Goal: Task Accomplishment & Management: Complete application form

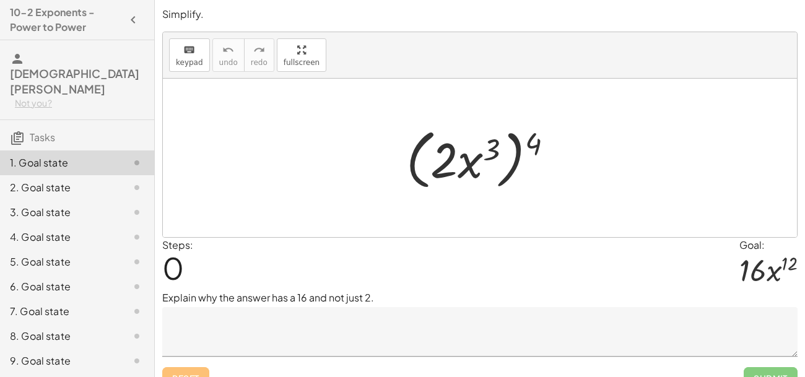
scroll to position [45, 0]
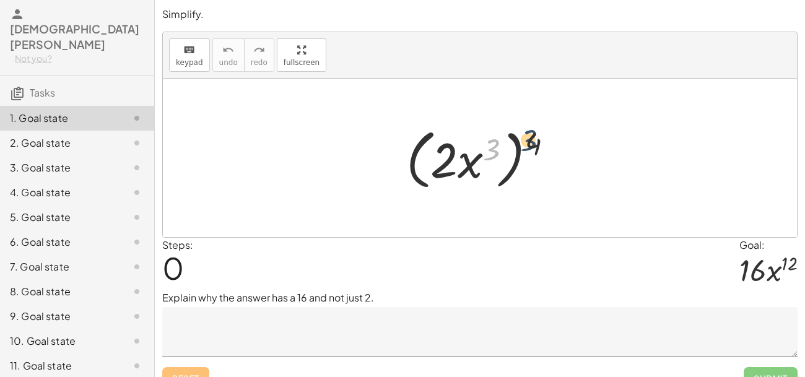
drag, startPoint x: 491, startPoint y: 152, endPoint x: 534, endPoint y: 144, distance: 43.6
click at [534, 144] on div at bounding box center [484, 158] width 169 height 71
drag, startPoint x: 534, startPoint y: 145, endPoint x: 490, endPoint y: 151, distance: 44.4
click at [490, 151] on div at bounding box center [484, 158] width 169 height 71
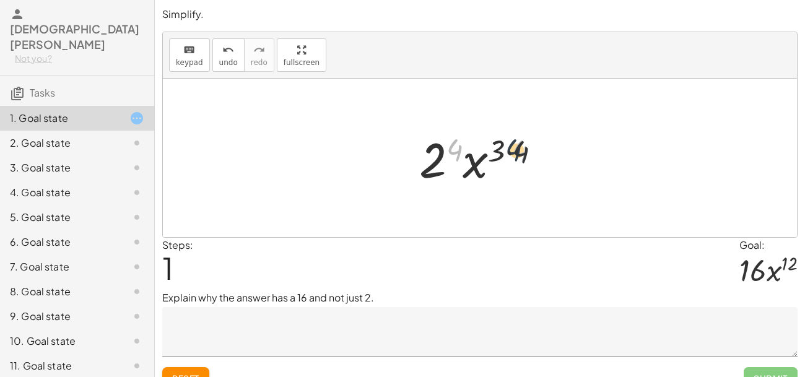
drag, startPoint x: 458, startPoint y: 152, endPoint x: 518, endPoint y: 153, distance: 60.1
click at [518, 153] on div at bounding box center [485, 158] width 144 height 64
drag, startPoint x: 523, startPoint y: 152, endPoint x: 503, endPoint y: 152, distance: 19.8
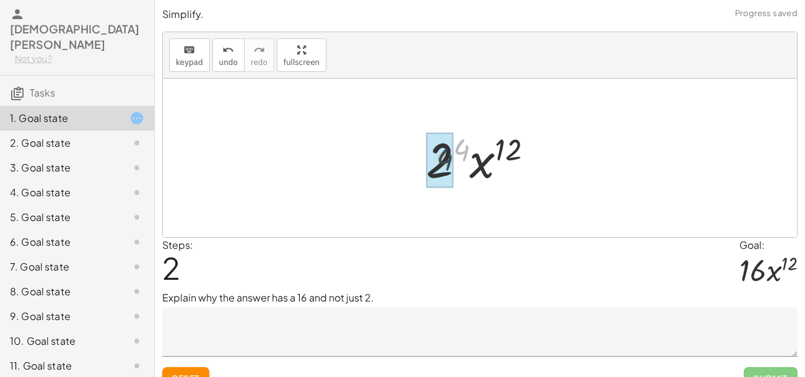
drag, startPoint x: 466, startPoint y: 149, endPoint x: 448, endPoint y: 157, distance: 19.4
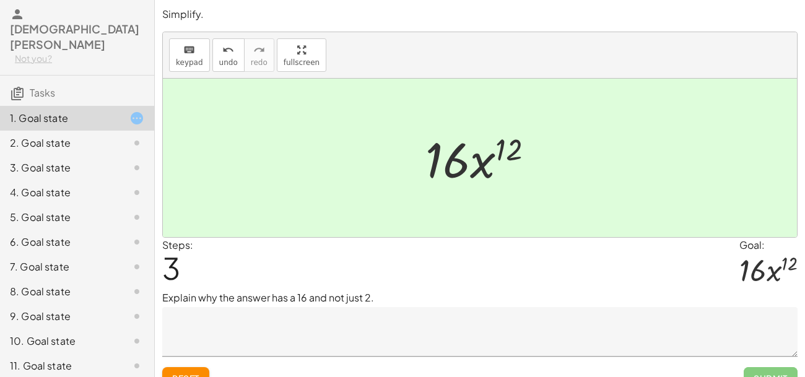
scroll to position [19, 0]
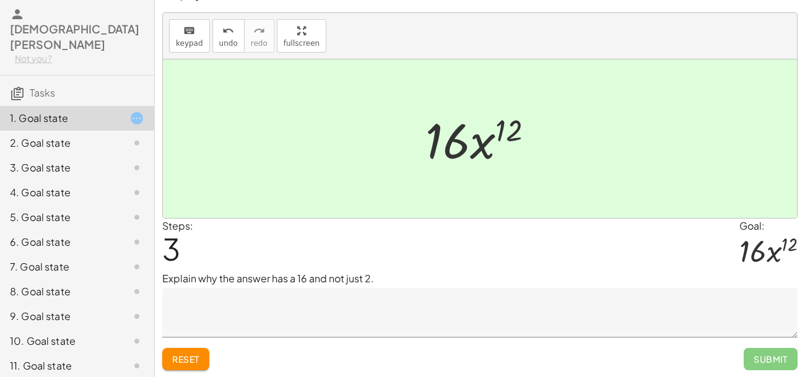
click at [271, 323] on textarea at bounding box center [479, 313] width 635 height 50
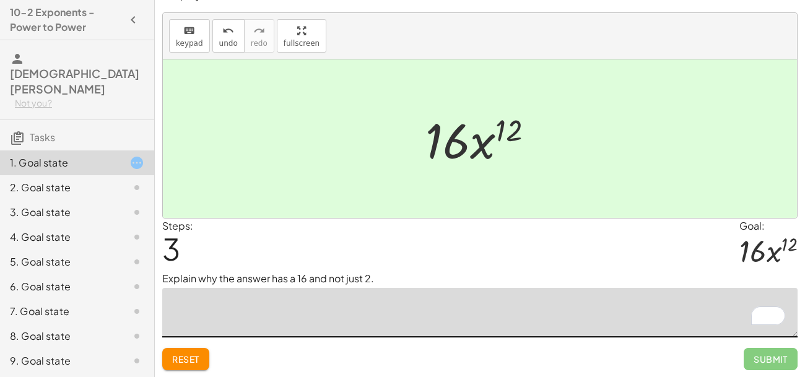
scroll to position [45, 0]
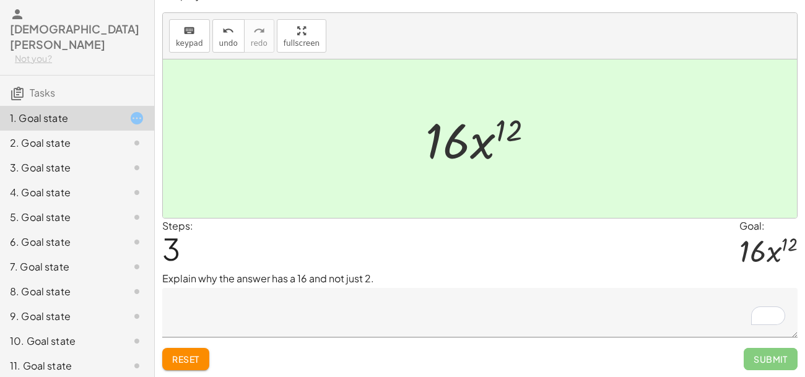
click at [210, 279] on p "Explain why the answer has a 16 and not just 2." at bounding box center [479, 278] width 635 height 15
click at [209, 281] on p "Explain why the answer has a 16 and not just 2." at bounding box center [479, 278] width 635 height 15
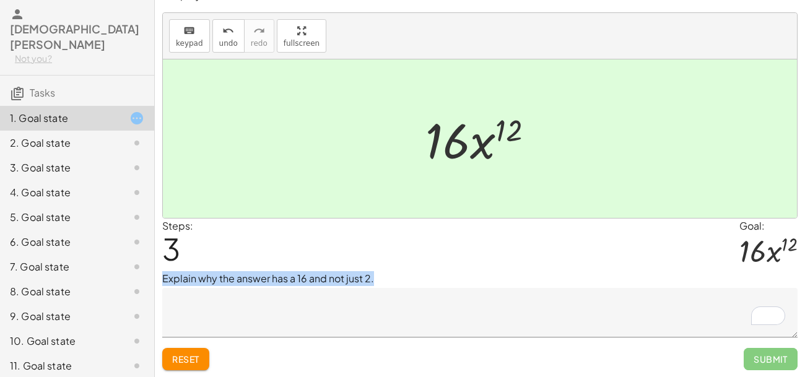
copy div "Explain why the answer has a 16 and not just 2."
click at [399, 255] on div "Steps: 3 Goal: · 16 · x 12" at bounding box center [479, 245] width 635 height 53
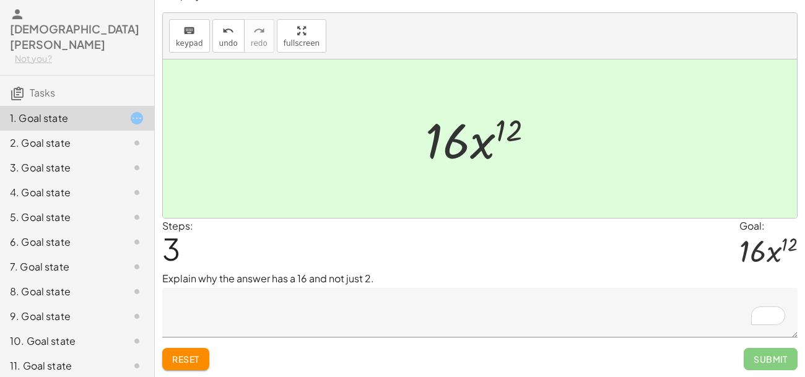
click at [399, 255] on div "Steps: 3 Goal: · 16 · x 12" at bounding box center [479, 245] width 635 height 53
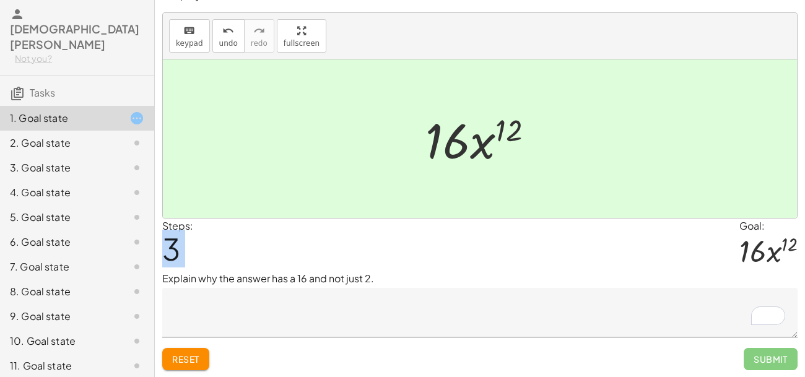
click at [399, 255] on div "Steps: 3 Goal: · 16 · x 12" at bounding box center [479, 245] width 635 height 53
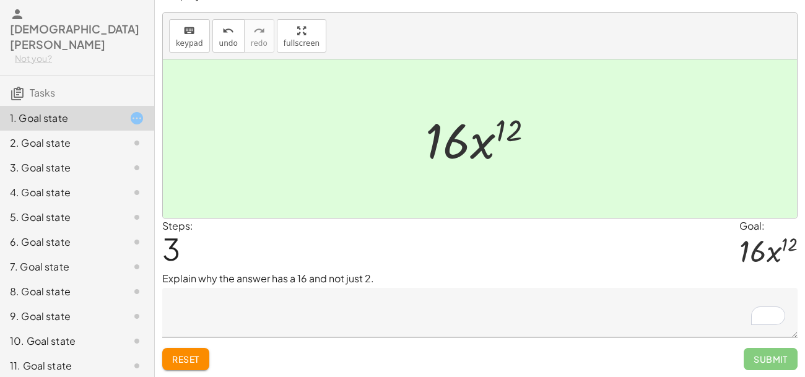
click at [253, 307] on textarea "To enrich screen reader interactions, please activate Accessibility in Grammarl…" at bounding box center [479, 313] width 635 height 50
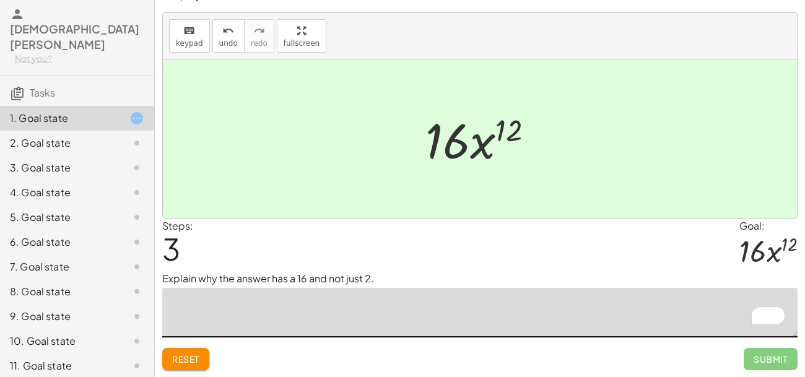
type textarea "*"
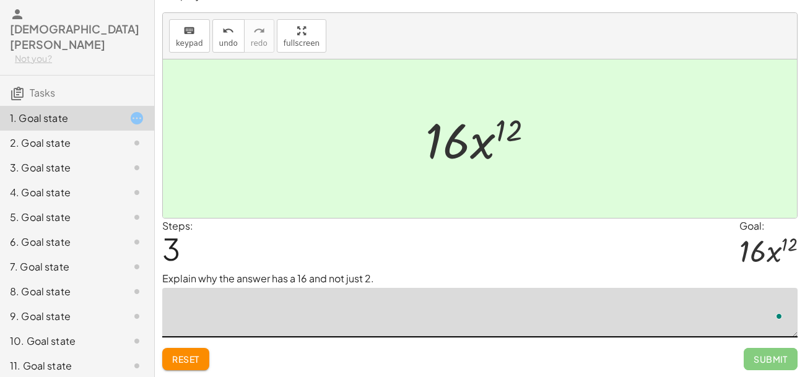
type textarea "*"
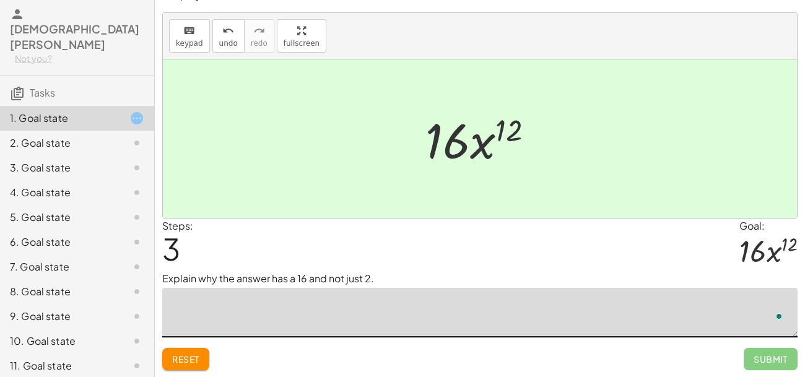
type textarea "*"
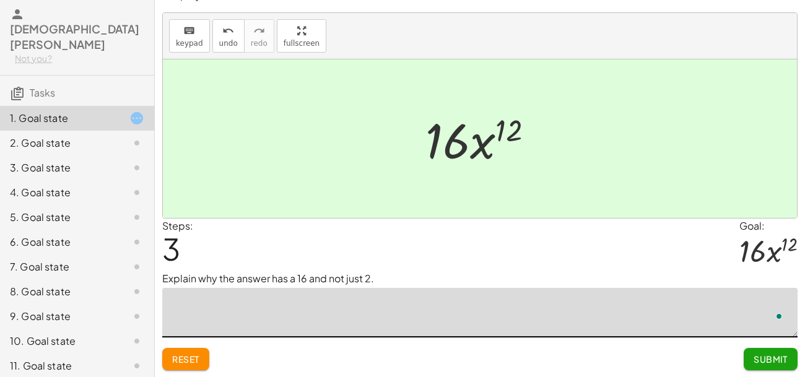
type textarea "*"
type textarea "**********"
click at [786, 365] on button "Submit" at bounding box center [771, 359] width 54 height 22
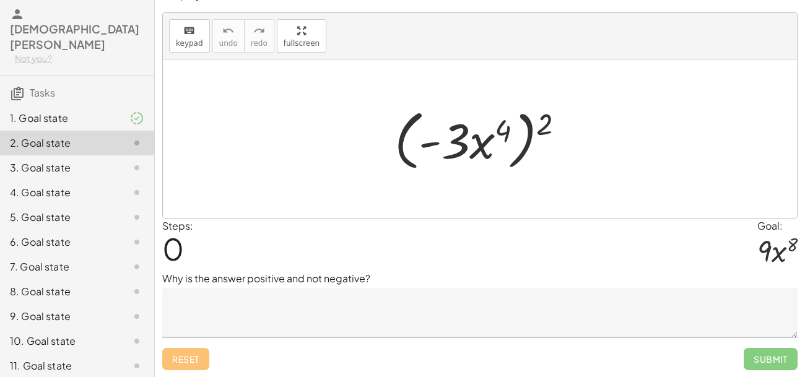
click at [455, 147] on div at bounding box center [484, 138] width 192 height 71
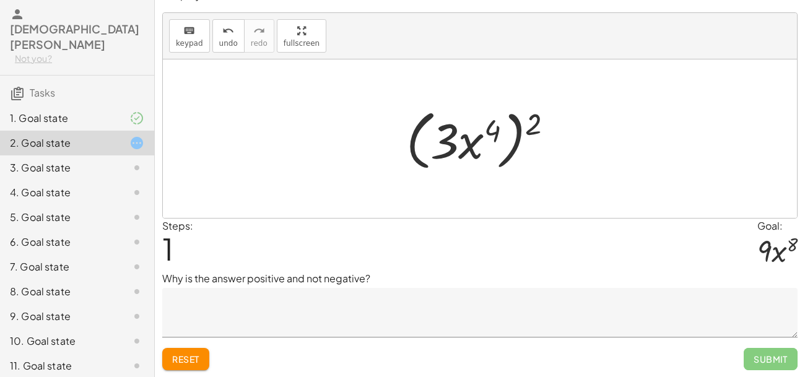
click at [455, 147] on div at bounding box center [485, 138] width 170 height 71
click at [465, 147] on div at bounding box center [485, 138] width 170 height 71
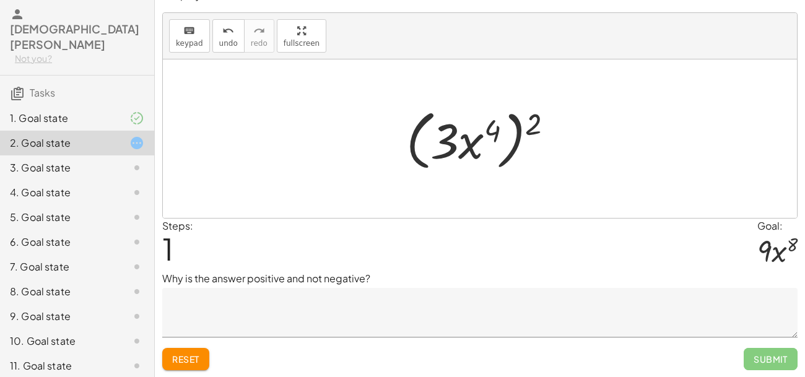
click at [490, 132] on div at bounding box center [485, 138] width 170 height 71
click at [537, 118] on div at bounding box center [485, 138] width 170 height 71
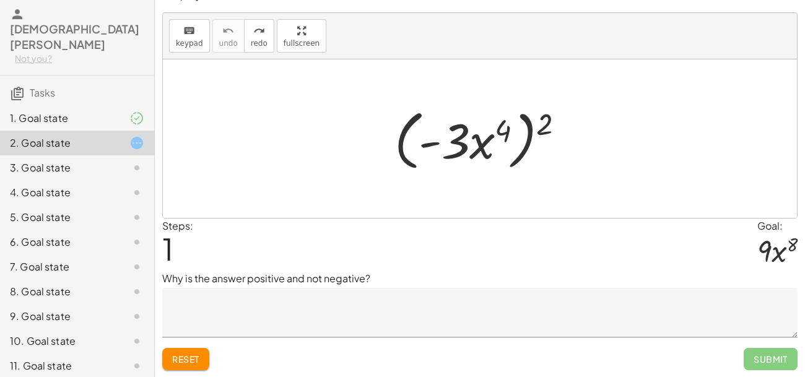
click at [436, 146] on div at bounding box center [484, 138] width 192 height 71
click at [457, 133] on div at bounding box center [484, 138] width 192 height 71
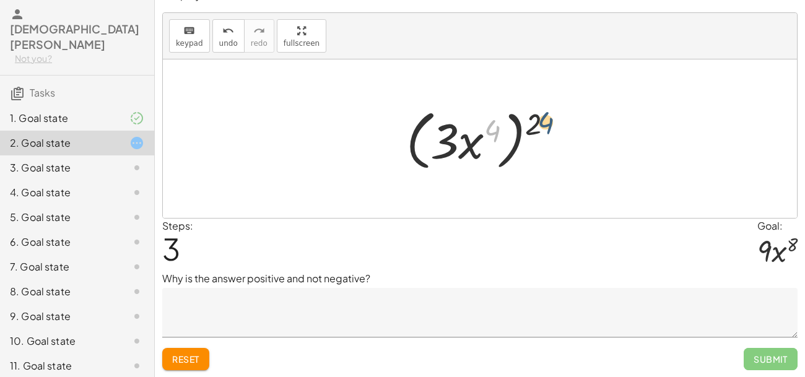
drag, startPoint x: 494, startPoint y: 126, endPoint x: 548, endPoint y: 119, distance: 54.9
click at [548, 119] on div at bounding box center [485, 138] width 170 height 71
drag, startPoint x: 532, startPoint y: 123, endPoint x: 434, endPoint y: 137, distance: 98.8
click at [434, 137] on div at bounding box center [485, 138] width 170 height 71
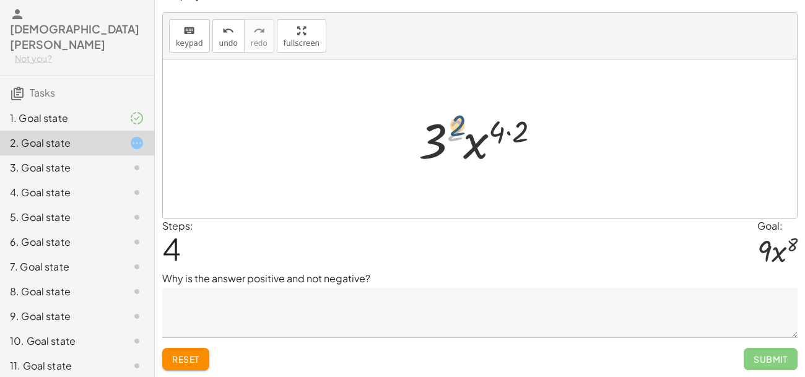
drag, startPoint x: 458, startPoint y: 127, endPoint x: 456, endPoint y: 120, distance: 7.1
click at [456, 120] on div at bounding box center [484, 139] width 144 height 64
drag, startPoint x: 497, startPoint y: 123, endPoint x: 520, endPoint y: 129, distance: 23.1
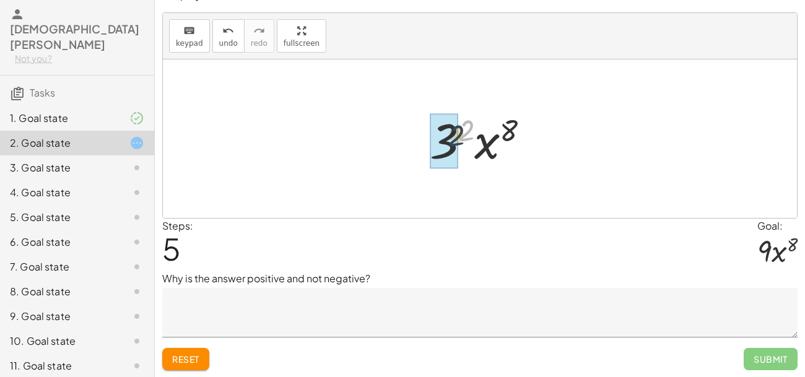
drag, startPoint x: 464, startPoint y: 123, endPoint x: 438, endPoint y: 137, distance: 28.8
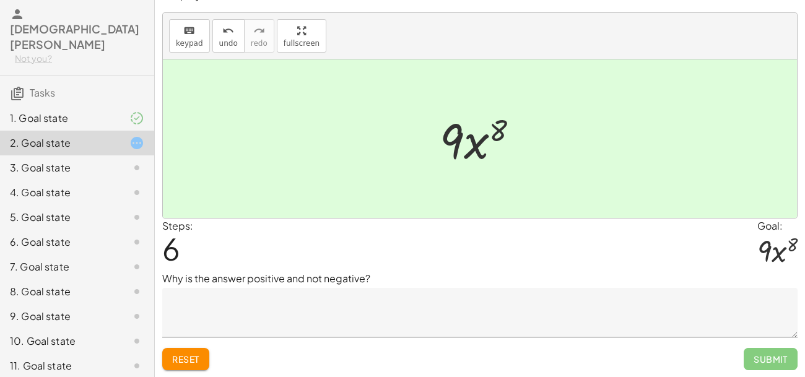
click at [232, 306] on textarea at bounding box center [479, 313] width 635 height 50
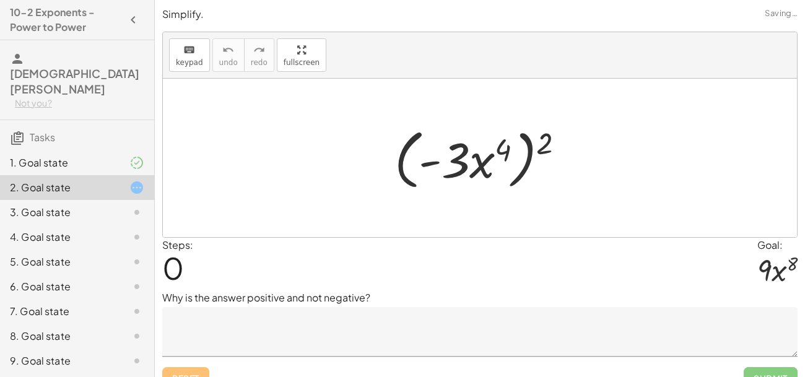
scroll to position [19, 0]
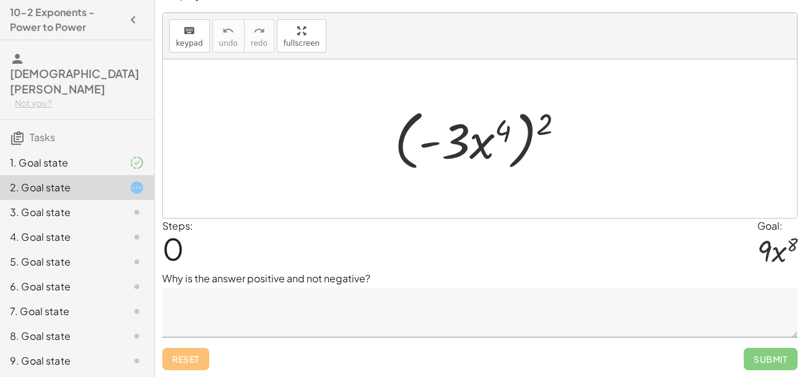
click at [270, 313] on textarea at bounding box center [479, 313] width 635 height 50
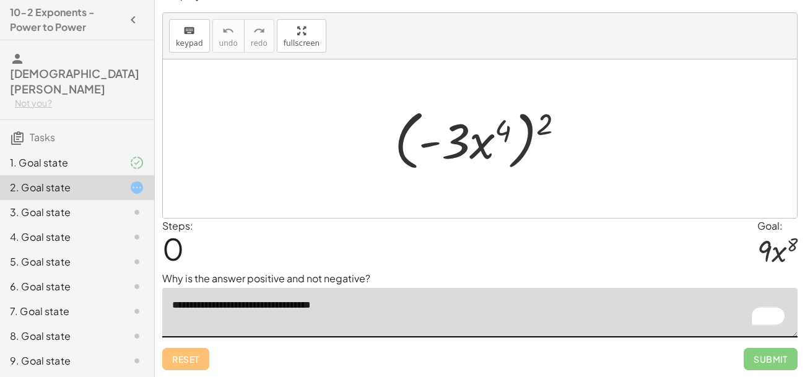
click at [219, 308] on textarea "**********" at bounding box center [479, 313] width 635 height 50
click at [337, 312] on textarea "**********" at bounding box center [479, 313] width 635 height 50
click at [251, 310] on textarea "**********" at bounding box center [479, 313] width 635 height 50
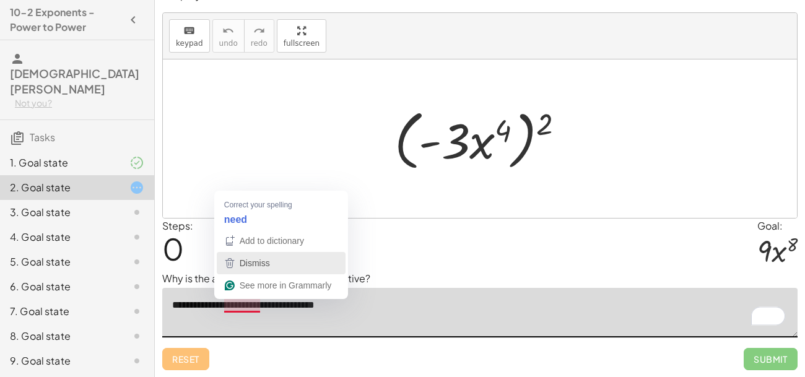
click at [287, 259] on div "Dismiss" at bounding box center [281, 263] width 118 height 19
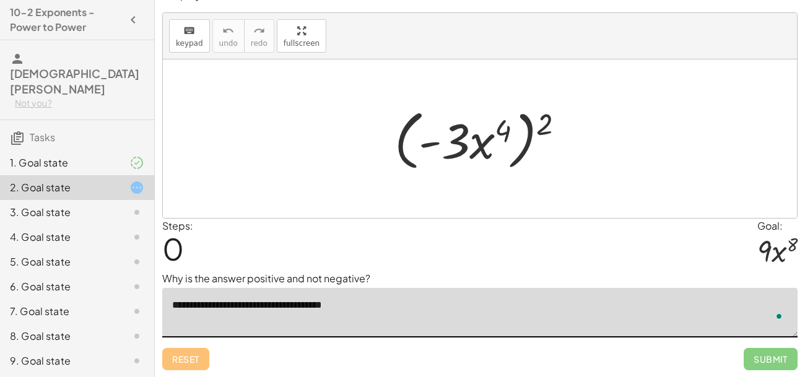
type textarea "**********"
click at [365, 308] on textarea "**********" at bounding box center [479, 313] width 635 height 50
click at [434, 146] on div at bounding box center [484, 138] width 192 height 71
click at [434, 146] on div at bounding box center [485, 138] width 170 height 71
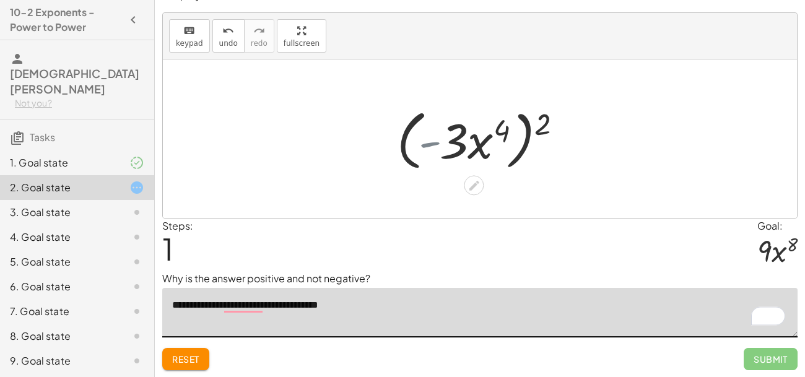
click at [434, 146] on div at bounding box center [485, 138] width 170 height 71
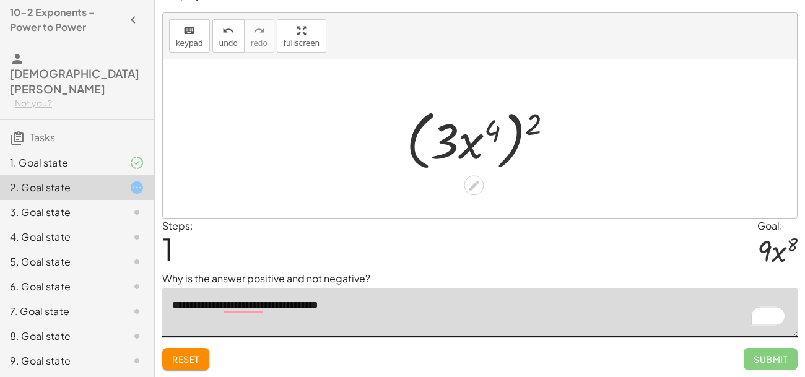
click at [437, 150] on div at bounding box center [485, 138] width 170 height 71
drag, startPoint x: 497, startPoint y: 131, endPoint x: 521, endPoint y: 126, distance: 25.3
click at [521, 126] on div at bounding box center [485, 138] width 170 height 71
drag, startPoint x: 533, startPoint y: 124, endPoint x: 556, endPoint y: 134, distance: 25.0
click at [556, 134] on div at bounding box center [485, 138] width 170 height 71
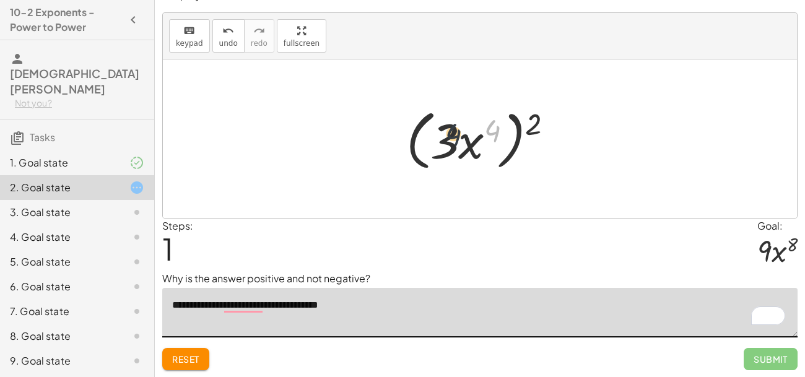
drag, startPoint x: 494, startPoint y: 129, endPoint x: 442, endPoint y: 138, distance: 52.8
click at [442, 138] on div at bounding box center [485, 138] width 170 height 71
drag, startPoint x: 530, startPoint y: 120, endPoint x: 427, endPoint y: 141, distance: 105.7
click at [427, 141] on div at bounding box center [485, 138] width 170 height 71
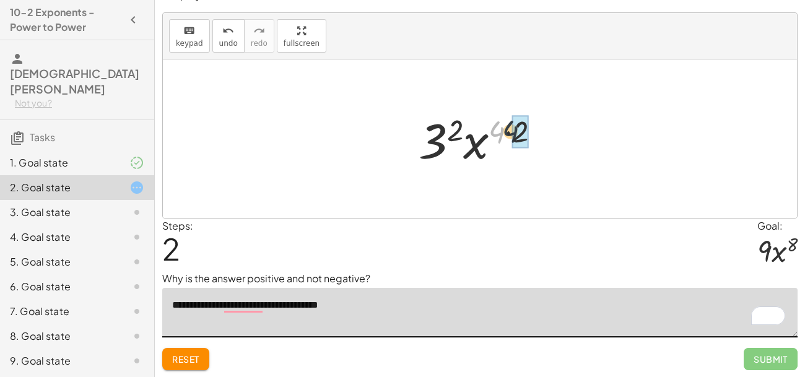
drag, startPoint x: 494, startPoint y: 133, endPoint x: 516, endPoint y: 132, distance: 21.7
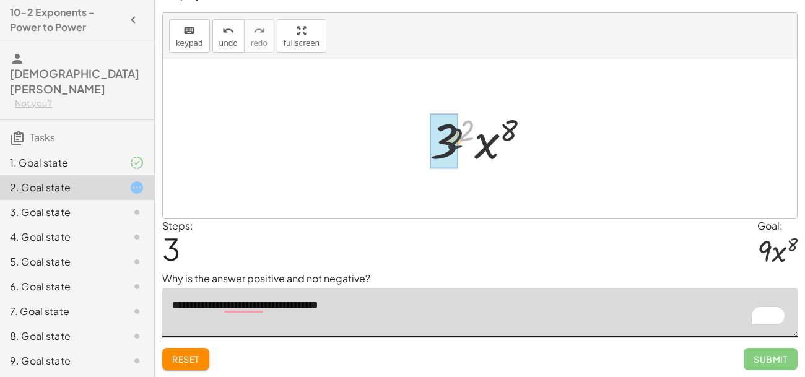
drag, startPoint x: 467, startPoint y: 124, endPoint x: 455, endPoint y: 133, distance: 15.1
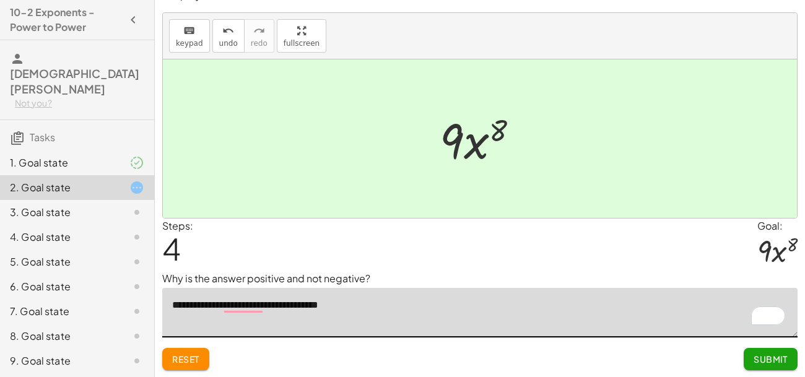
click at [767, 356] on span "Submit" at bounding box center [771, 359] width 34 height 11
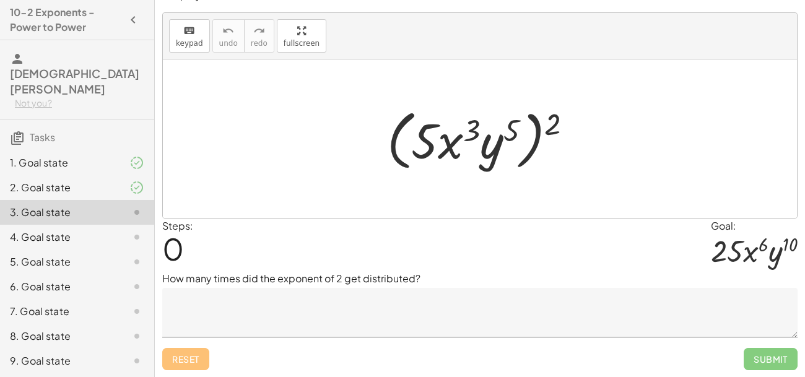
click at [434, 138] on div at bounding box center [484, 138] width 207 height 71
click at [425, 141] on div at bounding box center [484, 138] width 207 height 71
click at [451, 149] on div at bounding box center [484, 138] width 207 height 71
click at [466, 138] on div at bounding box center [484, 138] width 207 height 71
drag, startPoint x: 514, startPoint y: 129, endPoint x: 482, endPoint y: 129, distance: 32.2
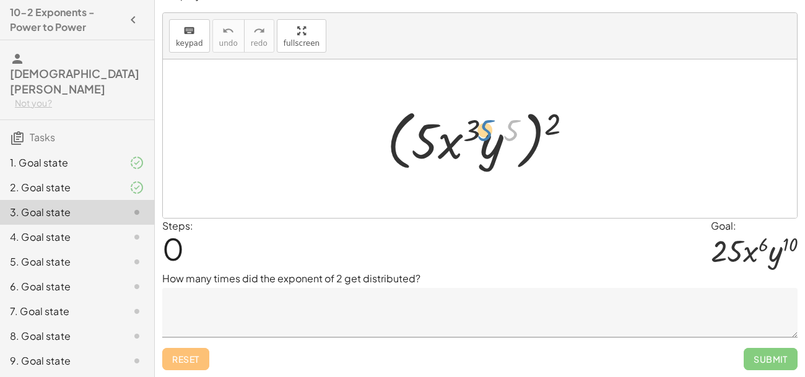
click at [482, 129] on div at bounding box center [484, 138] width 207 height 71
drag, startPoint x: 504, startPoint y: 133, endPoint x: 544, endPoint y: 128, distance: 40.0
click at [544, 128] on div at bounding box center [484, 138] width 207 height 71
drag, startPoint x: 477, startPoint y: 126, endPoint x: 419, endPoint y: 136, distance: 58.3
click at [419, 136] on div at bounding box center [484, 138] width 207 height 71
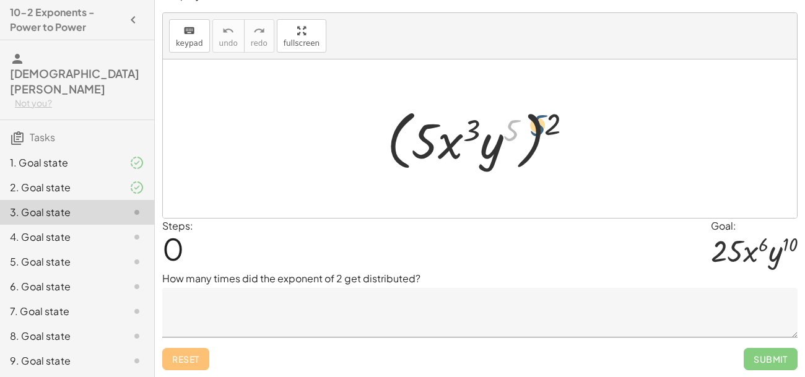
drag, startPoint x: 517, startPoint y: 126, endPoint x: 560, endPoint y: 116, distance: 44.5
click at [560, 116] on div at bounding box center [484, 138] width 207 height 71
drag, startPoint x: 514, startPoint y: 127, endPoint x: 425, endPoint y: 148, distance: 91.6
click at [425, 148] on div at bounding box center [484, 138] width 207 height 71
drag, startPoint x: 471, startPoint y: 133, endPoint x: 412, endPoint y: 142, distance: 60.3
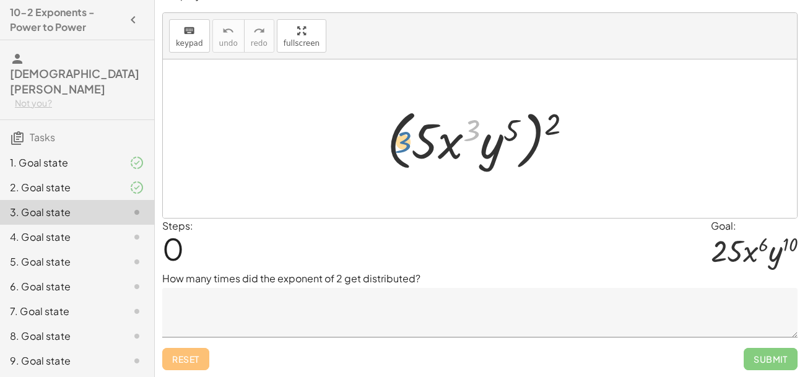
click at [412, 142] on div at bounding box center [484, 138] width 207 height 71
drag, startPoint x: 490, startPoint y: 152, endPoint x: 457, endPoint y: 149, distance: 33.0
click at [457, 149] on div at bounding box center [484, 138] width 207 height 71
drag, startPoint x: 493, startPoint y: 153, endPoint x: 430, endPoint y: 148, distance: 63.4
click at [430, 148] on div at bounding box center [484, 138] width 207 height 71
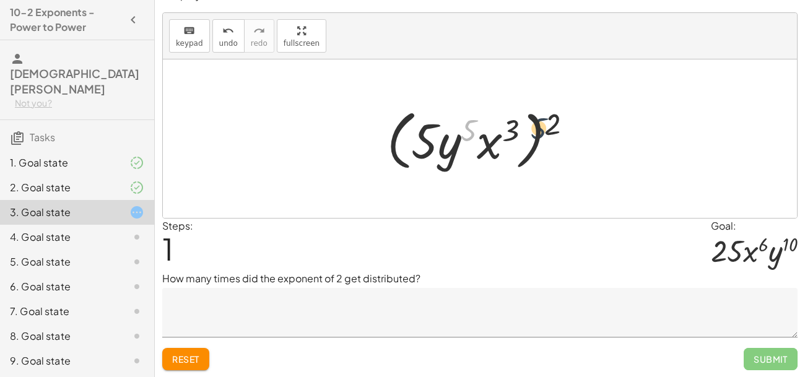
drag, startPoint x: 468, startPoint y: 128, endPoint x: 561, endPoint y: 124, distance: 93.6
click at [561, 124] on div at bounding box center [484, 138] width 207 height 71
drag, startPoint x: 486, startPoint y: 148, endPoint x: 432, endPoint y: 150, distance: 53.9
click at [432, 150] on div at bounding box center [484, 138] width 207 height 71
drag, startPoint x: 557, startPoint y: 121, endPoint x: 476, endPoint y: 124, distance: 81.2
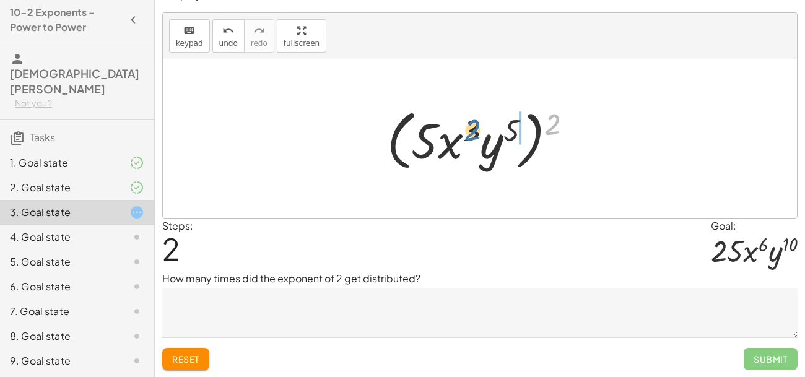
click at [476, 124] on div at bounding box center [484, 138] width 207 height 71
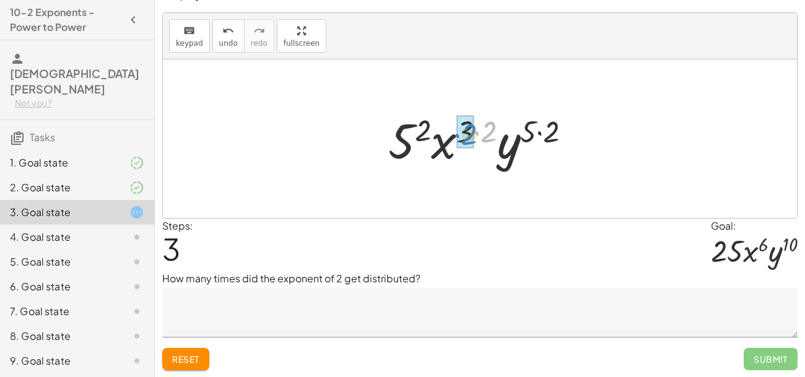
drag, startPoint x: 486, startPoint y: 129, endPoint x: 479, endPoint y: 129, distance: 6.8
click at [479, 129] on div at bounding box center [485, 139] width 206 height 64
drag, startPoint x: 469, startPoint y: 130, endPoint x: 552, endPoint y: 133, distance: 83.0
click at [552, 133] on div at bounding box center [485, 139] width 206 height 64
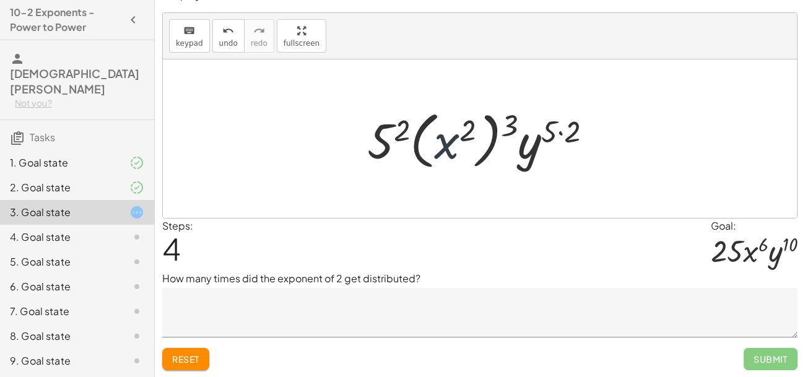
click at [447, 144] on div at bounding box center [484, 139] width 247 height 69
drag, startPoint x: 447, startPoint y: 144, endPoint x: 417, endPoint y: 140, distance: 30.0
click at [417, 140] on div at bounding box center [484, 139] width 247 height 69
drag, startPoint x: 403, startPoint y: 129, endPoint x: 391, endPoint y: 142, distance: 17.5
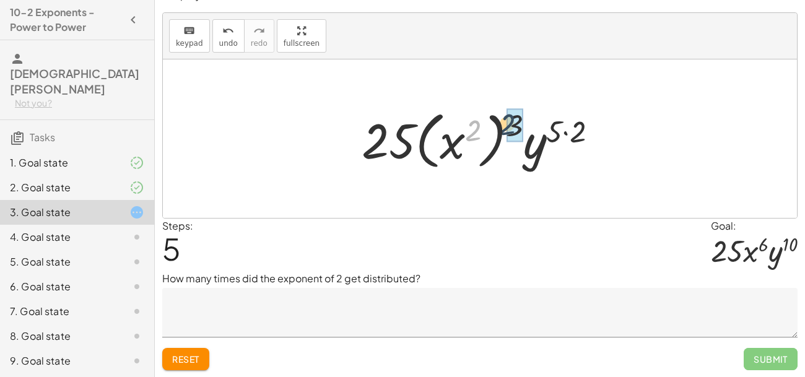
drag, startPoint x: 473, startPoint y: 128, endPoint x: 518, endPoint y: 121, distance: 45.8
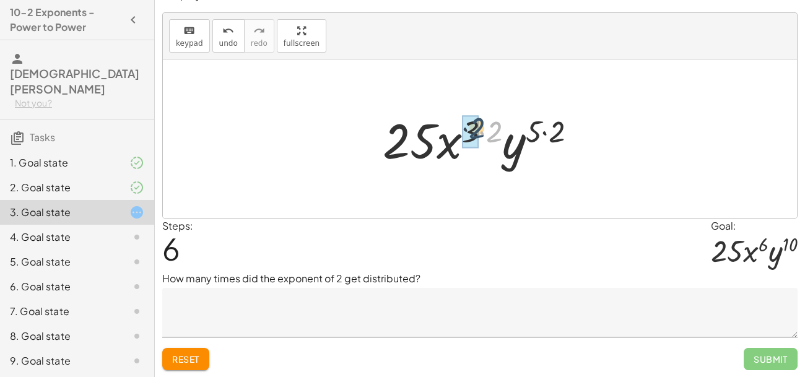
drag, startPoint x: 492, startPoint y: 136, endPoint x: 473, endPoint y: 131, distance: 19.2
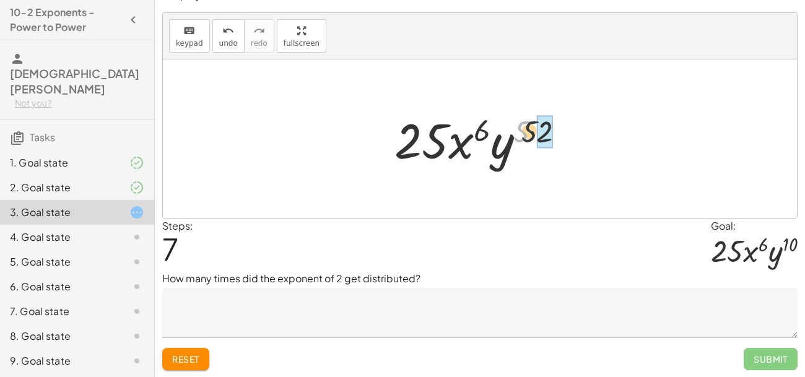
drag, startPoint x: 521, startPoint y: 126, endPoint x: 547, endPoint y: 128, distance: 26.0
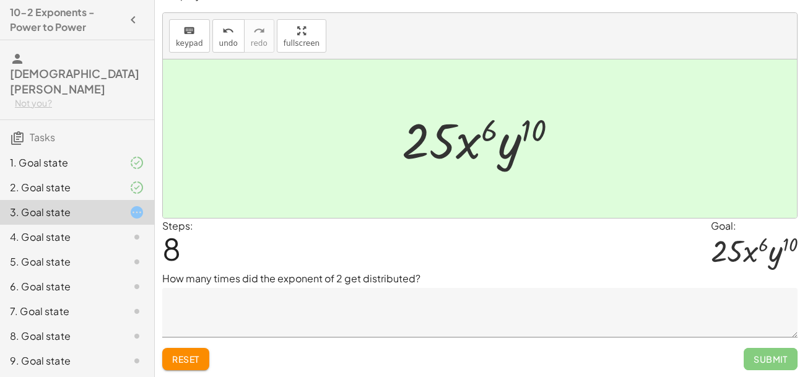
click at [189, 318] on textarea at bounding box center [479, 313] width 635 height 50
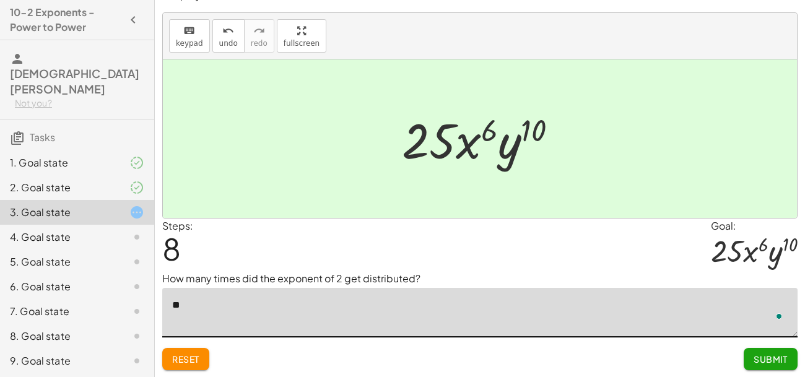
type textarea "*"
click at [396, 276] on p "How many times did the exponent of 2 get distributed?" at bounding box center [479, 278] width 635 height 15
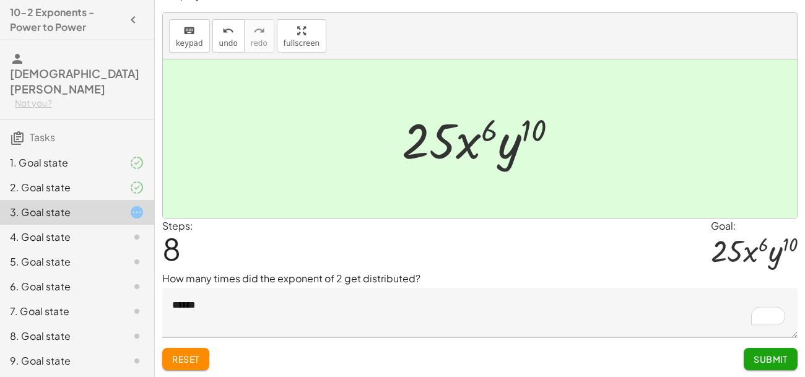
click at [396, 276] on p "How many times did the exponent of 2 get distributed?" at bounding box center [479, 278] width 635 height 15
copy p "distributed"
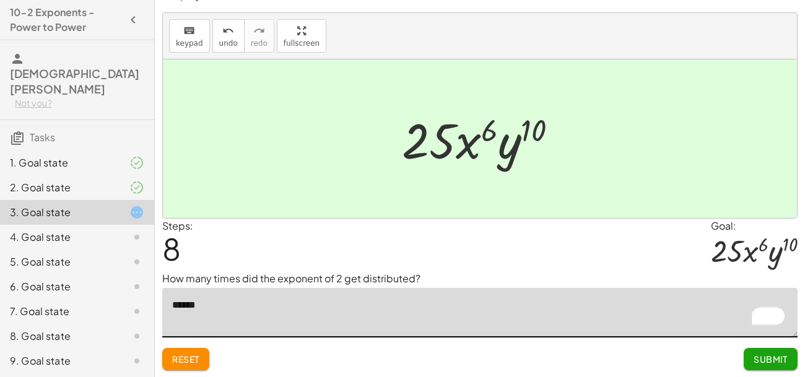
click at [233, 295] on textarea "******" at bounding box center [479, 313] width 635 height 50
paste textarea "**********"
type textarea "**********"
click at [766, 354] on span "Submit" at bounding box center [771, 359] width 34 height 11
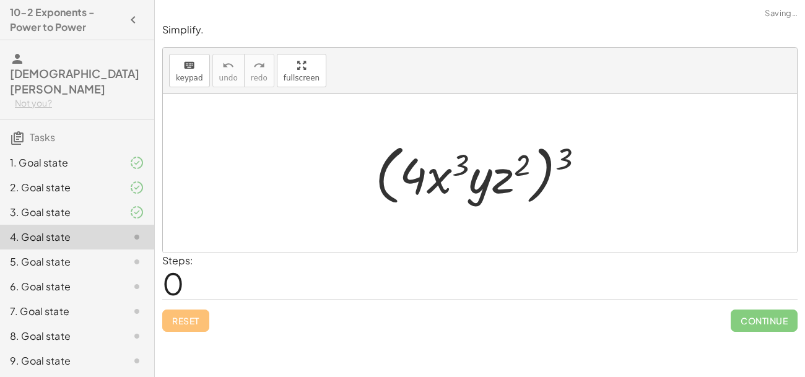
scroll to position [0, 0]
drag, startPoint x: 417, startPoint y: 180, endPoint x: 466, endPoint y: 182, distance: 48.4
click at [466, 182] on div at bounding box center [484, 173] width 231 height 71
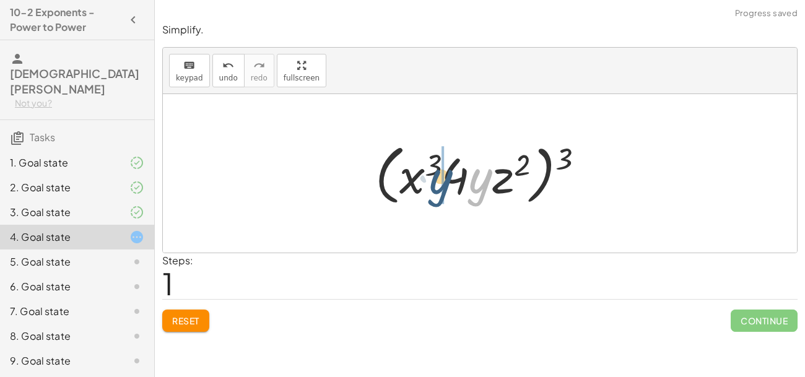
drag, startPoint x: 490, startPoint y: 183, endPoint x: 450, endPoint y: 183, distance: 40.3
click at [450, 183] on div at bounding box center [484, 173] width 231 height 71
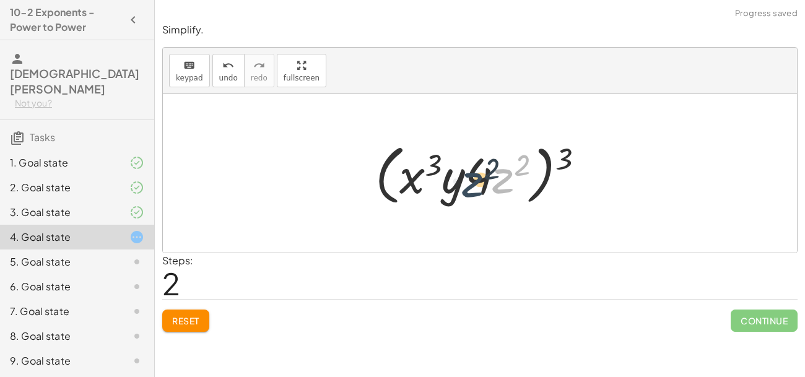
drag, startPoint x: 495, startPoint y: 175, endPoint x: 464, endPoint y: 178, distance: 31.7
click at [464, 178] on div at bounding box center [484, 173] width 231 height 71
drag, startPoint x: 564, startPoint y: 154, endPoint x: 508, endPoint y: 161, distance: 56.2
click at [508, 161] on div at bounding box center [484, 173] width 231 height 71
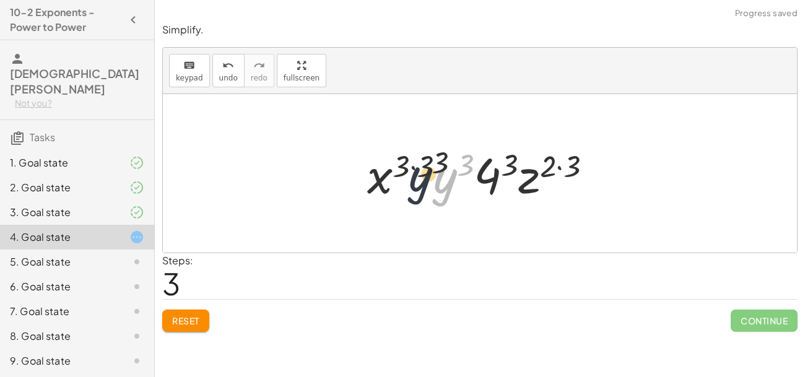
drag, startPoint x: 445, startPoint y: 182, endPoint x: 388, endPoint y: 173, distance: 57.0
click at [388, 173] on div at bounding box center [484, 174] width 247 height 64
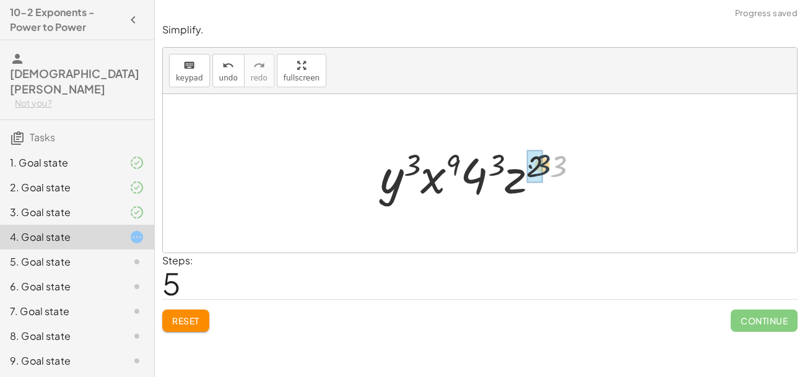
drag, startPoint x: 559, startPoint y: 162, endPoint x: 541, endPoint y: 161, distance: 18.0
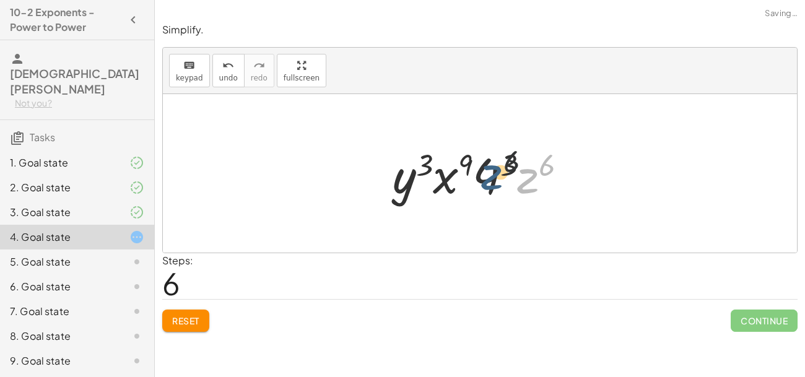
drag, startPoint x: 527, startPoint y: 171, endPoint x: 479, endPoint y: 167, distance: 47.8
click at [479, 167] on div at bounding box center [484, 174] width 197 height 64
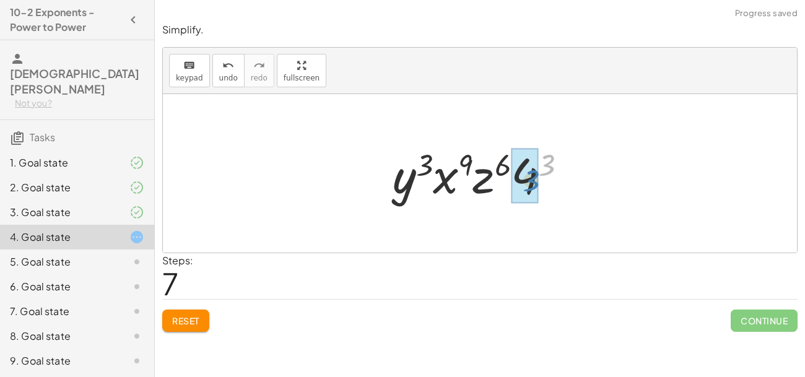
drag, startPoint x: 560, startPoint y: 162, endPoint x: 545, endPoint y: 178, distance: 21.9
click at [545, 178] on div at bounding box center [484, 174] width 197 height 64
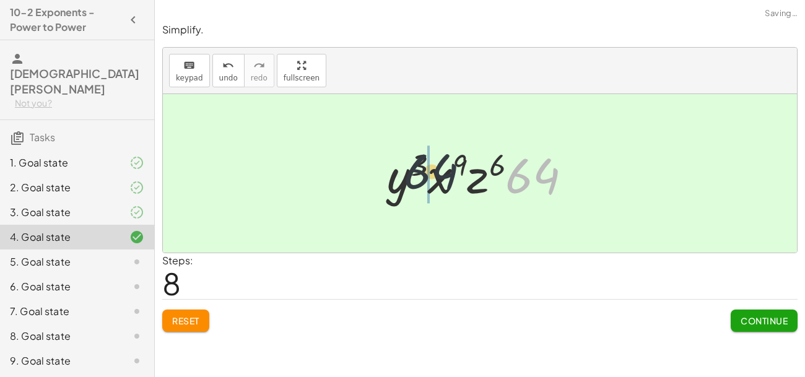
drag, startPoint x: 534, startPoint y: 177, endPoint x: 324, endPoint y: 165, distance: 210.3
click at [324, 165] on div "( · 4 · x 3 · y · z 2 ) 3 ( · x 3 · 4 · y · z 2 ) 3 ( · x 3 · y · 4 · z 2 ) 3 ·…" at bounding box center [480, 173] width 634 height 159
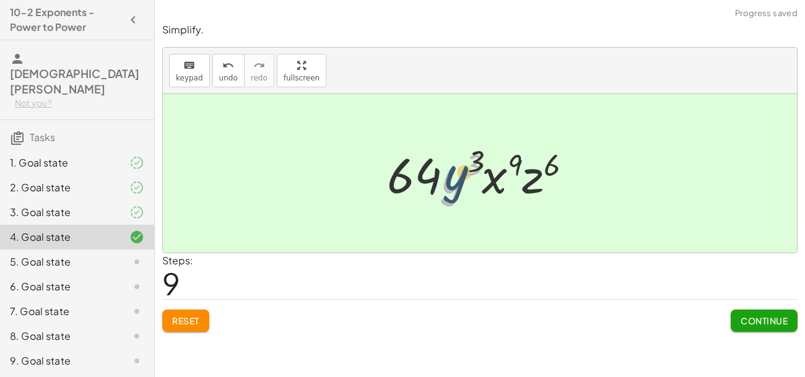
drag, startPoint x: 455, startPoint y: 183, endPoint x: 461, endPoint y: 177, distance: 8.8
click at [461, 177] on div at bounding box center [484, 174] width 207 height 64
click at [739, 326] on button "Continue" at bounding box center [764, 321] width 67 height 22
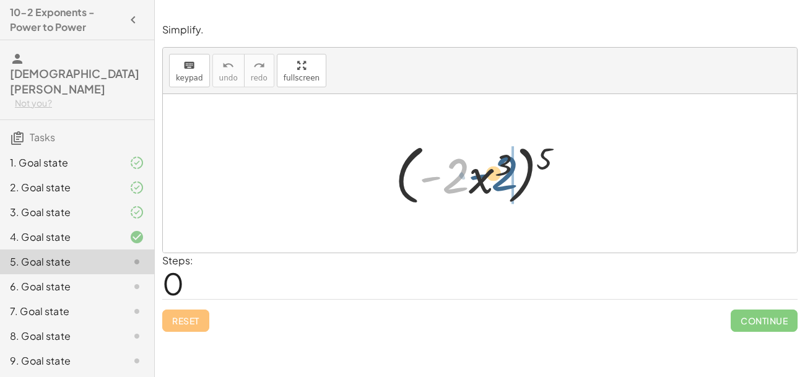
drag, startPoint x: 453, startPoint y: 188, endPoint x: 508, endPoint y: 186, distance: 55.8
click at [508, 186] on div at bounding box center [484, 173] width 191 height 71
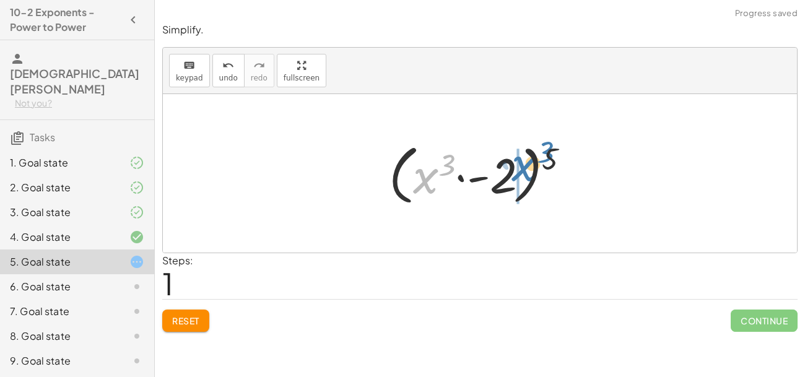
drag, startPoint x: 424, startPoint y: 176, endPoint x: 536, endPoint y: 162, distance: 112.9
click at [536, 162] on div at bounding box center [484, 173] width 203 height 71
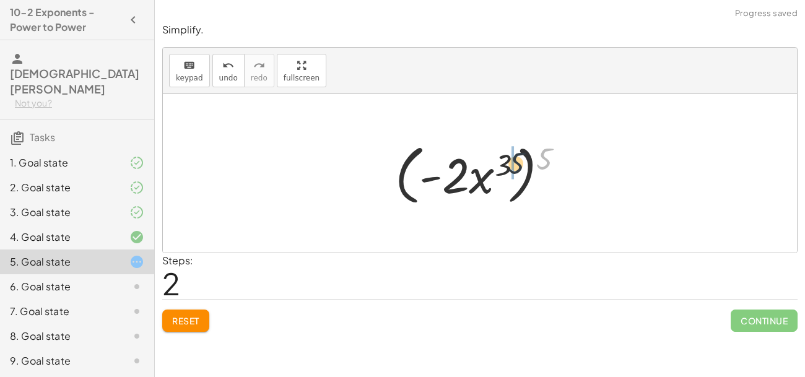
drag, startPoint x: 546, startPoint y: 160, endPoint x: 505, endPoint y: 166, distance: 41.3
click at [505, 166] on div at bounding box center [484, 173] width 191 height 71
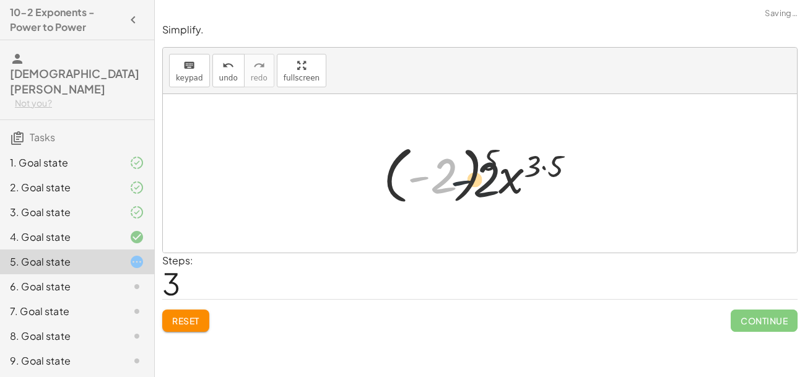
drag, startPoint x: 427, startPoint y: 173, endPoint x: 479, endPoint y: 177, distance: 51.5
click at [479, 177] on div at bounding box center [484, 173] width 214 height 69
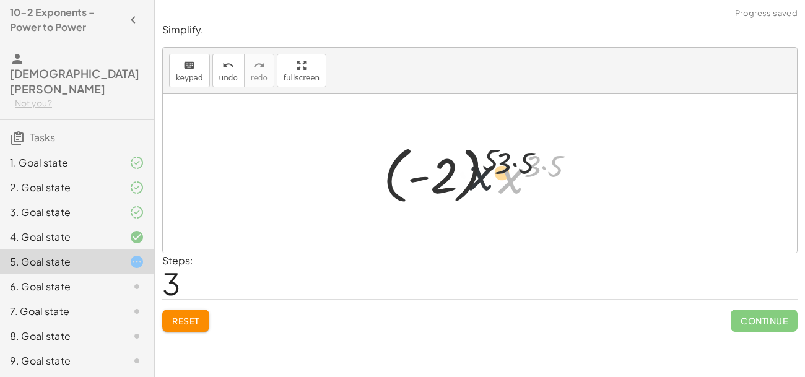
drag, startPoint x: 510, startPoint y: 181, endPoint x: 440, endPoint y: 173, distance: 69.8
click at [440, 173] on div at bounding box center [484, 173] width 214 height 69
drag, startPoint x: 493, startPoint y: 162, endPoint x: 522, endPoint y: 163, distance: 29.1
click at [522, 163] on div at bounding box center [484, 173] width 214 height 69
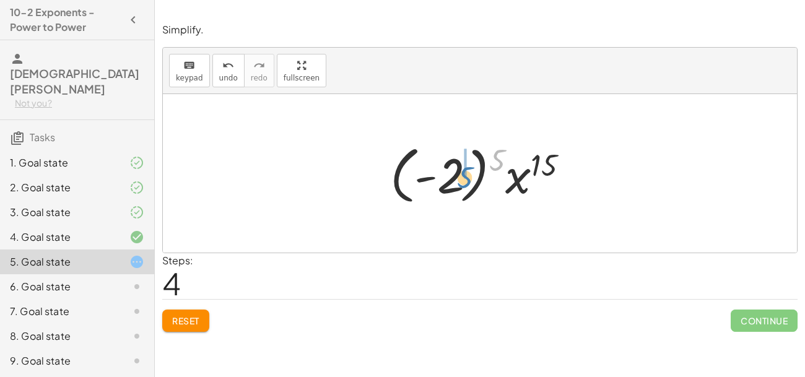
drag, startPoint x: 497, startPoint y: 159, endPoint x: 456, endPoint y: 177, distance: 44.4
click at [456, 177] on div at bounding box center [484, 173] width 201 height 69
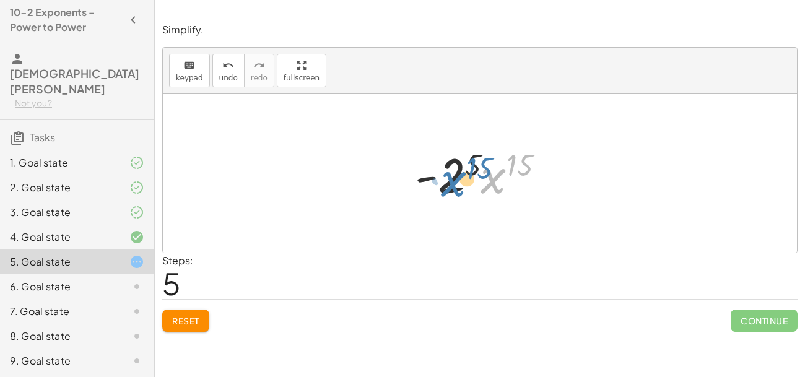
drag, startPoint x: 495, startPoint y: 177, endPoint x: 455, endPoint y: 180, distance: 40.9
click at [455, 180] on div at bounding box center [485, 174] width 152 height 64
drag, startPoint x: 470, startPoint y: 166, endPoint x: 525, endPoint y: 164, distance: 54.5
click at [525, 164] on div at bounding box center [485, 174] width 152 height 64
drag, startPoint x: 520, startPoint y: 165, endPoint x: 476, endPoint y: 165, distance: 43.4
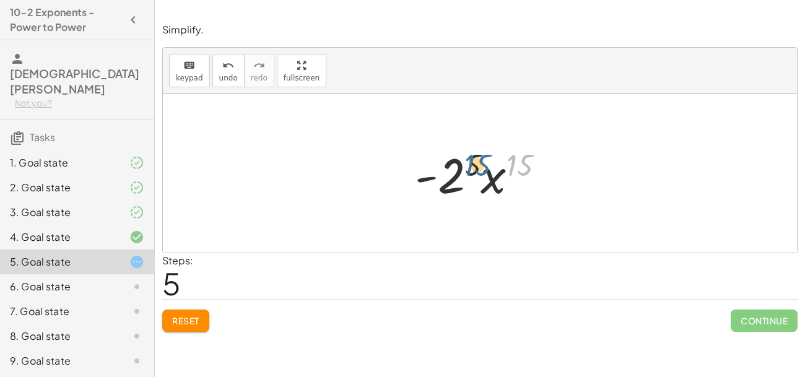
click at [476, 165] on div at bounding box center [485, 174] width 152 height 64
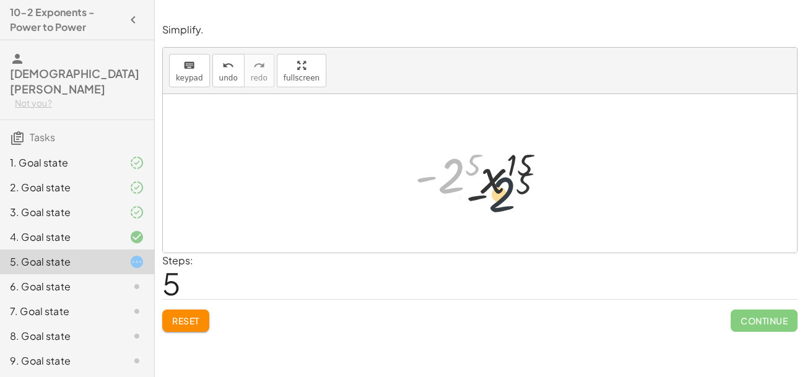
drag, startPoint x: 451, startPoint y: 173, endPoint x: 508, endPoint y: 193, distance: 61.1
click at [508, 193] on div at bounding box center [485, 174] width 152 height 64
drag, startPoint x: 504, startPoint y: 181, endPoint x: 481, endPoint y: 169, distance: 25.8
click at [481, 169] on div at bounding box center [485, 174] width 152 height 64
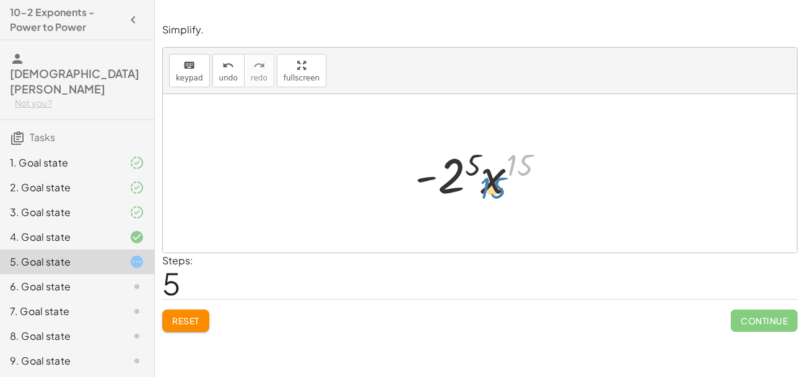
drag, startPoint x: 512, startPoint y: 166, endPoint x: 481, endPoint y: 188, distance: 37.7
click at [481, 188] on div at bounding box center [485, 174] width 152 height 64
drag, startPoint x: 430, startPoint y: 178, endPoint x: 502, endPoint y: 184, distance: 72.1
click at [502, 184] on div at bounding box center [485, 174] width 152 height 64
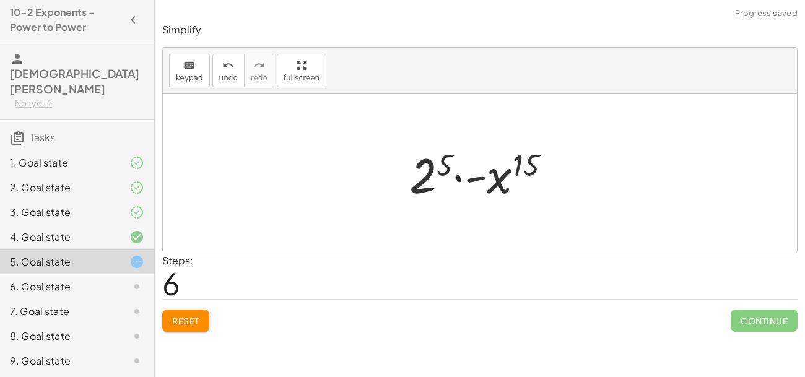
click at [736, 313] on span "Continue" at bounding box center [764, 321] width 67 height 22
drag, startPoint x: 477, startPoint y: 178, endPoint x: 537, endPoint y: 184, distance: 59.8
click at [537, 184] on div at bounding box center [484, 174] width 163 height 64
drag, startPoint x: 471, startPoint y: 178, endPoint x: 432, endPoint y: 161, distance: 41.9
click at [432, 161] on div at bounding box center [484, 174] width 163 height 64
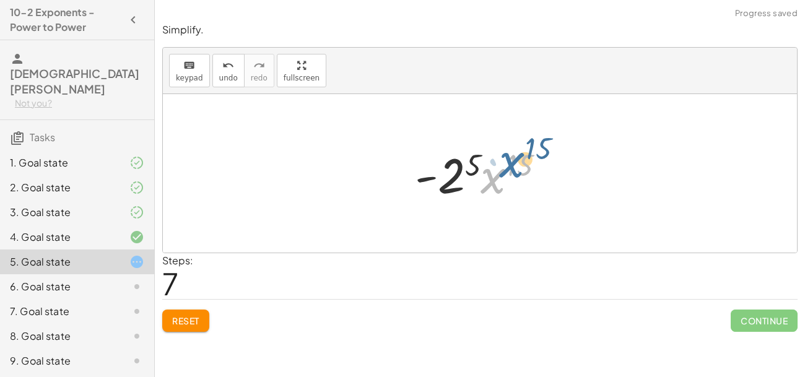
drag, startPoint x: 489, startPoint y: 181, endPoint x: 500, endPoint y: 177, distance: 11.8
click at [500, 177] on div at bounding box center [485, 174] width 152 height 64
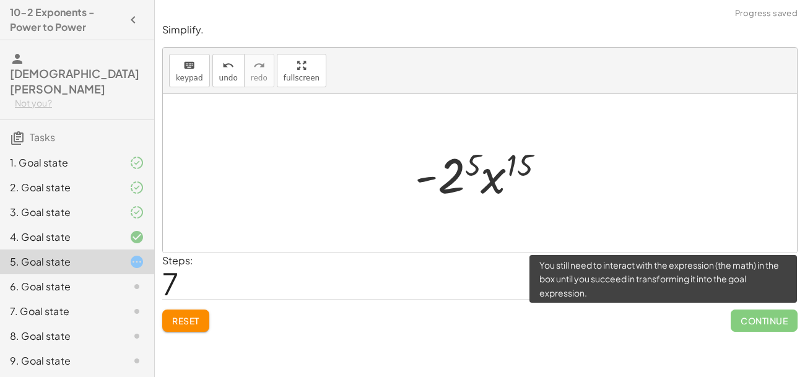
click at [778, 316] on span "Continue" at bounding box center [764, 321] width 67 height 22
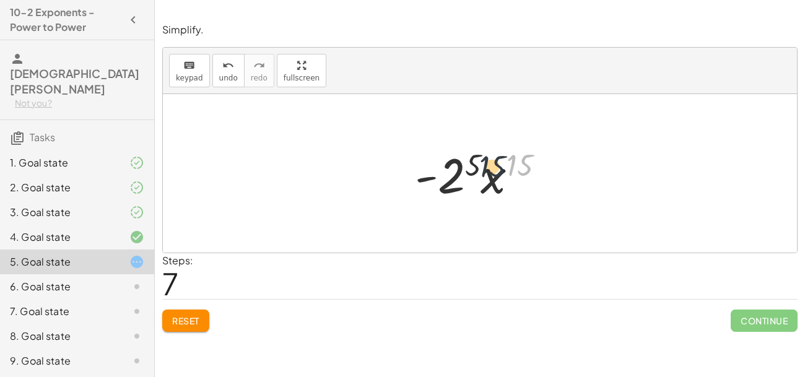
drag, startPoint x: 515, startPoint y: 166, endPoint x: 479, endPoint y: 167, distance: 35.3
click at [479, 167] on div at bounding box center [485, 174] width 152 height 64
drag, startPoint x: 472, startPoint y: 162, endPoint x: 528, endPoint y: 161, distance: 55.8
click at [528, 161] on div at bounding box center [485, 174] width 152 height 64
drag, startPoint x: 529, startPoint y: 163, endPoint x: 481, endPoint y: 165, distance: 47.8
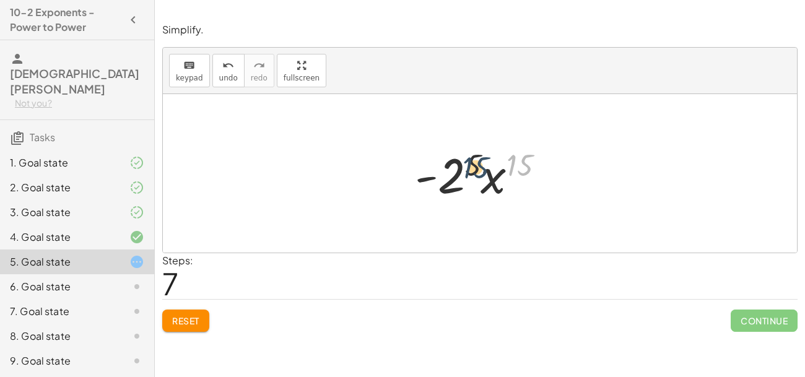
click at [481, 165] on div at bounding box center [485, 174] width 152 height 64
drag, startPoint x: 495, startPoint y: 183, endPoint x: 424, endPoint y: 181, distance: 71.9
click at [424, 181] on div at bounding box center [485, 174] width 152 height 64
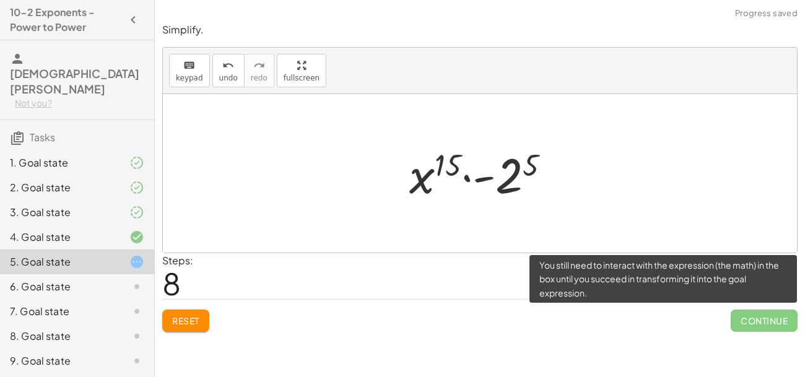
click at [758, 318] on span "Continue" at bounding box center [764, 321] width 67 height 22
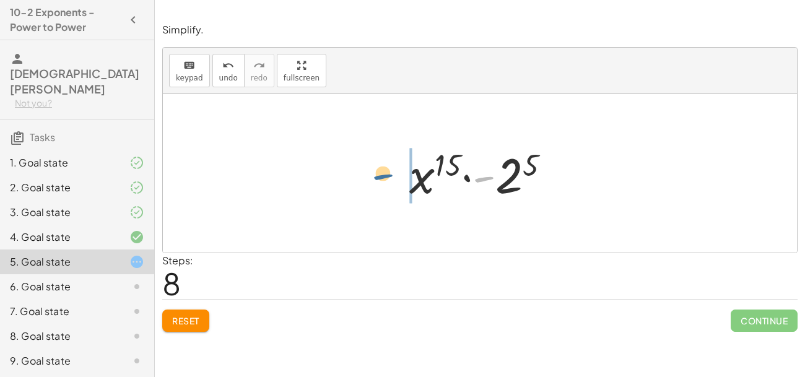
drag, startPoint x: 481, startPoint y: 179, endPoint x: 373, endPoint y: 176, distance: 107.8
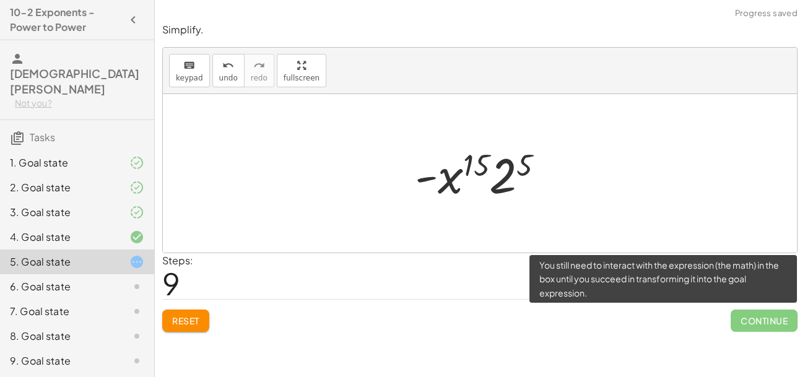
click at [770, 326] on span "Continue" at bounding box center [764, 321] width 67 height 22
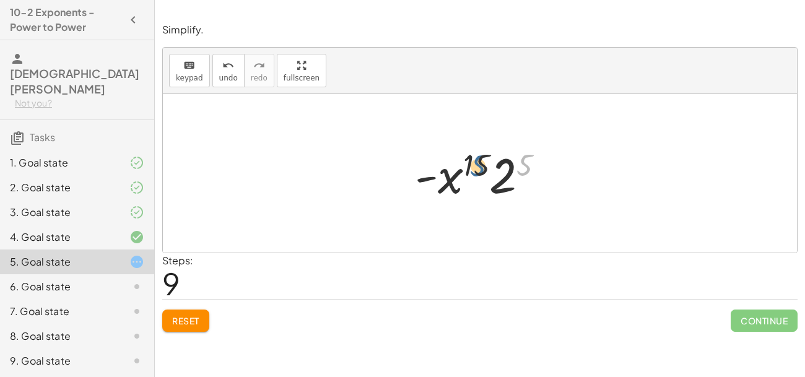
drag, startPoint x: 521, startPoint y: 168, endPoint x: 474, endPoint y: 169, distance: 47.1
click at [474, 169] on div at bounding box center [485, 174] width 152 height 64
drag, startPoint x: 533, startPoint y: 162, endPoint x: 508, endPoint y: 175, distance: 28.3
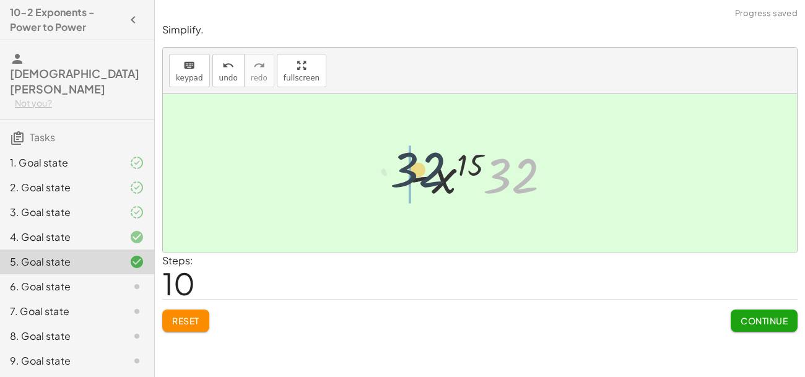
drag, startPoint x: 528, startPoint y: 181, endPoint x: 409, endPoint y: 174, distance: 118.5
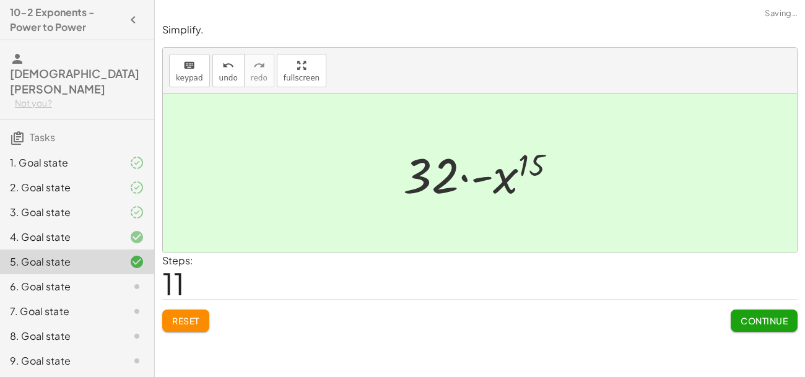
click at [769, 324] on span "Continue" at bounding box center [764, 320] width 47 height 11
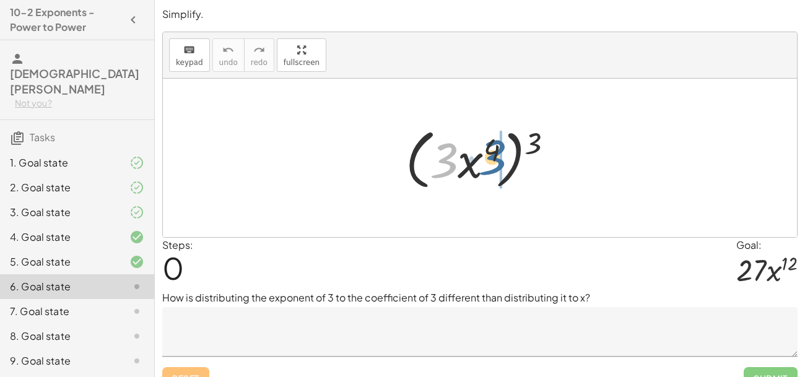
drag, startPoint x: 452, startPoint y: 168, endPoint x: 501, endPoint y: 165, distance: 49.0
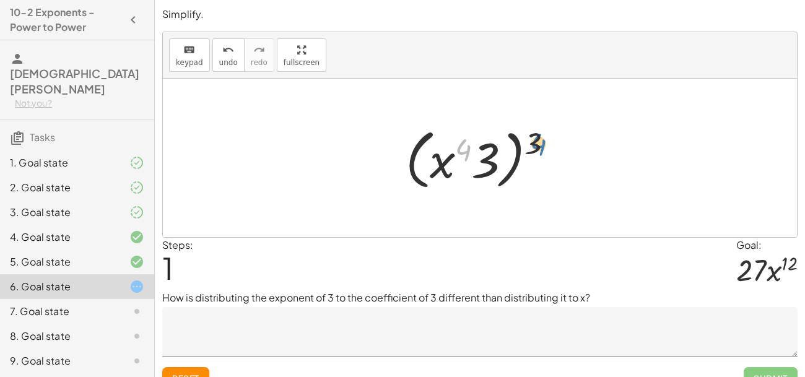
drag, startPoint x: 467, startPoint y: 149, endPoint x: 543, endPoint y: 144, distance: 76.4
click at [543, 144] on div at bounding box center [484, 158] width 170 height 71
drag, startPoint x: 467, startPoint y: 151, endPoint x: 541, endPoint y: 141, distance: 74.4
click at [541, 141] on div at bounding box center [484, 158] width 170 height 71
drag, startPoint x: 543, startPoint y: 141, endPoint x: 474, endPoint y: 147, distance: 68.4
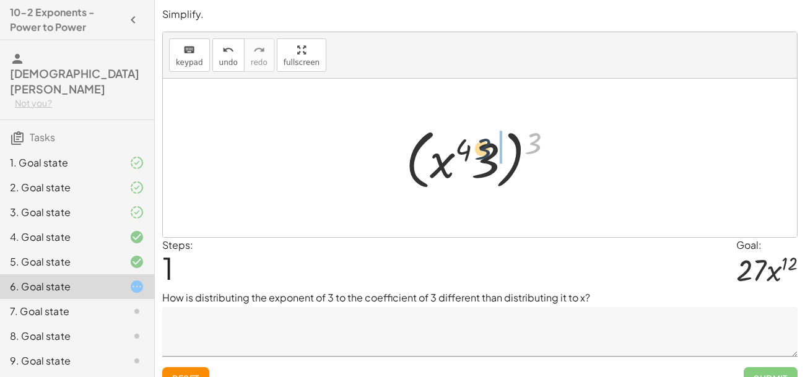
click at [474, 147] on div at bounding box center [484, 158] width 170 height 71
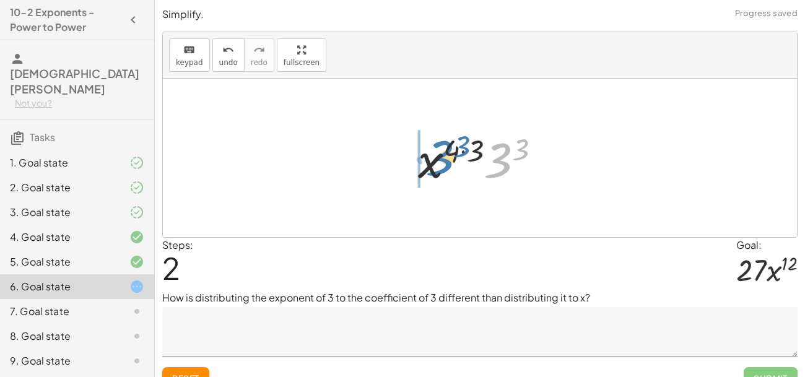
drag, startPoint x: 502, startPoint y: 160, endPoint x: 434, endPoint y: 162, distance: 67.5
click at [434, 162] on div at bounding box center [484, 158] width 145 height 64
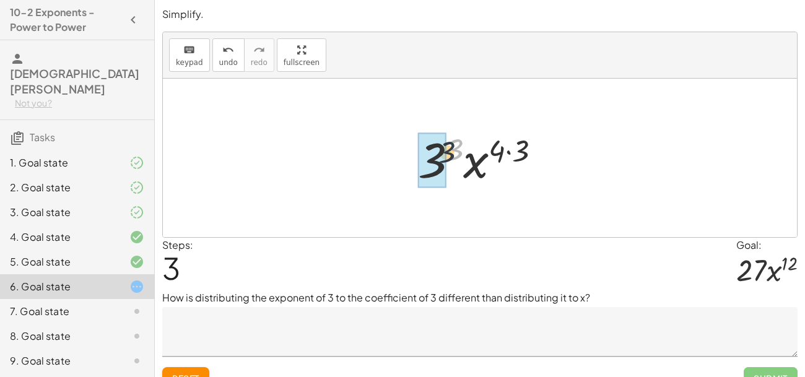
drag, startPoint x: 460, startPoint y: 147, endPoint x: 440, endPoint y: 154, distance: 21.0
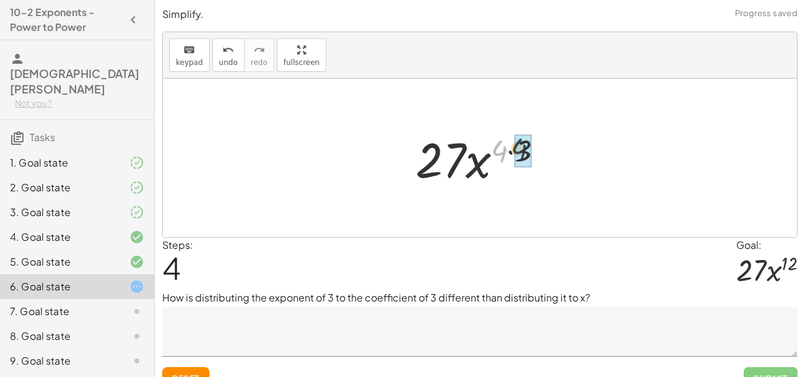
drag, startPoint x: 497, startPoint y: 155, endPoint x: 518, endPoint y: 153, distance: 21.1
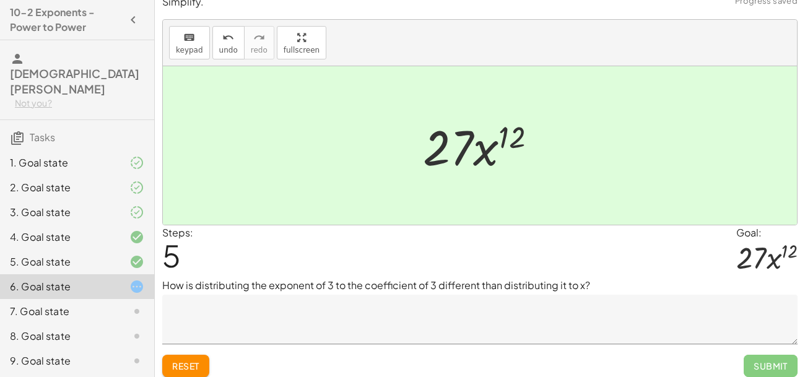
scroll to position [9, 0]
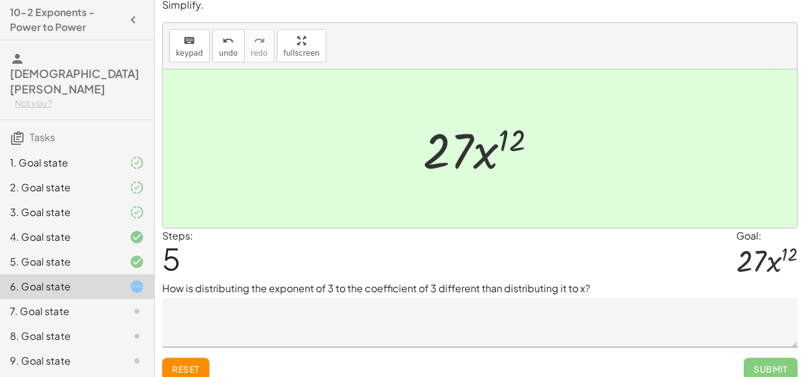
click at [255, 335] on textarea at bounding box center [479, 323] width 635 height 50
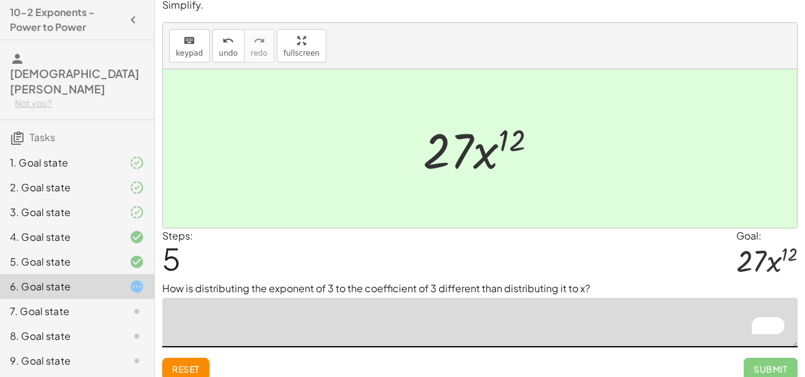
scroll to position [45, 0]
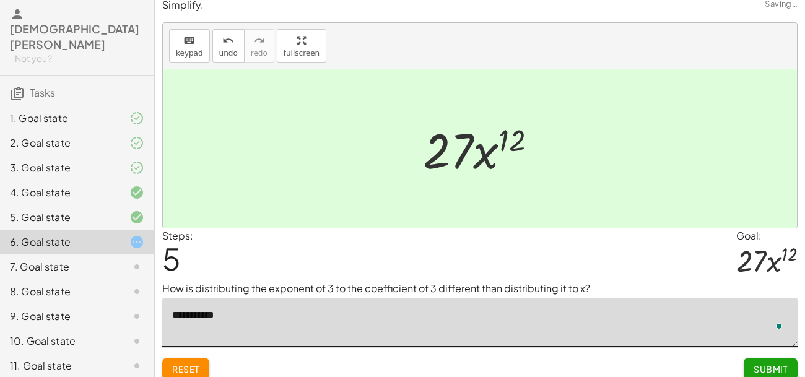
type textarea "**********"
click at [778, 369] on span "Submit" at bounding box center [771, 369] width 34 height 11
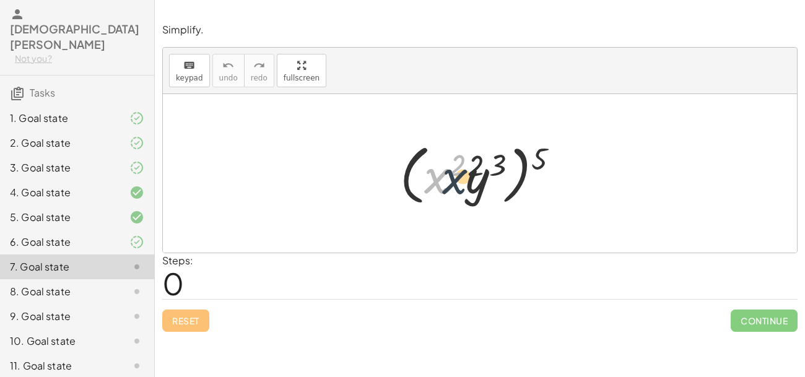
drag, startPoint x: 426, startPoint y: 173, endPoint x: 474, endPoint y: 177, distance: 47.8
click at [474, 177] on div at bounding box center [484, 173] width 181 height 71
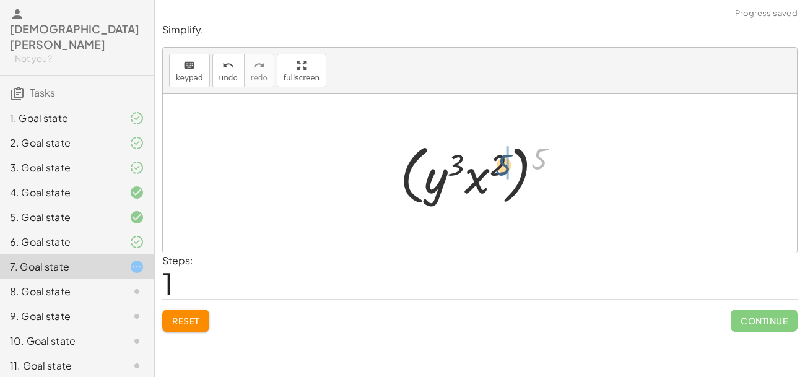
drag, startPoint x: 537, startPoint y: 155, endPoint x: 499, endPoint y: 162, distance: 39.0
click at [499, 162] on div at bounding box center [484, 173] width 181 height 71
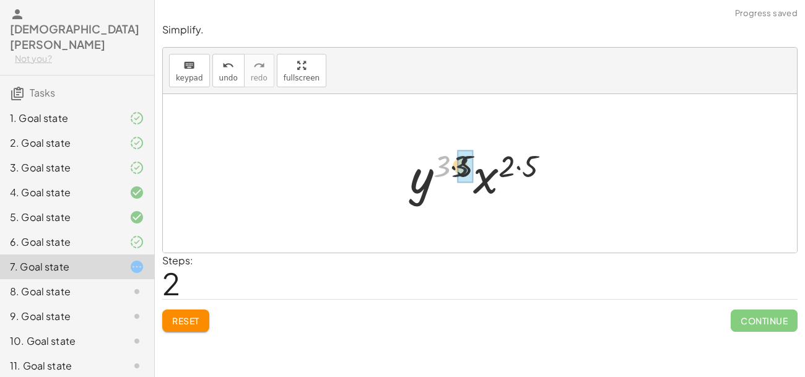
drag, startPoint x: 441, startPoint y: 161, endPoint x: 466, endPoint y: 161, distance: 25.4
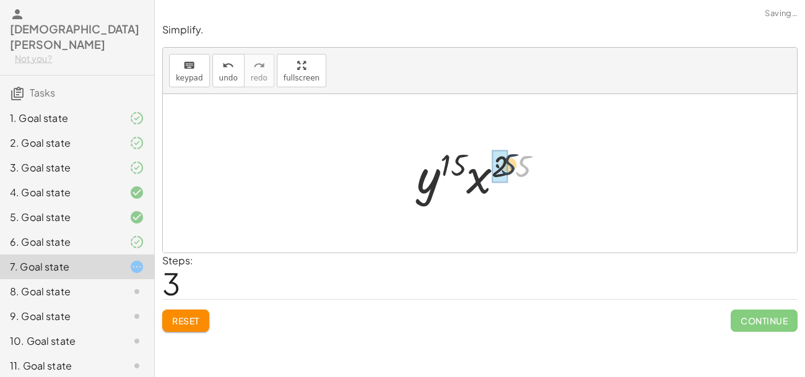
drag, startPoint x: 522, startPoint y: 168, endPoint x: 507, endPoint y: 166, distance: 15.6
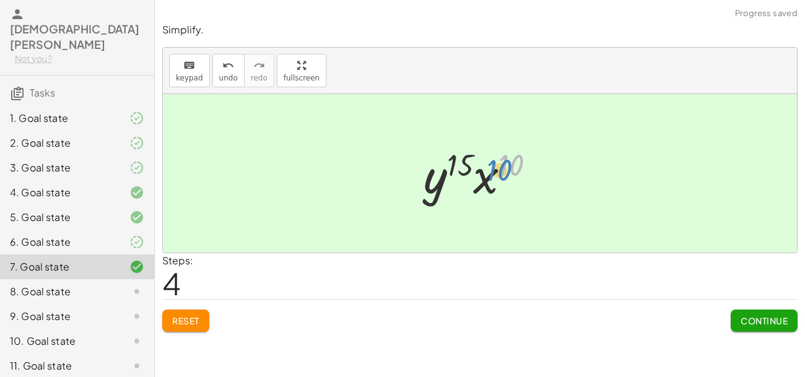
drag, startPoint x: 516, startPoint y: 163, endPoint x: 523, endPoint y: 170, distance: 9.6
click at [523, 170] on div at bounding box center [484, 174] width 134 height 64
click at [769, 318] on span "Continue" at bounding box center [764, 320] width 47 height 11
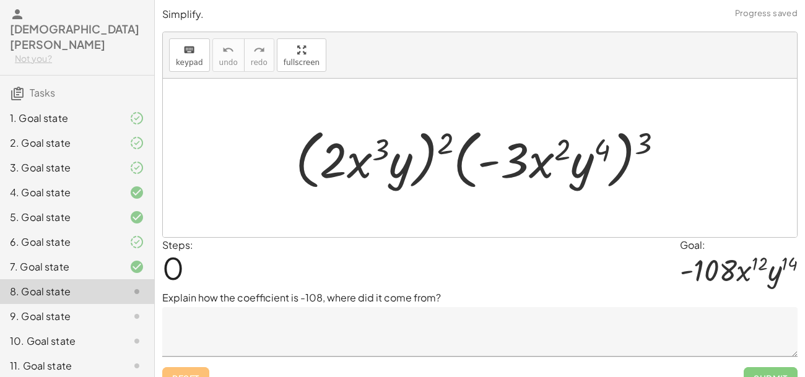
scroll to position [19, 0]
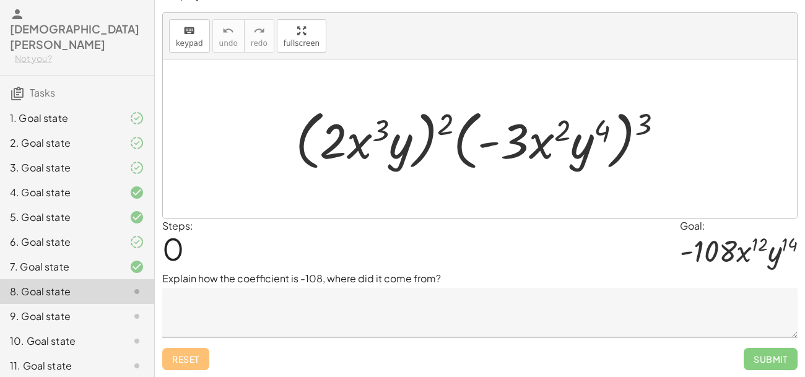
click at [487, 154] on div at bounding box center [484, 138] width 391 height 71
drag, startPoint x: 603, startPoint y: 134, endPoint x: 650, endPoint y: 129, distance: 47.3
click at [650, 129] on div at bounding box center [484, 138] width 391 height 71
drag, startPoint x: 566, startPoint y: 129, endPoint x: 620, endPoint y: 129, distance: 53.9
click at [620, 129] on div at bounding box center [484, 138] width 391 height 71
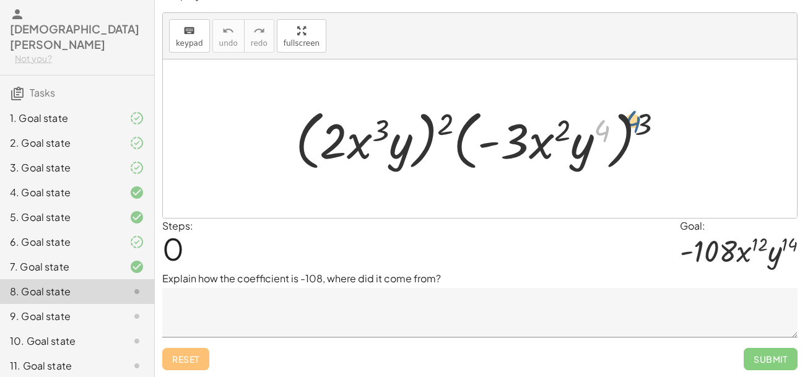
drag, startPoint x: 607, startPoint y: 129, endPoint x: 648, endPoint y: 123, distance: 42.0
click at [648, 123] on div at bounding box center [484, 138] width 391 height 71
drag, startPoint x: 604, startPoint y: 129, endPoint x: 453, endPoint y: 121, distance: 151.3
click at [453, 121] on div at bounding box center [484, 138] width 391 height 71
drag, startPoint x: 602, startPoint y: 126, endPoint x: 378, endPoint y: 125, distance: 224.2
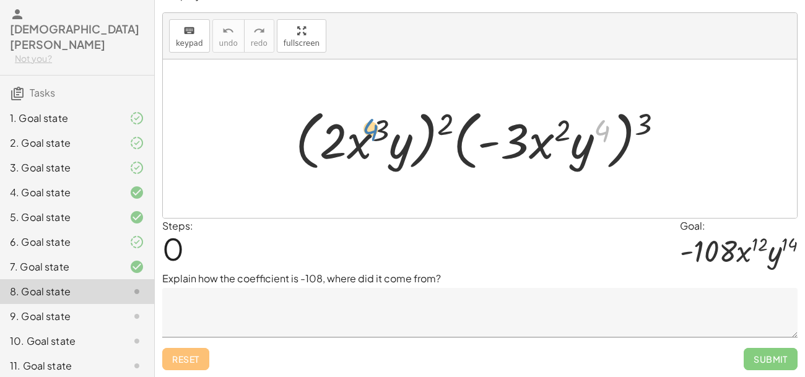
click at [378, 125] on div at bounding box center [484, 138] width 391 height 71
drag, startPoint x: 446, startPoint y: 121, endPoint x: 606, endPoint y: 128, distance: 160.5
click at [606, 128] on div at bounding box center [484, 138] width 391 height 71
drag, startPoint x: 606, startPoint y: 131, endPoint x: 567, endPoint y: 130, distance: 39.6
click at [567, 130] on div at bounding box center [484, 138] width 391 height 71
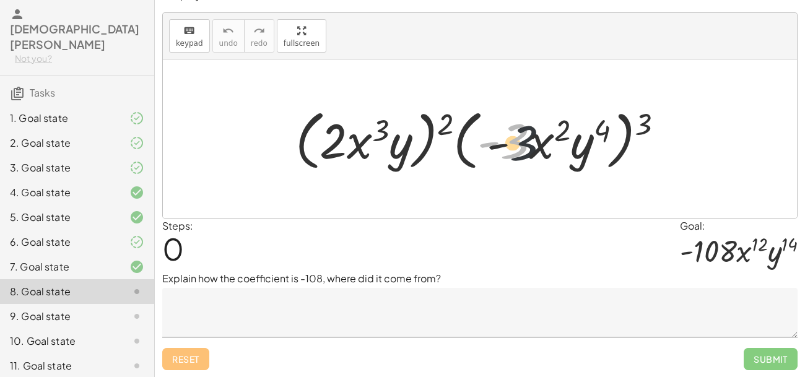
drag, startPoint x: 522, startPoint y: 141, endPoint x: 547, endPoint y: 146, distance: 25.9
click at [547, 146] on div at bounding box center [484, 138] width 391 height 71
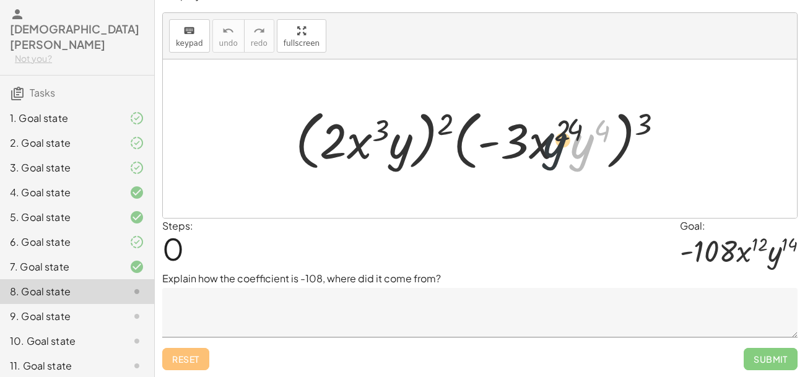
drag, startPoint x: 590, startPoint y: 148, endPoint x: 538, endPoint y: 141, distance: 52.5
click at [538, 141] on div at bounding box center [484, 138] width 391 height 71
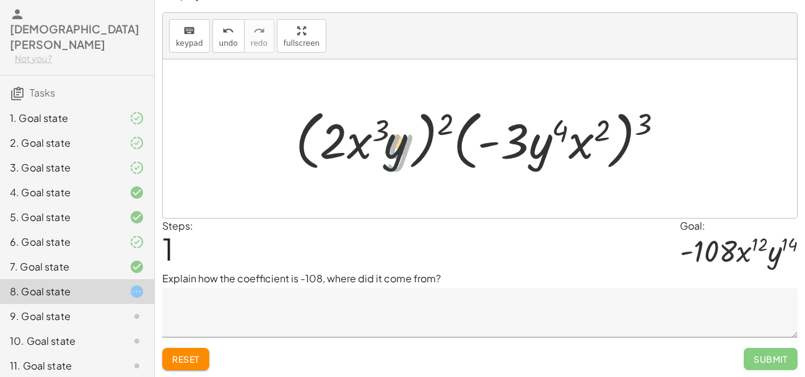
drag, startPoint x: 396, startPoint y: 155, endPoint x: 359, endPoint y: 152, distance: 36.7
click at [359, 152] on div at bounding box center [484, 138] width 391 height 71
drag, startPoint x: 398, startPoint y: 134, endPoint x: 315, endPoint y: 142, distance: 82.7
click at [315, 142] on div at bounding box center [484, 138] width 391 height 71
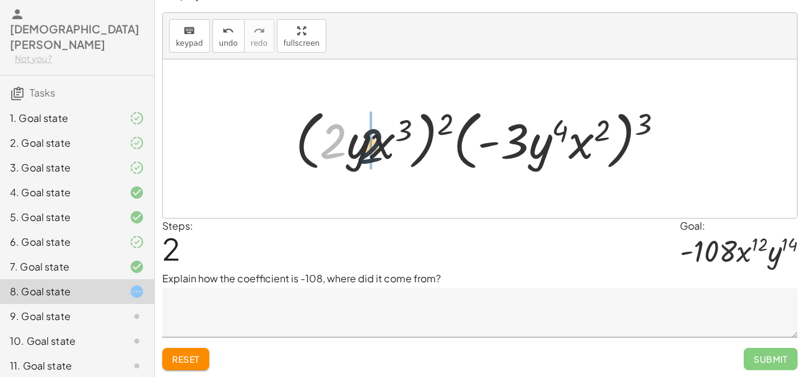
drag, startPoint x: 339, startPoint y: 145, endPoint x: 398, endPoint y: 154, distance: 59.5
click at [398, 154] on div at bounding box center [484, 138] width 391 height 71
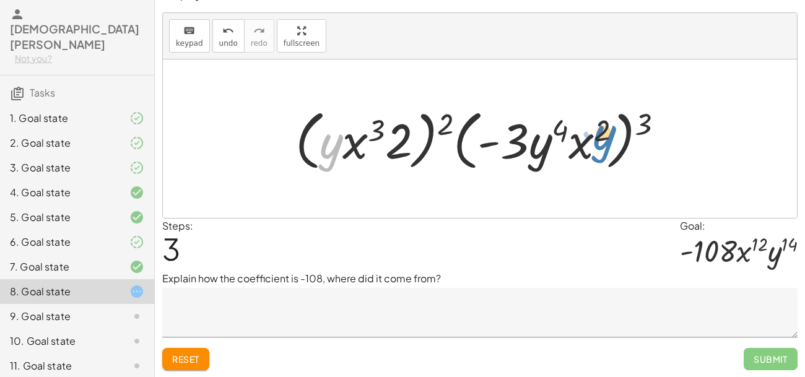
drag, startPoint x: 331, startPoint y: 151, endPoint x: 599, endPoint y: 142, distance: 268.3
click at [599, 142] on div at bounding box center [484, 138] width 391 height 71
drag, startPoint x: 585, startPoint y: 140, endPoint x: 548, endPoint y: 151, distance: 38.2
click at [548, 151] on div at bounding box center [484, 138] width 391 height 71
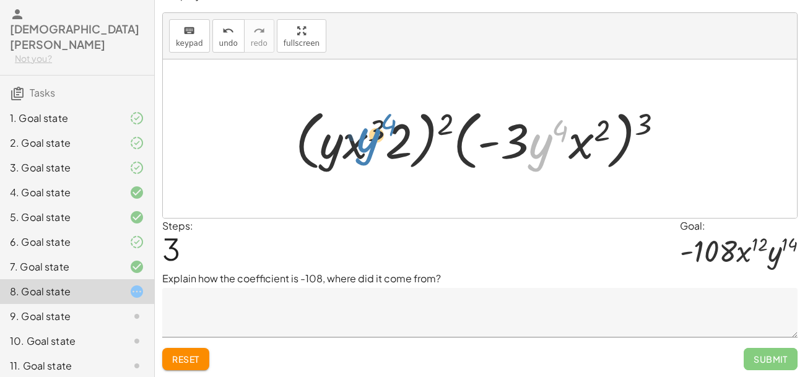
drag, startPoint x: 539, startPoint y: 154, endPoint x: 365, endPoint y: 147, distance: 174.8
click at [365, 147] on div at bounding box center [484, 138] width 391 height 71
drag, startPoint x: 375, startPoint y: 133, endPoint x: 460, endPoint y: 128, distance: 85.6
click at [460, 128] on div at bounding box center [484, 138] width 391 height 71
drag, startPoint x: 601, startPoint y: 128, endPoint x: 562, endPoint y: 126, distance: 39.1
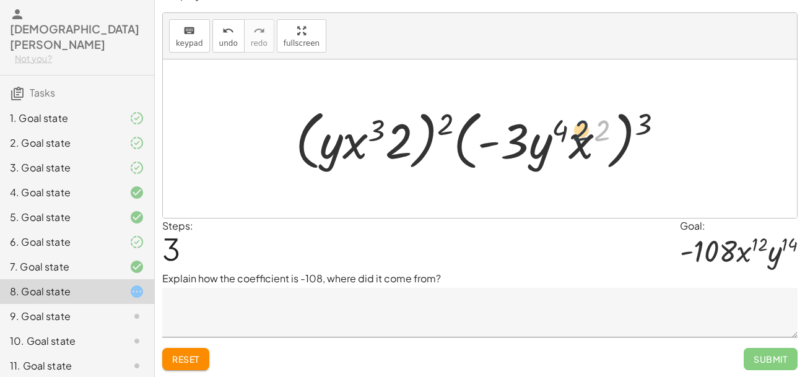
click at [562, 126] on div at bounding box center [484, 138] width 391 height 71
drag, startPoint x: 645, startPoint y: 124, endPoint x: 574, endPoint y: 151, distance: 76.3
click at [574, 151] on div at bounding box center [484, 138] width 391 height 71
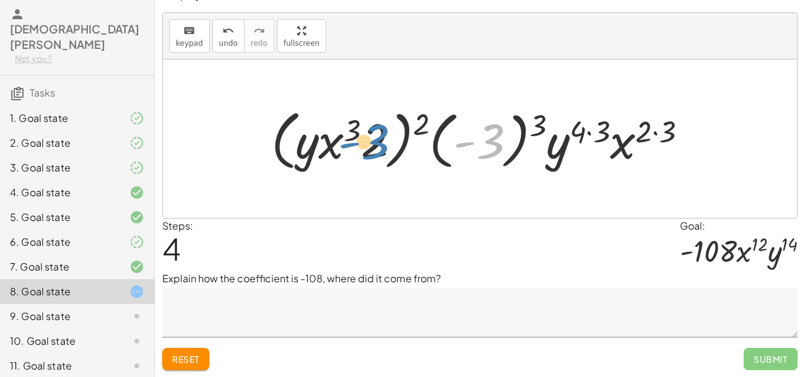
drag, startPoint x: 498, startPoint y: 144, endPoint x: 381, endPoint y: 147, distance: 116.5
click at [381, 147] on div at bounding box center [484, 138] width 438 height 71
drag, startPoint x: 326, startPoint y: 150, endPoint x: 299, endPoint y: 150, distance: 27.9
click at [299, 150] on div at bounding box center [484, 138] width 438 height 71
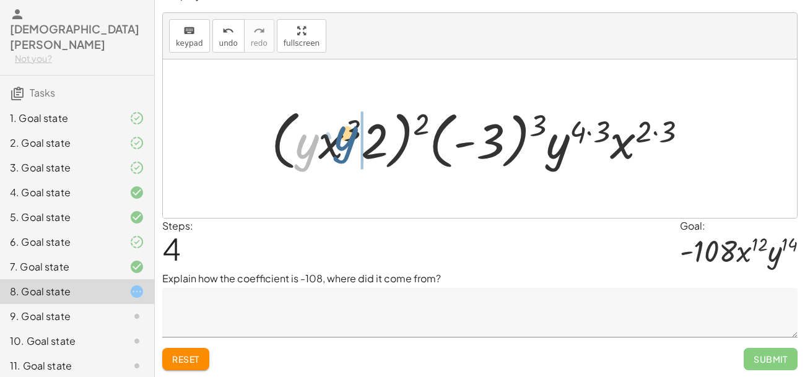
drag, startPoint x: 308, startPoint y: 151, endPoint x: 351, endPoint y: 142, distance: 43.1
click at [351, 142] on div at bounding box center [484, 138] width 438 height 71
click at [352, 147] on div at bounding box center [484, 138] width 438 height 71
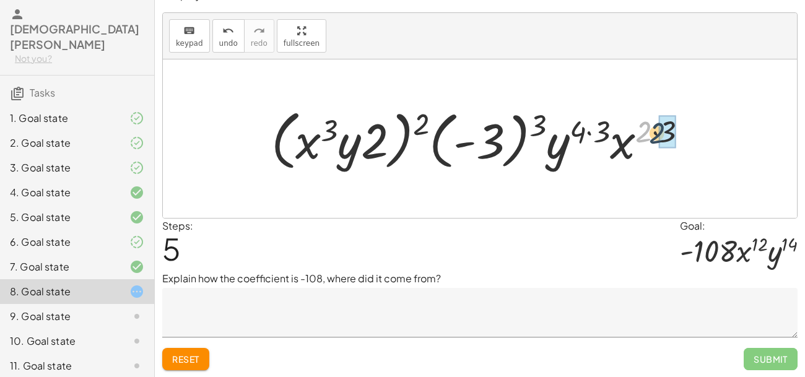
drag, startPoint x: 637, startPoint y: 127, endPoint x: 663, endPoint y: 129, distance: 26.1
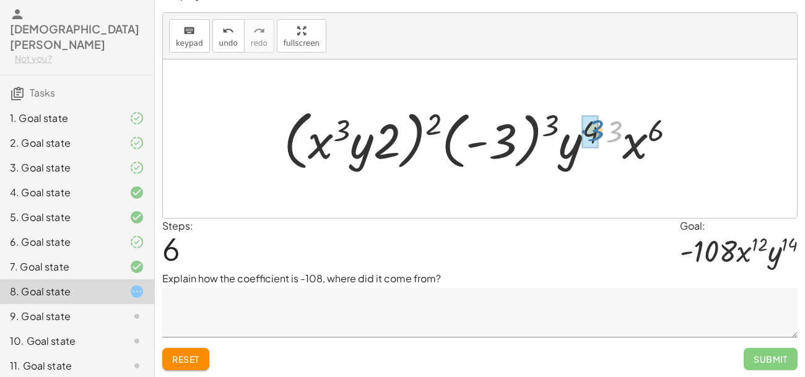
drag, startPoint x: 611, startPoint y: 131, endPoint x: 588, endPoint y: 128, distance: 23.1
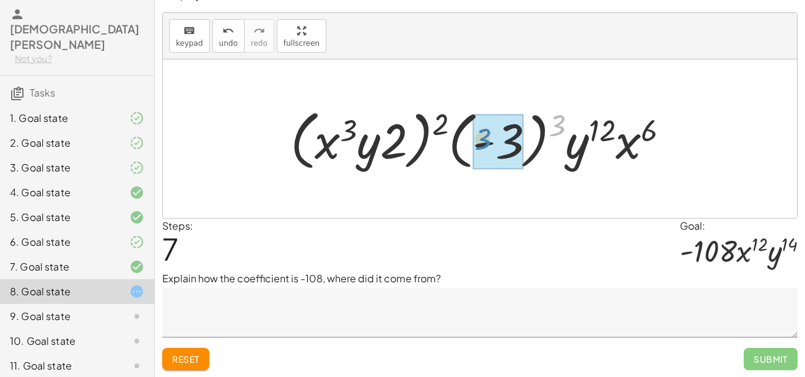
drag, startPoint x: 563, startPoint y: 126, endPoint x: 489, endPoint y: 139, distance: 75.6
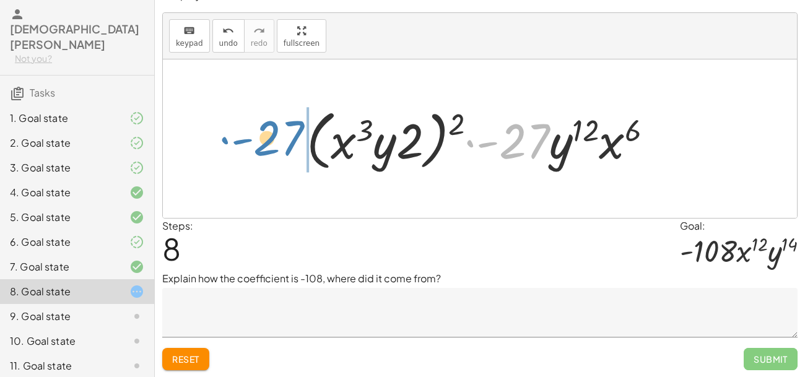
drag, startPoint x: 520, startPoint y: 143, endPoint x: 274, endPoint y: 140, distance: 245.9
click at [274, 140] on div "· ( · 2 · x 3 · y ) 2 · ( · - 3 · x 2 · y 4 ) 3 · ( · 2 · x 3 · y ) 2 · ( · - 3…" at bounding box center [480, 138] width 634 height 159
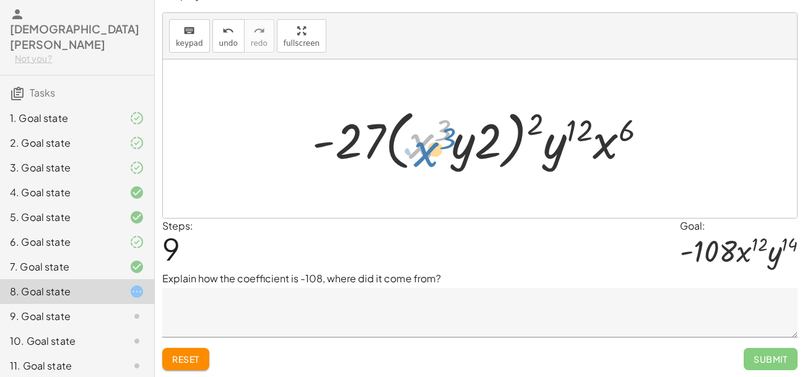
drag, startPoint x: 422, startPoint y: 150, endPoint x: 429, endPoint y: 161, distance: 12.2
click at [429, 161] on div at bounding box center [484, 138] width 357 height 71
drag, startPoint x: 456, startPoint y: 154, endPoint x: 612, endPoint y: 172, distance: 157.2
click at [596, 145] on div at bounding box center [484, 138] width 357 height 71
click at [572, 139] on div at bounding box center [484, 138] width 357 height 71
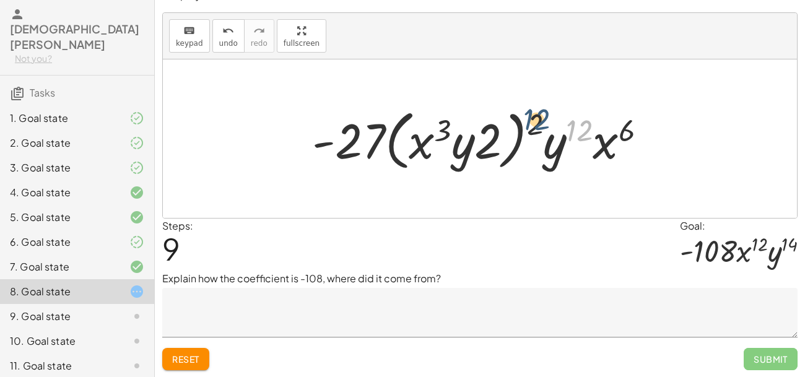
drag, startPoint x: 582, startPoint y: 133, endPoint x: 538, endPoint y: 122, distance: 45.2
click at [538, 122] on div at bounding box center [484, 138] width 357 height 71
drag, startPoint x: 581, startPoint y: 129, endPoint x: 487, endPoint y: 142, distance: 94.4
click at [487, 142] on div at bounding box center [484, 138] width 357 height 71
drag, startPoint x: 538, startPoint y: 116, endPoint x: 444, endPoint y: 119, distance: 93.5
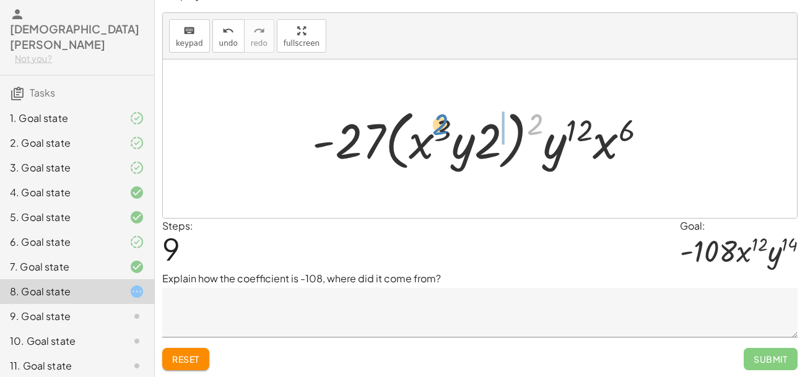
click at [444, 119] on div at bounding box center [484, 138] width 357 height 71
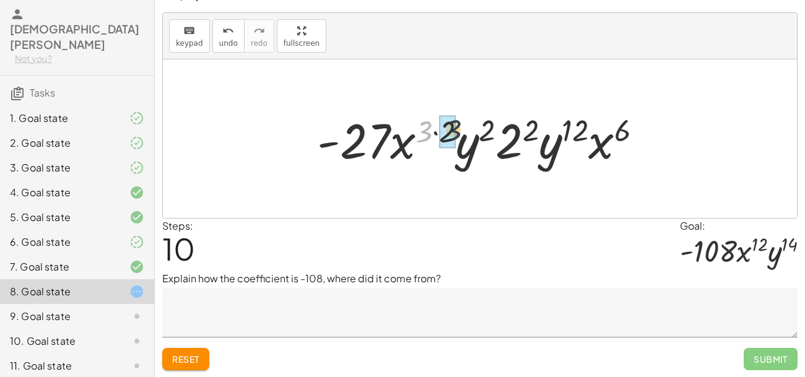
drag, startPoint x: 423, startPoint y: 129, endPoint x: 454, endPoint y: 128, distance: 31.0
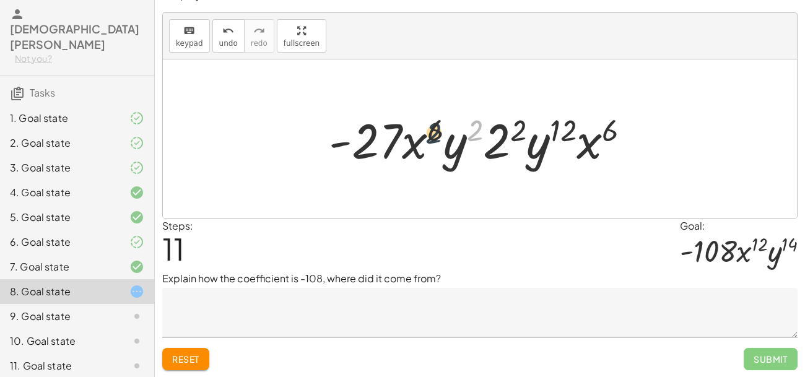
drag, startPoint x: 476, startPoint y: 129, endPoint x: 437, endPoint y: 130, distance: 39.6
click at [437, 130] on div at bounding box center [485, 139] width 324 height 64
drag, startPoint x: 513, startPoint y: 123, endPoint x: 450, endPoint y: 142, distance: 66.0
click at [450, 142] on div at bounding box center [485, 139] width 324 height 64
click at [456, 154] on div at bounding box center [485, 139] width 324 height 64
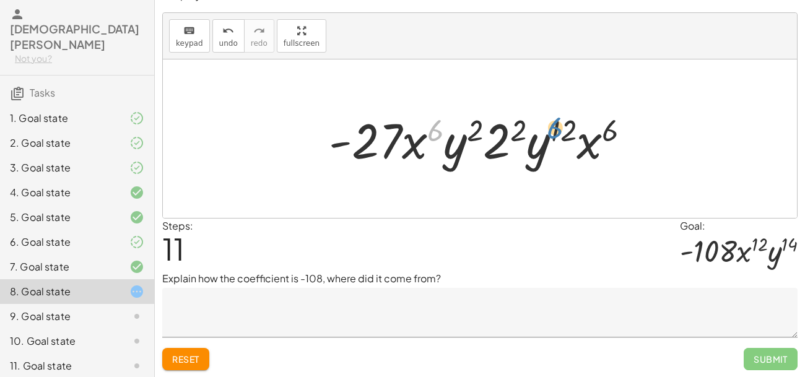
drag, startPoint x: 434, startPoint y: 133, endPoint x: 560, endPoint y: 129, distance: 126.4
click at [560, 129] on div at bounding box center [485, 139] width 324 height 64
click at [579, 131] on div at bounding box center [485, 139] width 324 height 64
drag, startPoint x: 608, startPoint y: 131, endPoint x: 512, endPoint y: 131, distance: 96.6
click at [512, 131] on div at bounding box center [485, 139] width 324 height 64
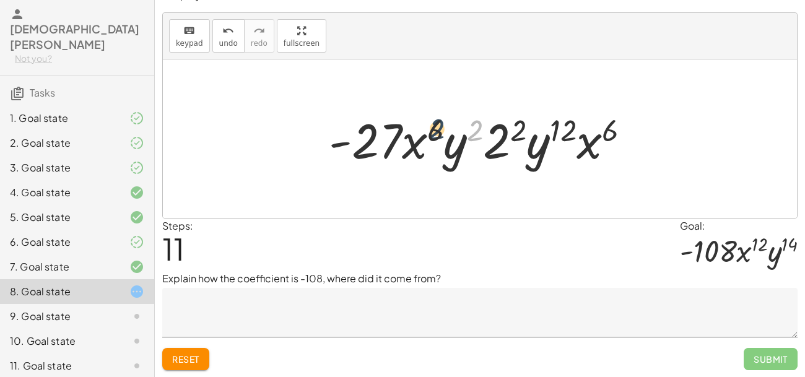
drag, startPoint x: 472, startPoint y: 129, endPoint x: 432, endPoint y: 128, distance: 40.3
click at [432, 128] on div at bounding box center [485, 139] width 324 height 64
drag, startPoint x: 492, startPoint y: 142, endPoint x: 377, endPoint y: 142, distance: 115.2
click at [377, 142] on div at bounding box center [485, 139] width 324 height 64
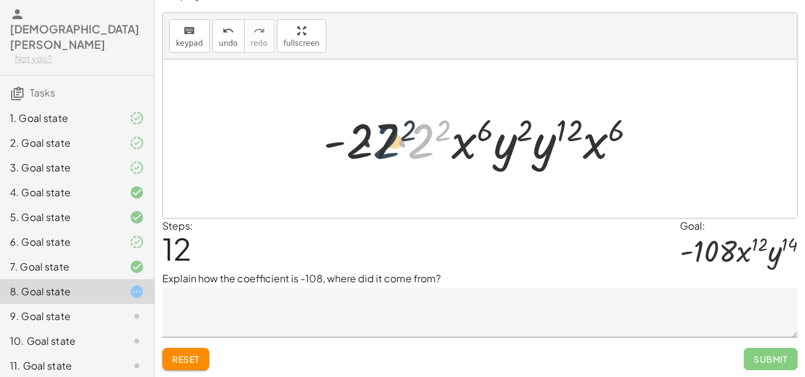
drag, startPoint x: 415, startPoint y: 146, endPoint x: 364, endPoint y: 137, distance: 51.4
click at [364, 137] on div at bounding box center [485, 139] width 336 height 64
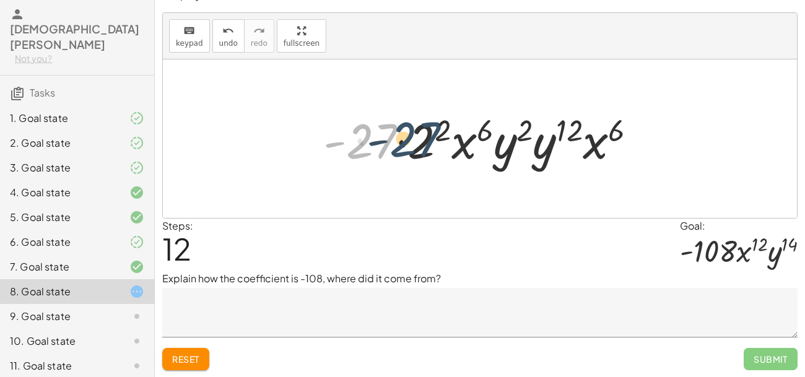
drag, startPoint x: 368, startPoint y: 143, endPoint x: 413, endPoint y: 142, distance: 44.6
click at [413, 142] on div at bounding box center [485, 139] width 336 height 64
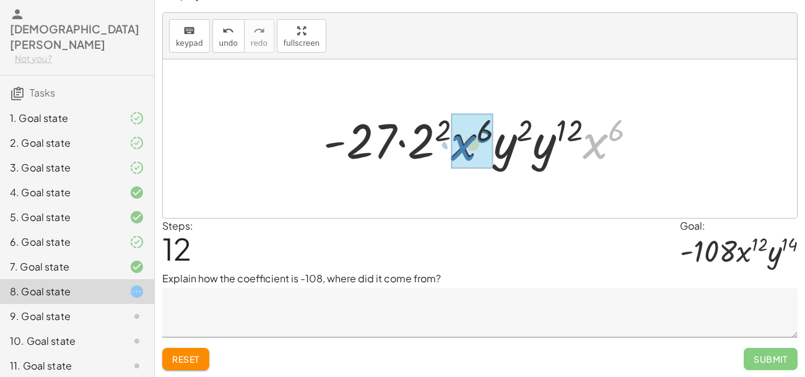
drag, startPoint x: 583, startPoint y: 128, endPoint x: 453, endPoint y: 130, distance: 130.1
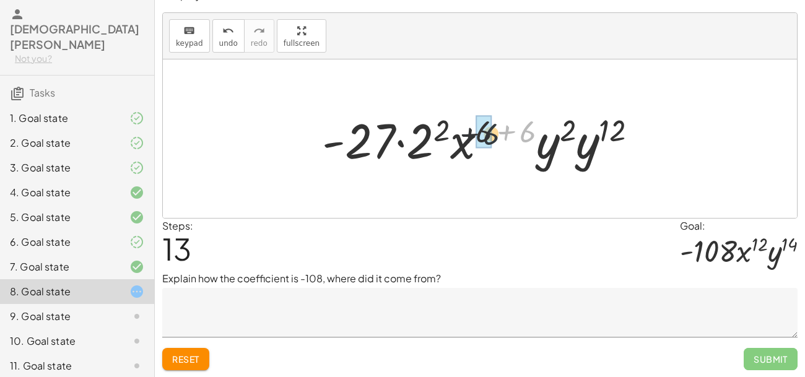
drag, startPoint x: 523, startPoint y: 131, endPoint x: 484, endPoint y: 133, distance: 39.7
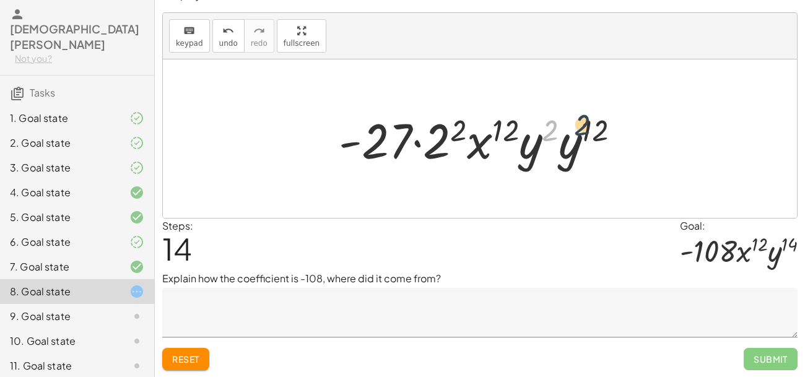
drag, startPoint x: 546, startPoint y: 131, endPoint x: 596, endPoint y: 130, distance: 50.2
click at [596, 130] on div at bounding box center [484, 139] width 303 height 64
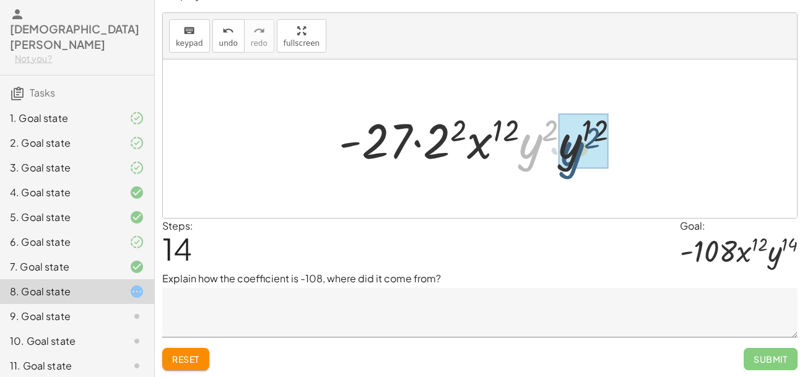
drag, startPoint x: 532, startPoint y: 154, endPoint x: 574, endPoint y: 162, distance: 42.8
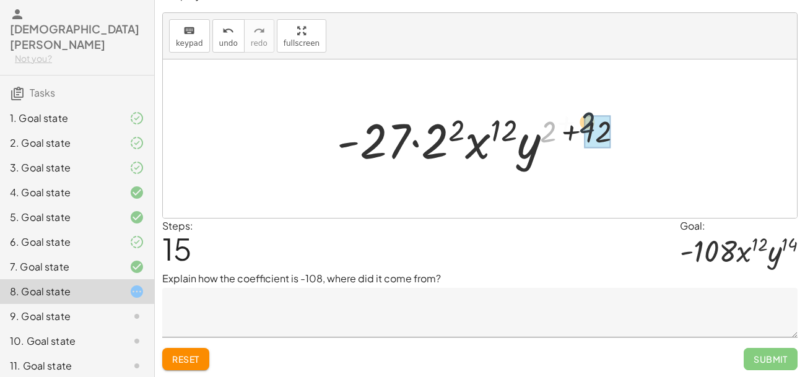
drag, startPoint x: 551, startPoint y: 137, endPoint x: 599, endPoint y: 128, distance: 49.8
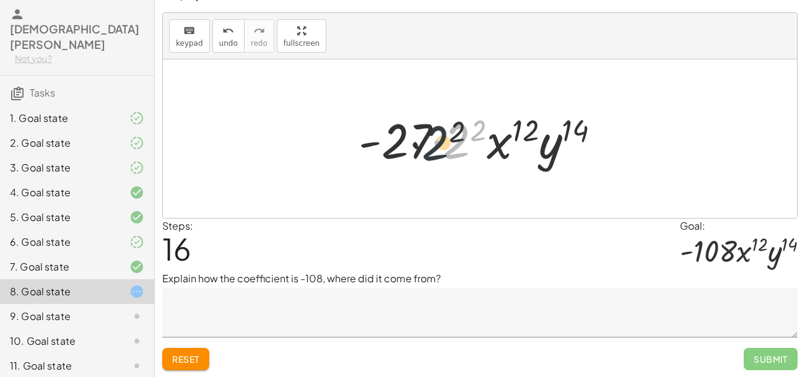
drag, startPoint x: 462, startPoint y: 143, endPoint x: 415, endPoint y: 141, distance: 47.1
click at [415, 141] on div at bounding box center [484, 139] width 264 height 64
drag, startPoint x: 476, startPoint y: 128, endPoint x: 464, endPoint y: 134, distance: 13.0
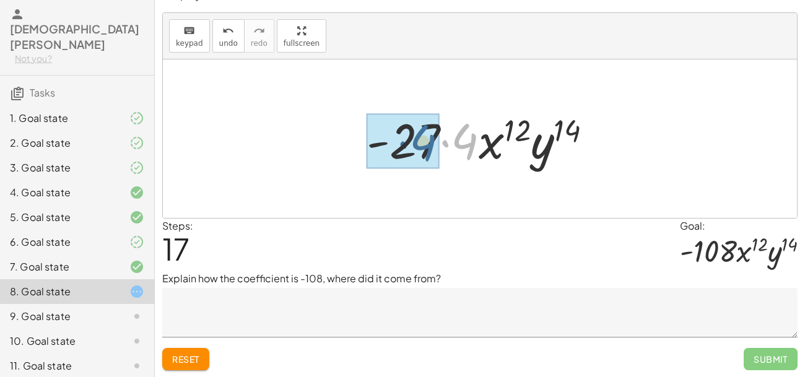
drag, startPoint x: 463, startPoint y: 139, endPoint x: 421, endPoint y: 140, distance: 42.7
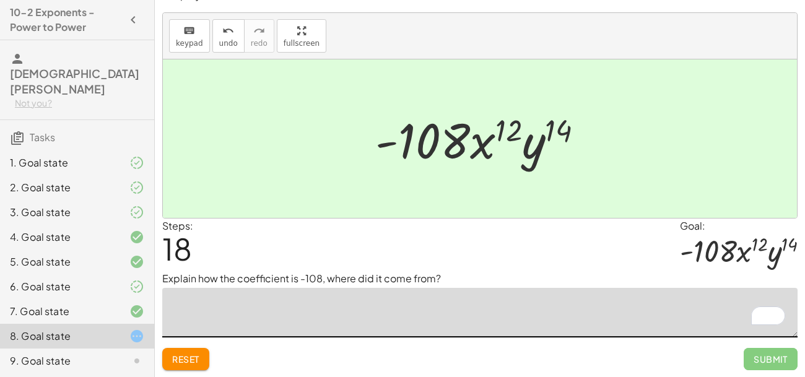
scroll to position [45, 0]
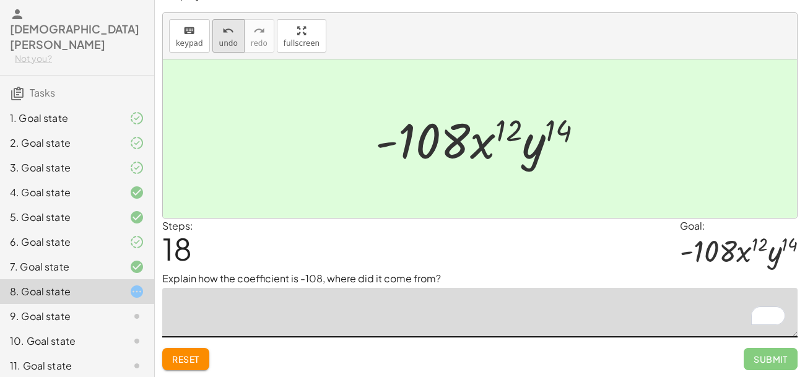
click at [226, 30] on icon "undo" at bounding box center [228, 31] width 12 height 15
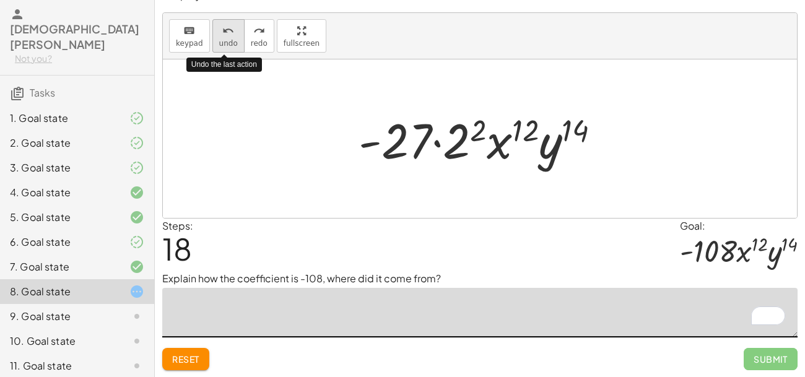
click at [226, 30] on icon "undo" at bounding box center [228, 31] width 12 height 15
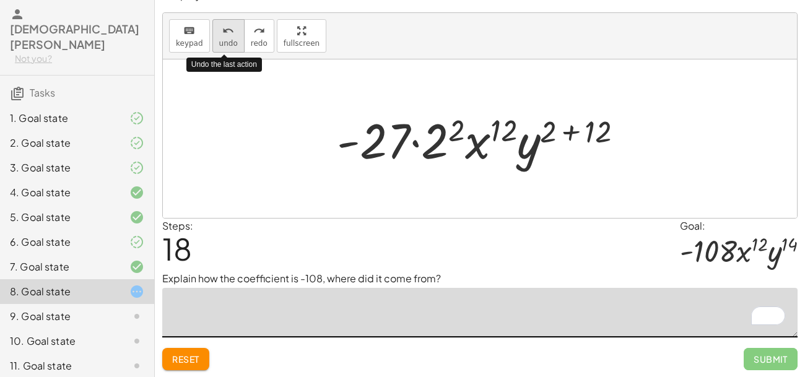
click at [226, 30] on icon "undo" at bounding box center [228, 31] width 12 height 15
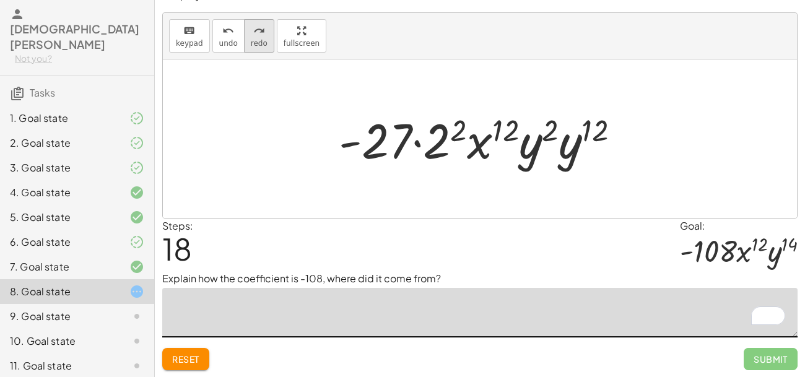
click at [253, 31] on icon "redo" at bounding box center [259, 31] width 12 height 15
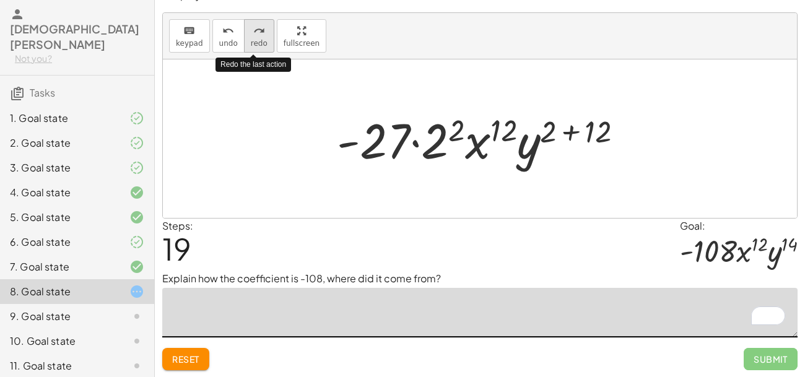
click at [253, 32] on icon "redo" at bounding box center [259, 31] width 12 height 15
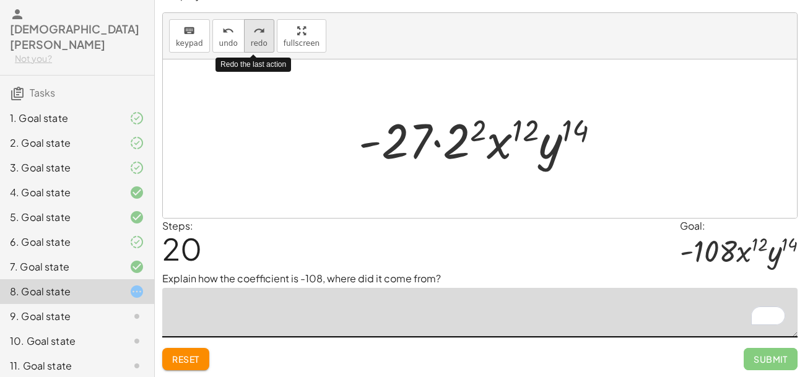
click at [253, 33] on icon "redo" at bounding box center [259, 31] width 12 height 15
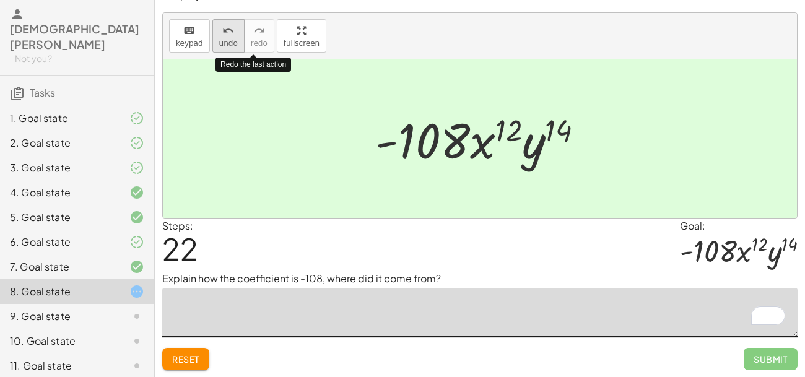
click at [232, 37] on button "undo undo" at bounding box center [228, 35] width 32 height 33
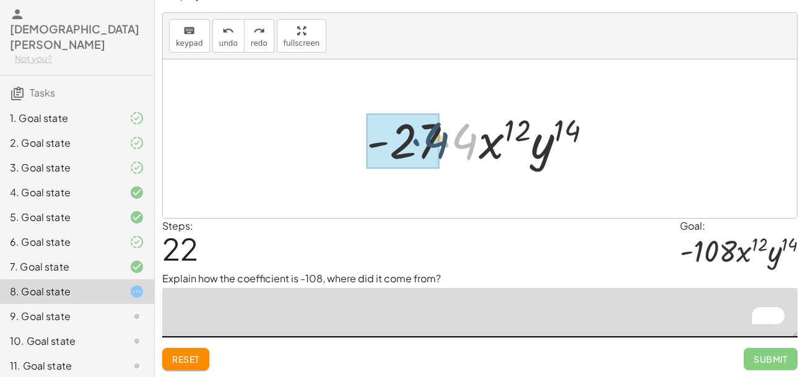
drag, startPoint x: 471, startPoint y: 146, endPoint x: 415, endPoint y: 146, distance: 56.4
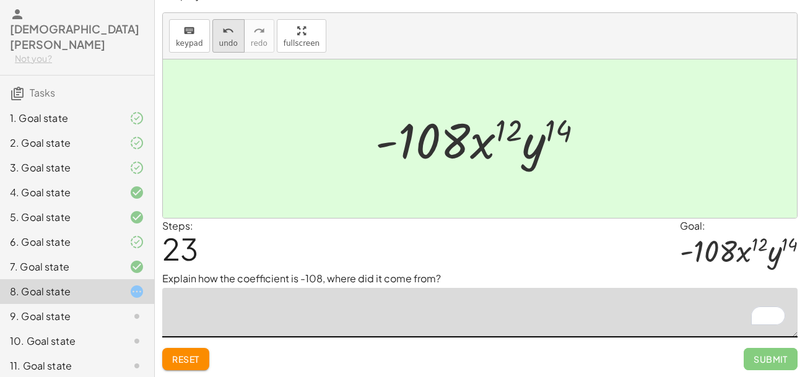
click at [213, 24] on button "undo undo" at bounding box center [228, 35] width 32 height 33
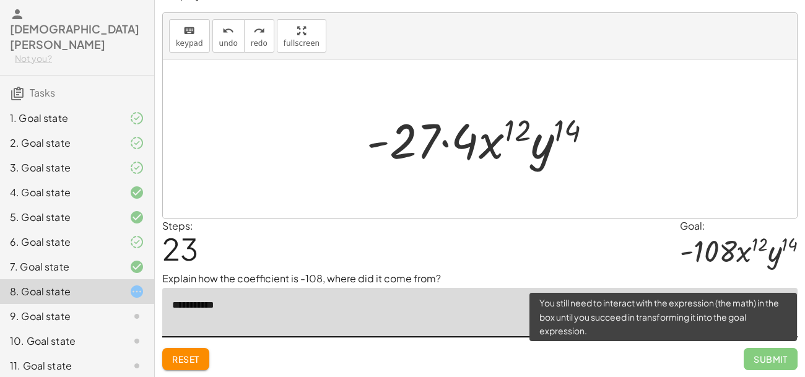
click at [776, 353] on span "Submit" at bounding box center [771, 359] width 54 height 22
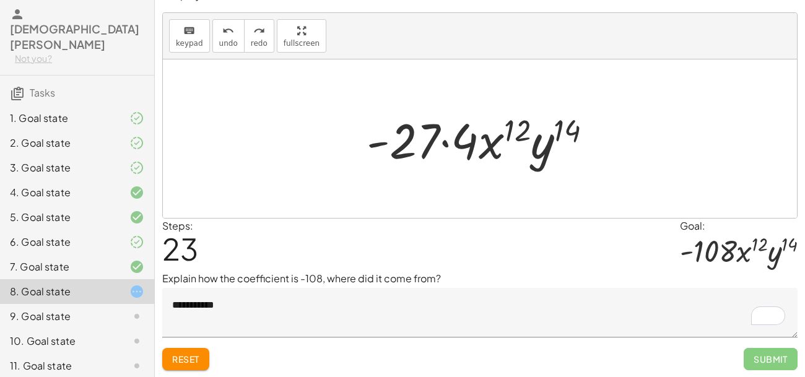
click at [253, 303] on textarea "**********" at bounding box center [479, 313] width 635 height 50
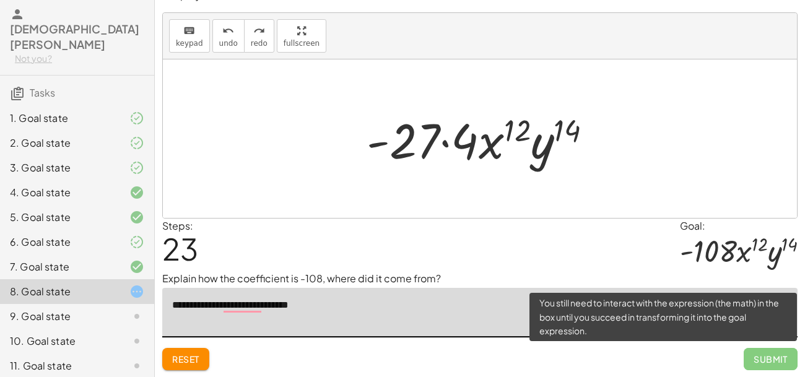
click at [769, 363] on span "Submit" at bounding box center [771, 359] width 54 height 22
type textarea "**********"
click at [772, 355] on span "Submit" at bounding box center [771, 359] width 54 height 22
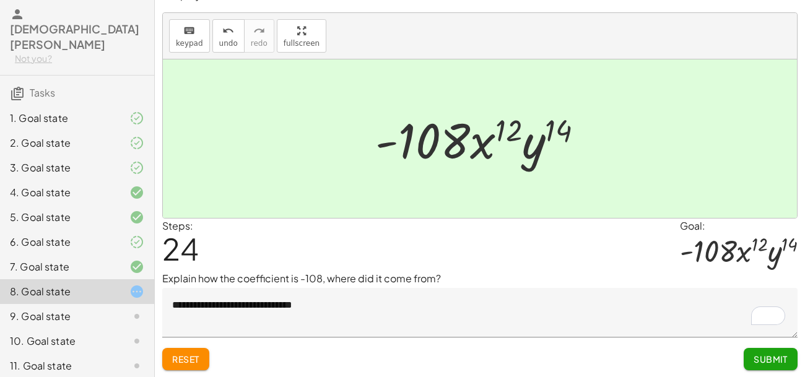
click at [747, 354] on button "Submit" at bounding box center [771, 359] width 54 height 22
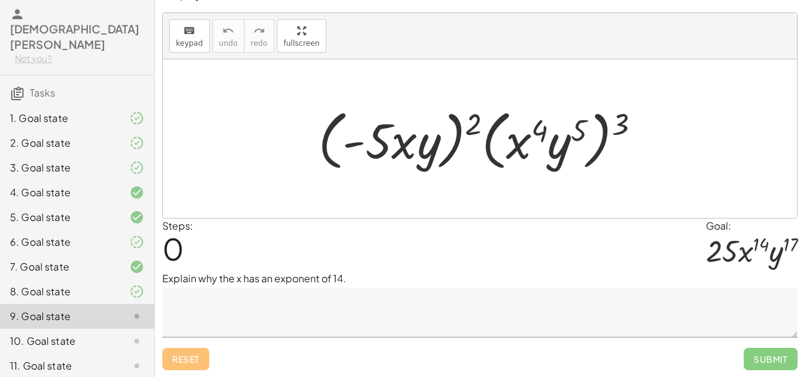
drag, startPoint x: 571, startPoint y: 134, endPoint x: 583, endPoint y: 133, distance: 11.9
click at [583, 133] on div at bounding box center [484, 138] width 344 height 71
drag, startPoint x: 578, startPoint y: 131, endPoint x: 609, endPoint y: 129, distance: 31.6
click at [609, 129] on div at bounding box center [484, 138] width 344 height 71
drag, startPoint x: 618, startPoint y: 128, endPoint x: 523, endPoint y: 122, distance: 95.5
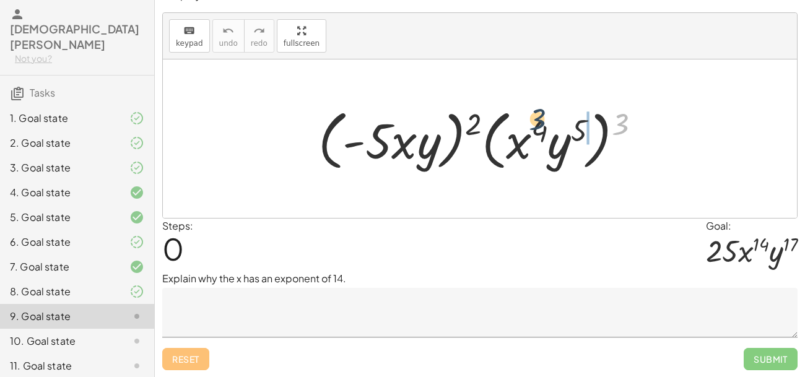
click at [523, 122] on div at bounding box center [484, 138] width 344 height 71
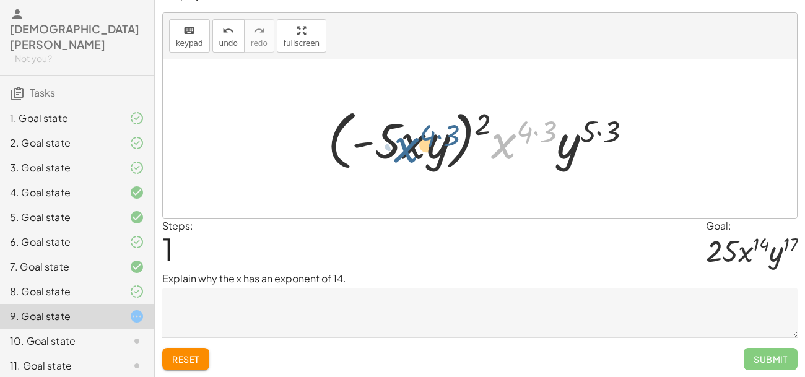
drag, startPoint x: 499, startPoint y: 149, endPoint x: 401, endPoint y: 152, distance: 97.9
click at [401, 152] on div at bounding box center [484, 138] width 326 height 71
drag, startPoint x: 401, startPoint y: 151, endPoint x: 499, endPoint y: 152, distance: 97.2
click at [499, 152] on div at bounding box center [484, 138] width 326 height 71
drag, startPoint x: 549, startPoint y: 132, endPoint x: 529, endPoint y: 131, distance: 19.8
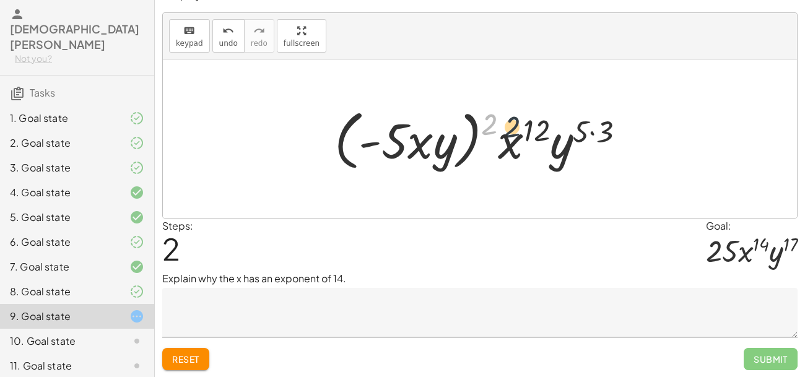
drag, startPoint x: 490, startPoint y: 127, endPoint x: 526, endPoint y: 131, distance: 36.8
click at [526, 131] on div at bounding box center [484, 138] width 313 height 71
drag, startPoint x: 583, startPoint y: 130, endPoint x: 609, endPoint y: 129, distance: 26.6
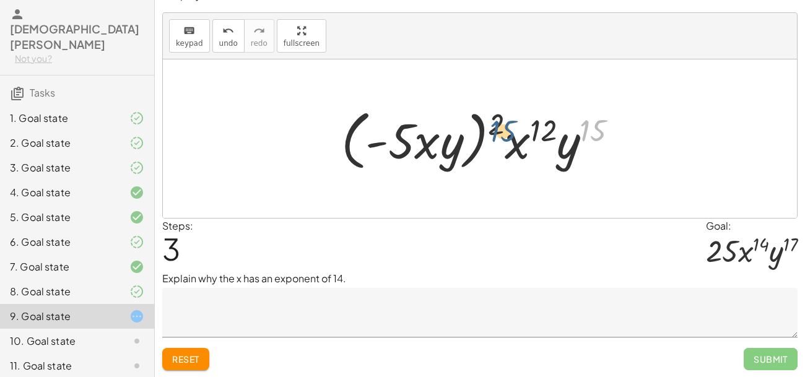
drag, startPoint x: 588, startPoint y: 128, endPoint x: 493, endPoint y: 127, distance: 95.4
click at [493, 127] on div at bounding box center [484, 138] width 299 height 71
drag, startPoint x: 406, startPoint y: 145, endPoint x: 478, endPoint y: 141, distance: 72.6
click at [478, 141] on div at bounding box center [484, 138] width 299 height 71
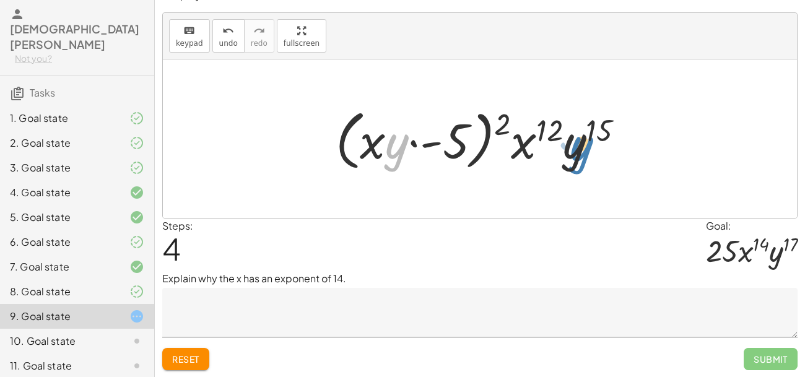
drag, startPoint x: 390, startPoint y: 150, endPoint x: 571, endPoint y: 151, distance: 181.5
click at [571, 151] on div at bounding box center [484, 138] width 311 height 71
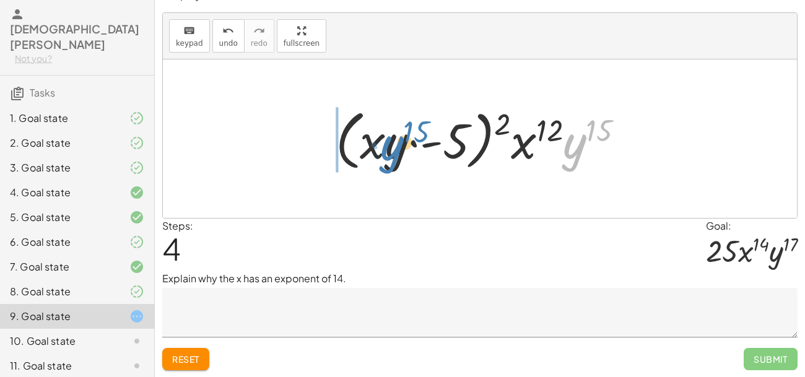
drag, startPoint x: 574, startPoint y: 153, endPoint x: 390, endPoint y: 154, distance: 183.9
click at [390, 154] on div at bounding box center [484, 138] width 311 height 71
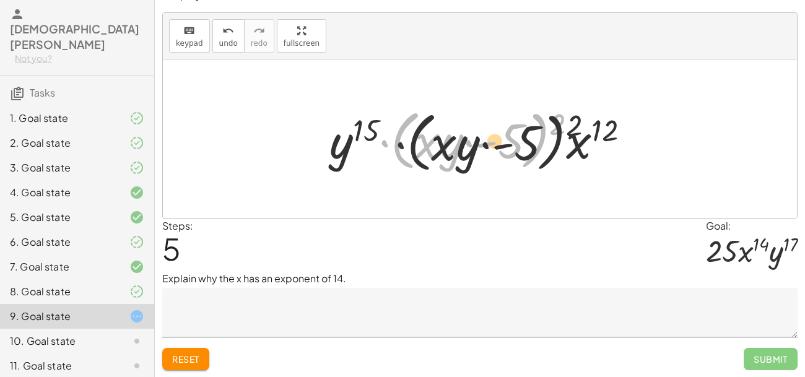
drag, startPoint x: 388, startPoint y: 143, endPoint x: 417, endPoint y: 146, distance: 29.2
click at [417, 146] on div at bounding box center [484, 138] width 323 height 71
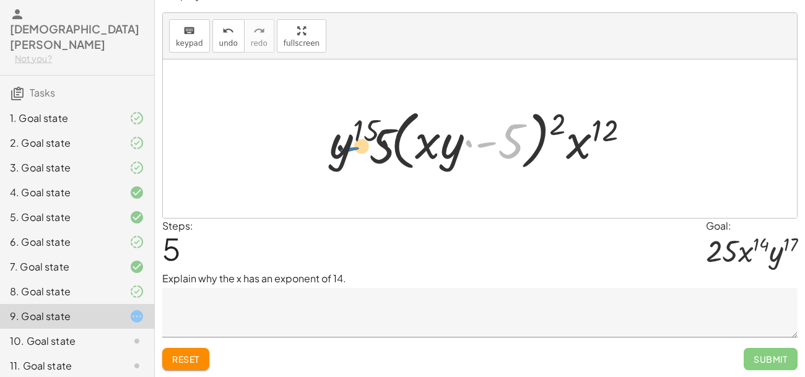
drag, startPoint x: 477, startPoint y: 144, endPoint x: 334, endPoint y: 149, distance: 143.8
click at [334, 149] on div at bounding box center [484, 138] width 323 height 71
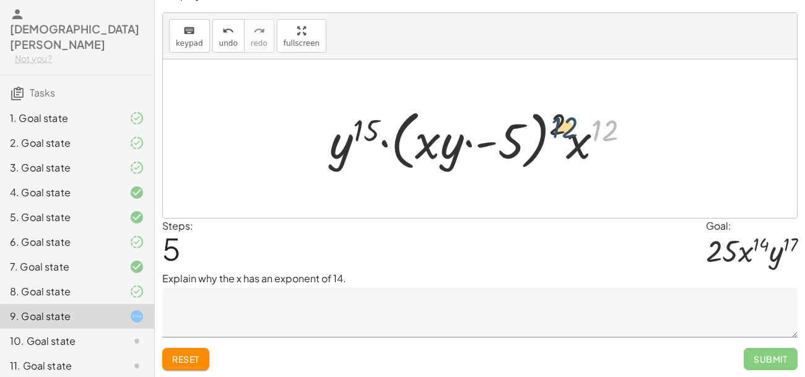
drag, startPoint x: 603, startPoint y: 124, endPoint x: 559, endPoint y: 121, distance: 44.1
click at [559, 121] on div at bounding box center [484, 138] width 323 height 71
drag, startPoint x: 578, startPoint y: 140, endPoint x: 555, endPoint y: 123, distance: 28.4
click at [555, 123] on div at bounding box center [484, 138] width 323 height 71
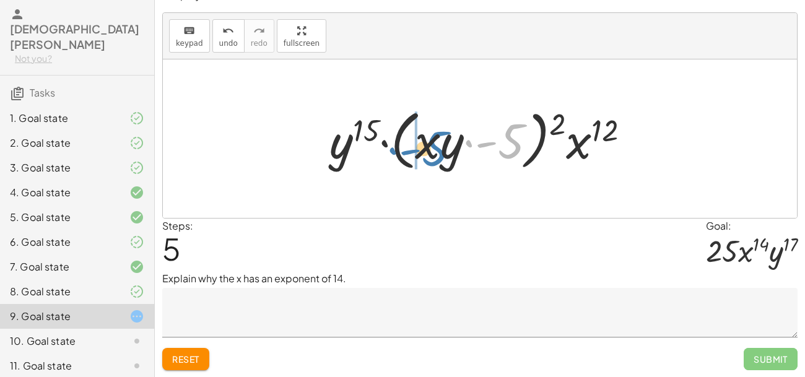
drag, startPoint x: 508, startPoint y: 141, endPoint x: 431, endPoint y: 147, distance: 77.1
click at [431, 147] on div at bounding box center [484, 138] width 323 height 71
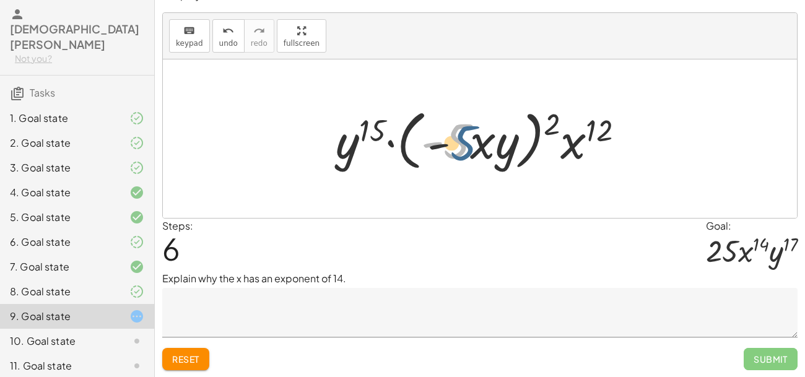
drag, startPoint x: 448, startPoint y: 144, endPoint x: 457, endPoint y: 147, distance: 9.0
click at [457, 147] on div at bounding box center [484, 138] width 311 height 71
drag, startPoint x: 457, startPoint y: 147, endPoint x: 375, endPoint y: 132, distance: 83.7
click at [375, 132] on div at bounding box center [484, 138] width 311 height 71
drag, startPoint x: 371, startPoint y: 131, endPoint x: 552, endPoint y: 125, distance: 181.6
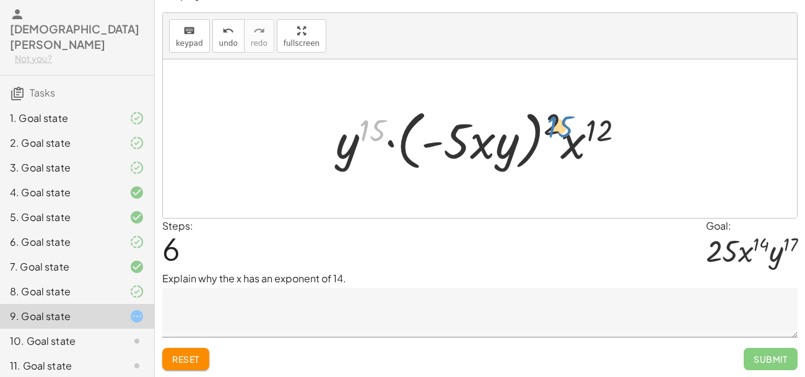
click at [552, 125] on div at bounding box center [484, 138] width 311 height 71
drag, startPoint x: 594, startPoint y: 133, endPoint x: 535, endPoint y: 119, distance: 60.5
click at [535, 119] on div at bounding box center [484, 138] width 311 height 71
drag, startPoint x: 575, startPoint y: 154, endPoint x: 552, endPoint y: 128, distance: 34.6
click at [552, 128] on div at bounding box center [484, 138] width 311 height 71
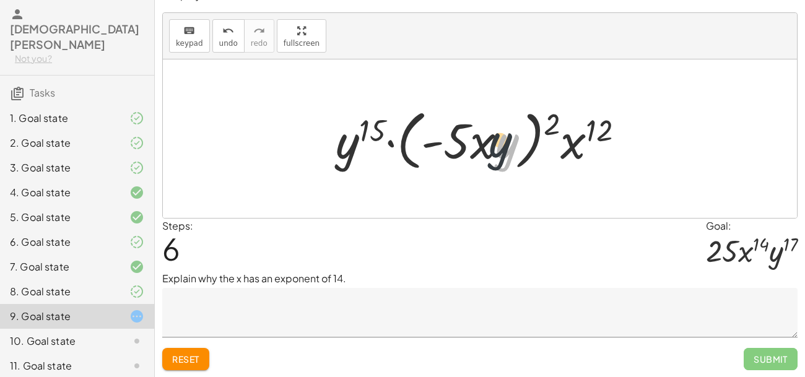
drag, startPoint x: 503, startPoint y: 155, endPoint x: 484, endPoint y: 151, distance: 19.6
click at [484, 151] on div at bounding box center [484, 138] width 311 height 71
click at [481, 144] on div at bounding box center [484, 138] width 311 height 71
drag, startPoint x: 459, startPoint y: 144, endPoint x: 490, endPoint y: 155, distance: 33.1
click at [490, 155] on div at bounding box center [484, 138] width 311 height 71
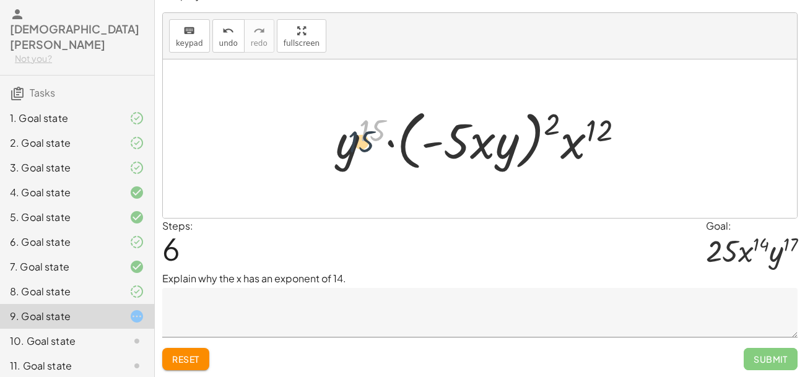
drag, startPoint x: 377, startPoint y: 124, endPoint x: 359, endPoint y: 142, distance: 25.4
click at [359, 142] on div at bounding box center [484, 138] width 311 height 71
drag, startPoint x: 546, startPoint y: 124, endPoint x: 497, endPoint y: 144, distance: 52.2
click at [497, 144] on div at bounding box center [484, 138] width 311 height 71
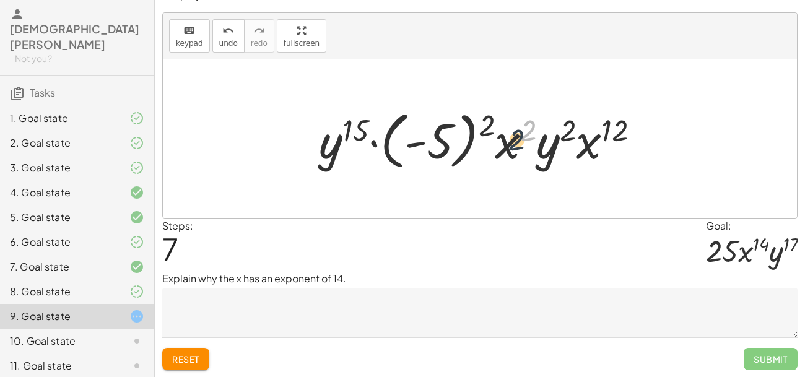
drag, startPoint x: 530, startPoint y: 124, endPoint x: 514, endPoint y: 136, distance: 20.3
click at [514, 136] on div at bounding box center [484, 139] width 343 height 69
drag, startPoint x: 565, startPoint y: 125, endPoint x: 536, endPoint y: 123, distance: 29.2
click at [536, 123] on div at bounding box center [484, 139] width 343 height 69
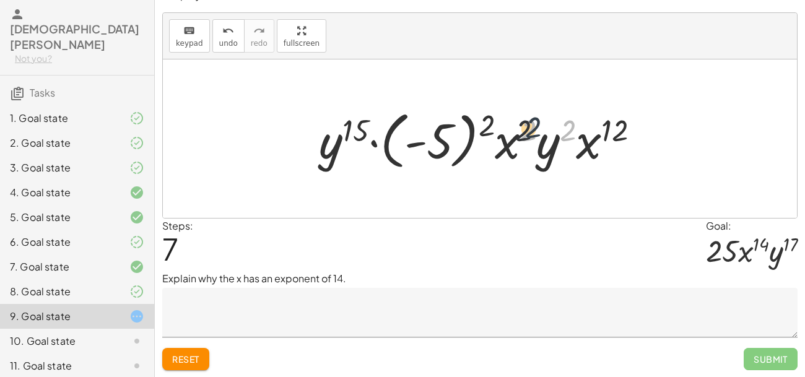
drag, startPoint x: 565, startPoint y: 134, endPoint x: 525, endPoint y: 131, distance: 41.0
click at [525, 131] on div at bounding box center [484, 139] width 343 height 69
drag, startPoint x: 516, startPoint y: 146, endPoint x: 512, endPoint y: 140, distance: 6.7
click at [512, 140] on div at bounding box center [484, 139] width 343 height 69
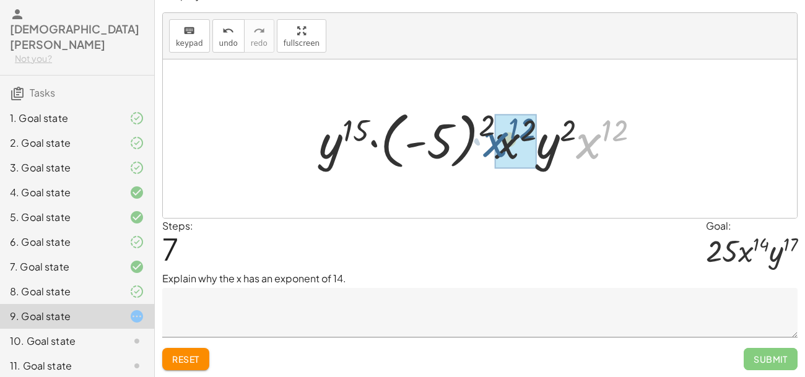
drag, startPoint x: 590, startPoint y: 149, endPoint x: 494, endPoint y: 148, distance: 96.0
click at [494, 148] on div at bounding box center [484, 139] width 343 height 69
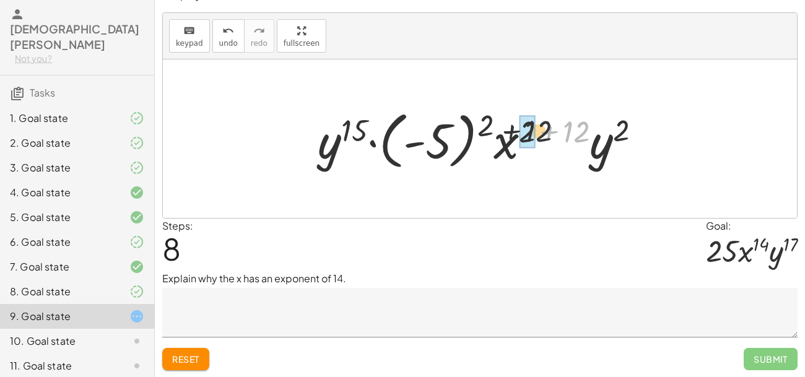
drag, startPoint x: 574, startPoint y: 139, endPoint x: 523, endPoint y: 139, distance: 50.8
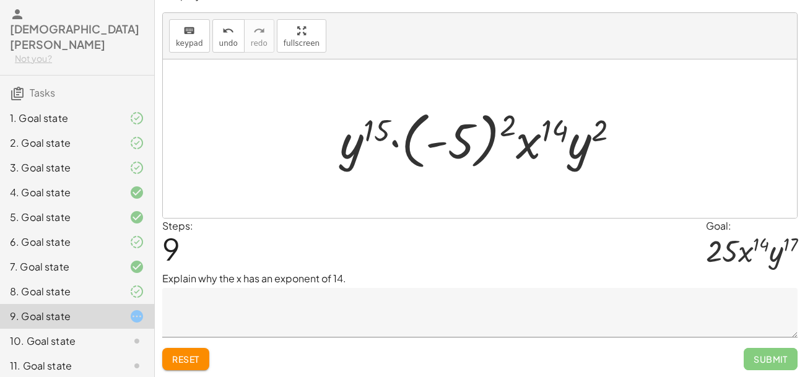
click at [343, 318] on textarea at bounding box center [479, 313] width 635 height 50
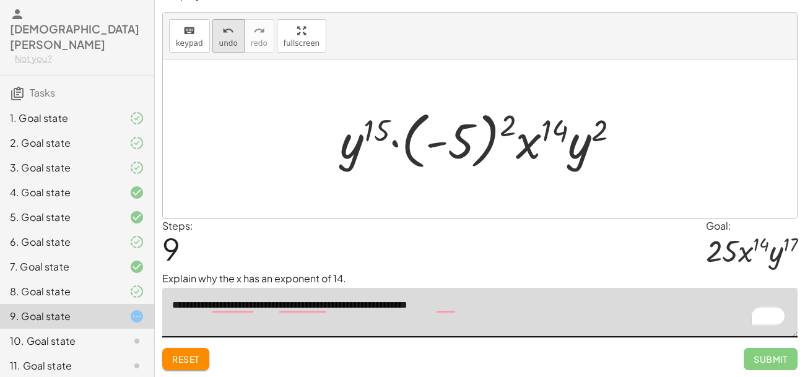
click at [225, 39] on span "undo" at bounding box center [228, 43] width 19 height 9
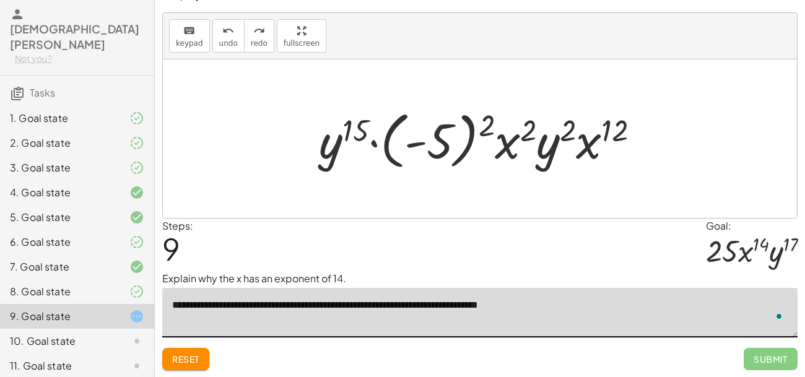
type textarea "**********"
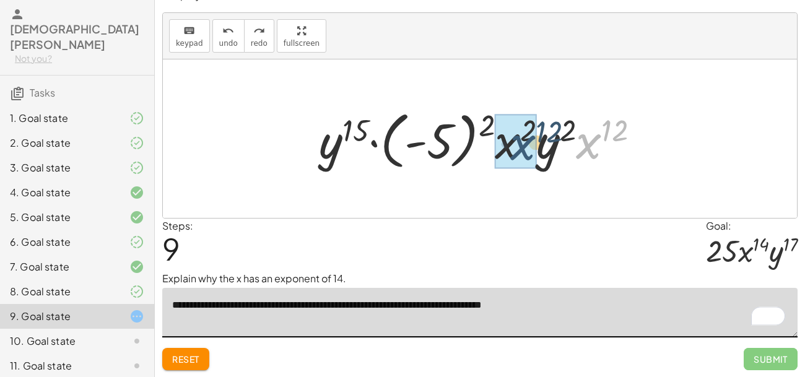
drag, startPoint x: 586, startPoint y: 149, endPoint x: 510, endPoint y: 149, distance: 76.2
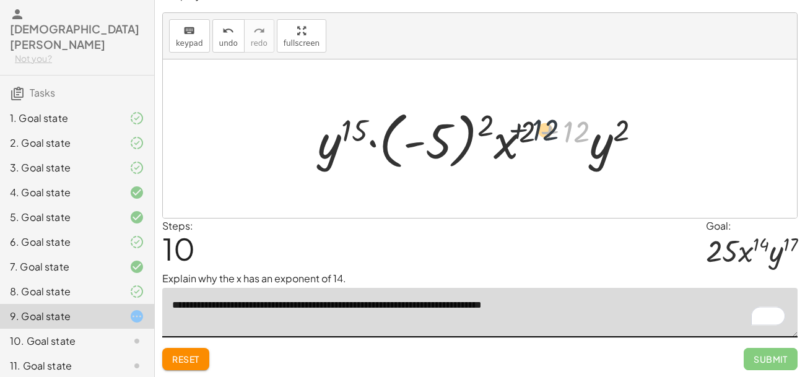
drag, startPoint x: 582, startPoint y: 129, endPoint x: 539, endPoint y: 127, distance: 42.2
click at [539, 127] on div at bounding box center [485, 139] width 346 height 69
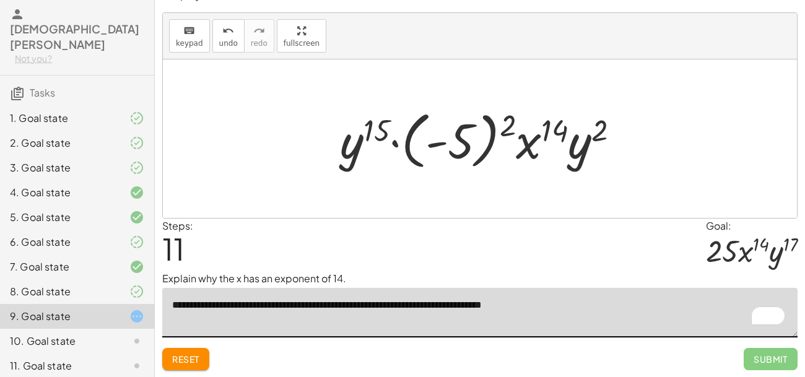
click at [567, 147] on div at bounding box center [485, 139] width 302 height 69
drag, startPoint x: 512, startPoint y: 128, endPoint x: 472, endPoint y: 133, distance: 40.6
click at [472, 133] on div at bounding box center [485, 139] width 302 height 69
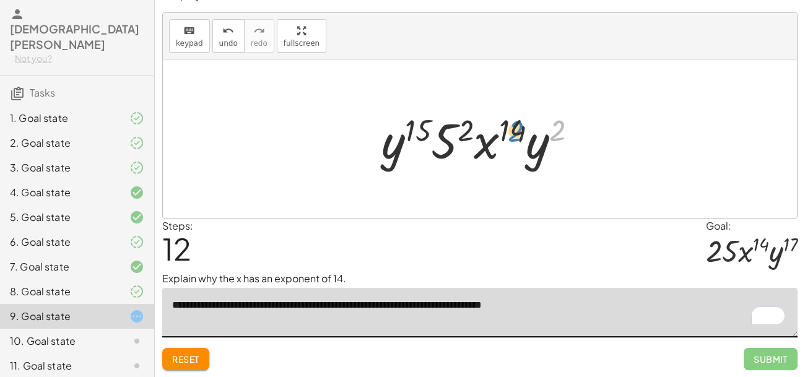
drag, startPoint x: 565, startPoint y: 129, endPoint x: 519, endPoint y: 130, distance: 46.5
click at [519, 130] on div at bounding box center [484, 139] width 218 height 64
drag, startPoint x: 550, startPoint y: 143, endPoint x: 400, endPoint y: 144, distance: 149.9
click at [400, 144] on div at bounding box center [484, 139] width 218 height 64
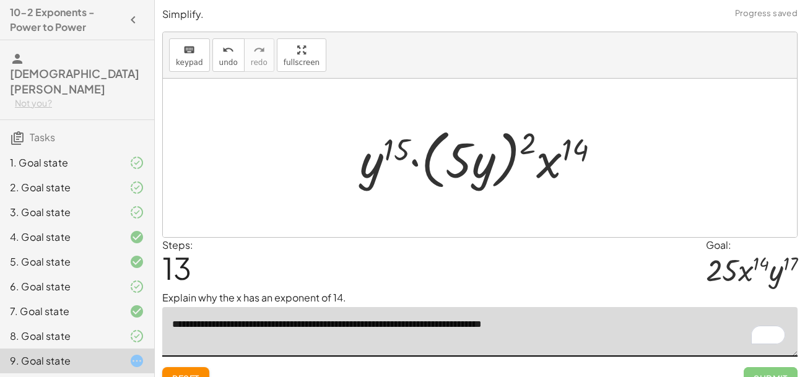
drag, startPoint x: 0, startPoint y: 0, endPoint x: 465, endPoint y: 142, distance: 486.4
click at [465, 142] on div at bounding box center [485, 158] width 263 height 71
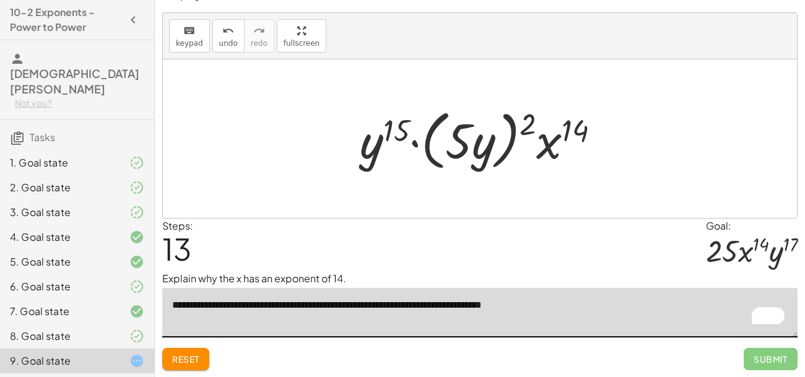
scroll to position [45, 0]
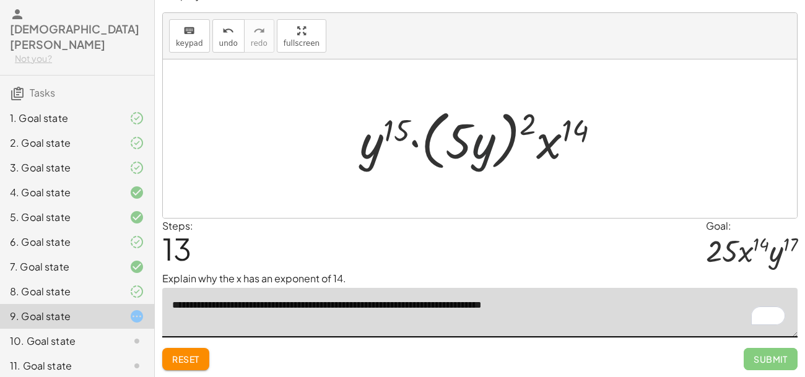
drag, startPoint x: 485, startPoint y: 147, endPoint x: 477, endPoint y: 147, distance: 7.4
click at [477, 147] on div at bounding box center [485, 138] width 263 height 71
drag, startPoint x: 467, startPoint y: 146, endPoint x: 378, endPoint y: 150, distance: 89.3
click at [378, 150] on div at bounding box center [485, 138] width 263 height 71
drag, startPoint x: 533, startPoint y: 123, endPoint x: 395, endPoint y: 130, distance: 138.3
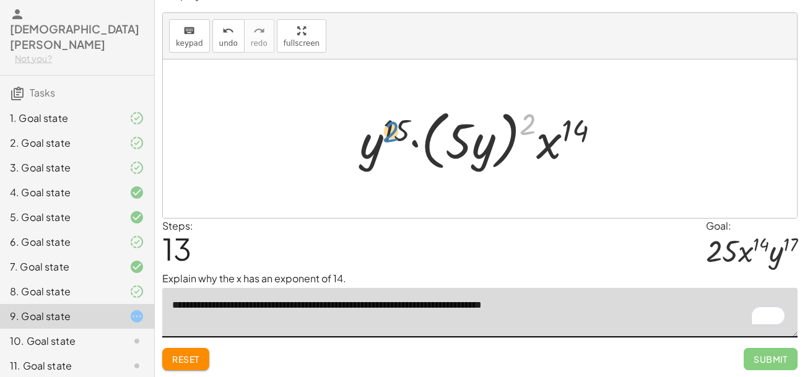
click at [395, 130] on div at bounding box center [485, 138] width 263 height 71
drag, startPoint x: 579, startPoint y: 129, endPoint x: 411, endPoint y: 129, distance: 167.8
click at [411, 129] on div at bounding box center [485, 138] width 263 height 71
drag, startPoint x: 524, startPoint y: 118, endPoint x: 390, endPoint y: 124, distance: 134.6
click at [390, 124] on div at bounding box center [485, 138] width 263 height 71
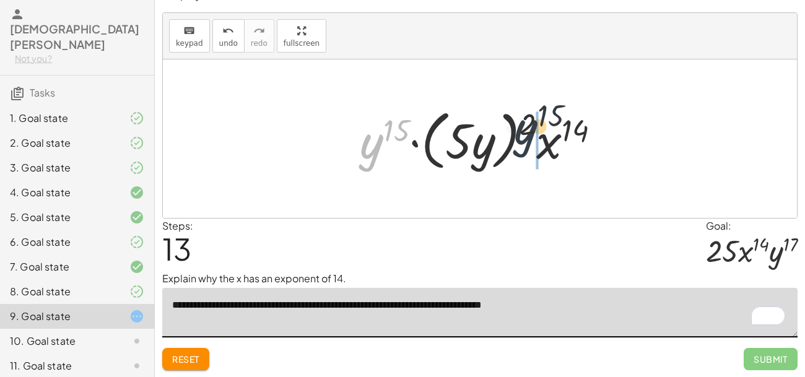
drag, startPoint x: 374, startPoint y: 159, endPoint x: 576, endPoint y: 150, distance: 202.1
click at [576, 150] on div at bounding box center [485, 138] width 263 height 71
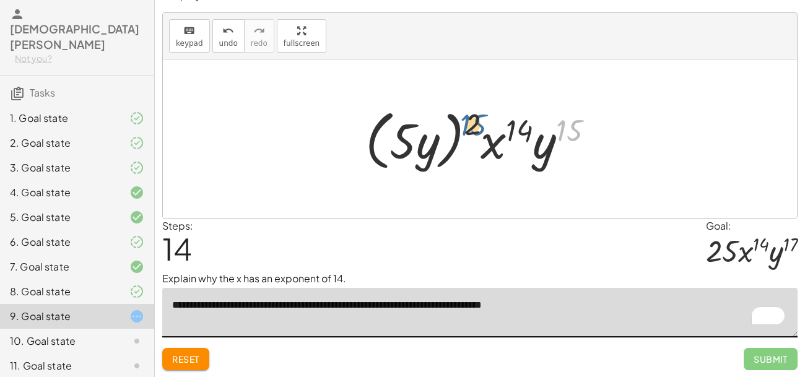
drag, startPoint x: 571, startPoint y: 136, endPoint x: 473, endPoint y: 129, distance: 98.0
click at [473, 129] on div at bounding box center [484, 138] width 251 height 71
drag, startPoint x: 470, startPoint y: 126, endPoint x: 572, endPoint y: 134, distance: 102.5
click at [572, 134] on div at bounding box center [484, 138] width 251 height 71
drag, startPoint x: 413, startPoint y: 143, endPoint x: 533, endPoint y: 149, distance: 119.7
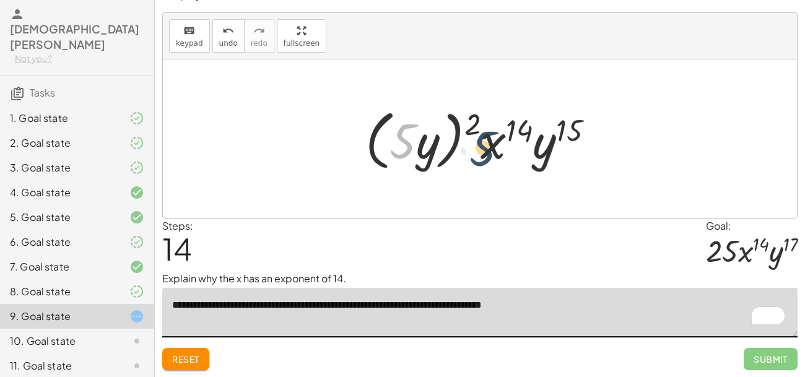
click at [533, 149] on div at bounding box center [484, 138] width 251 height 71
click at [222, 44] on span "undo" at bounding box center [228, 43] width 19 height 9
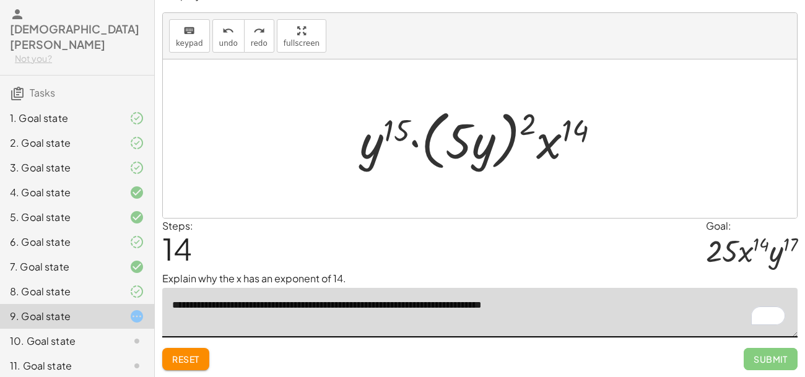
type textarea "**********"
click at [204, 362] on button "Reset" at bounding box center [185, 359] width 47 height 22
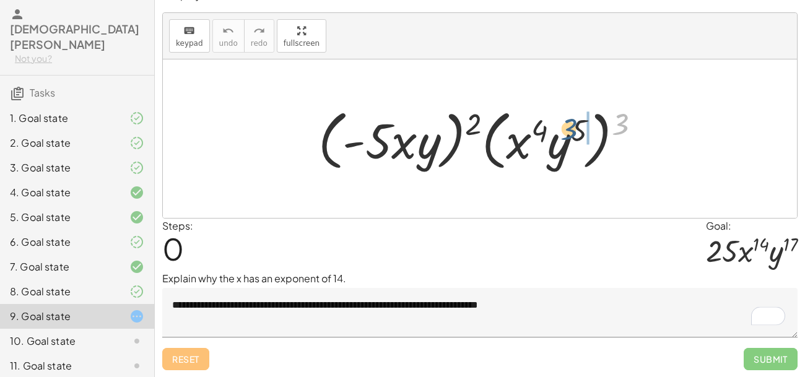
drag, startPoint x: 621, startPoint y: 128, endPoint x: 566, endPoint y: 133, distance: 54.8
click at [566, 133] on div at bounding box center [484, 138] width 344 height 71
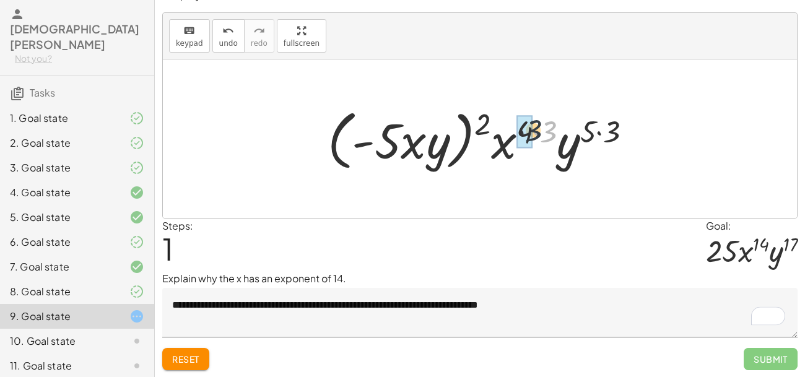
drag, startPoint x: 547, startPoint y: 131, endPoint x: 527, endPoint y: 129, distance: 20.0
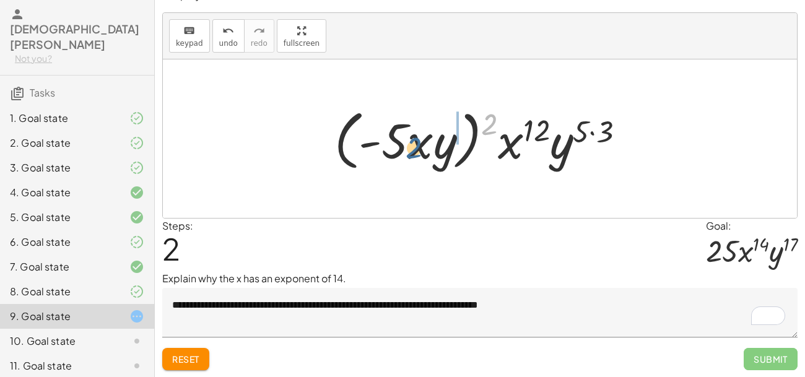
drag, startPoint x: 489, startPoint y: 115, endPoint x: 399, endPoint y: 133, distance: 91.6
click at [399, 133] on div at bounding box center [484, 138] width 313 height 71
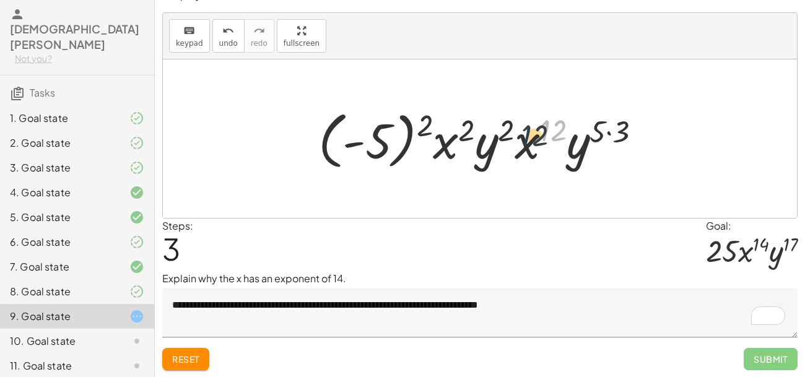
drag, startPoint x: 545, startPoint y: 133, endPoint x: 525, endPoint y: 139, distance: 20.6
click at [525, 139] on div at bounding box center [485, 139] width 346 height 69
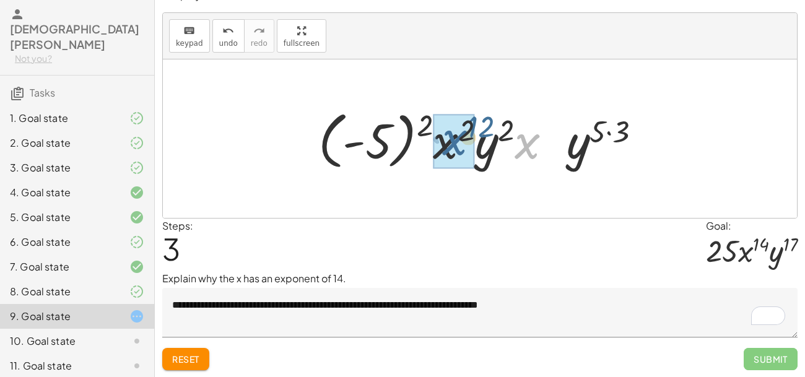
drag, startPoint x: 523, startPoint y: 144, endPoint x: 440, endPoint y: 141, distance: 83.0
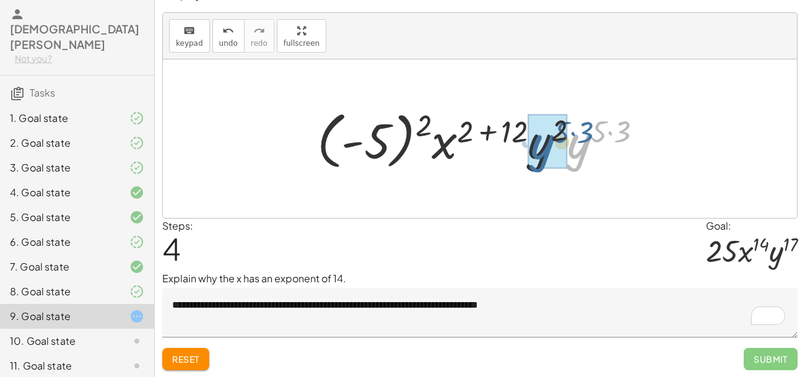
drag, startPoint x: 574, startPoint y: 150, endPoint x: 535, endPoint y: 150, distance: 39.0
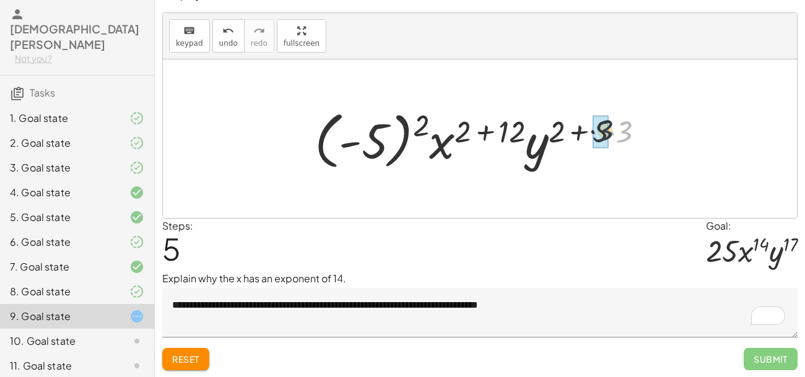
drag, startPoint x: 628, startPoint y: 131, endPoint x: 604, endPoint y: 129, distance: 24.2
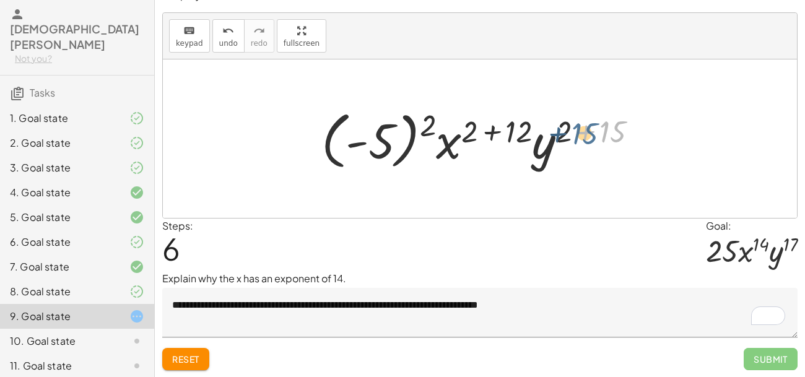
drag, startPoint x: 604, startPoint y: 129, endPoint x: 570, endPoint y: 131, distance: 34.1
click at [570, 131] on div at bounding box center [484, 139] width 338 height 69
drag, startPoint x: 604, startPoint y: 134, endPoint x: 555, endPoint y: 131, distance: 49.6
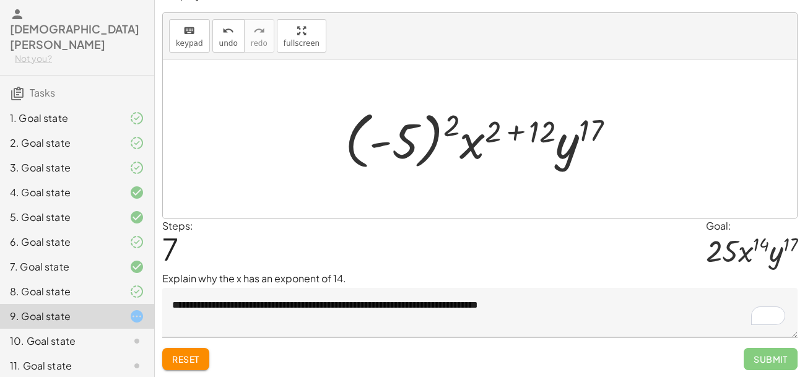
click at [525, 128] on div at bounding box center [485, 139] width 292 height 69
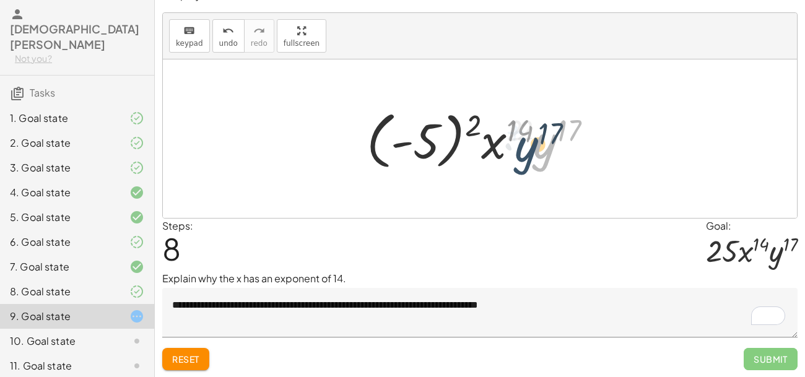
drag, startPoint x: 536, startPoint y: 130, endPoint x: 517, endPoint y: 132, distance: 19.3
click at [517, 132] on div at bounding box center [484, 139] width 248 height 69
drag, startPoint x: 479, startPoint y: 126, endPoint x: 431, endPoint y: 139, distance: 50.0
click at [431, 139] on div at bounding box center [484, 139] width 248 height 69
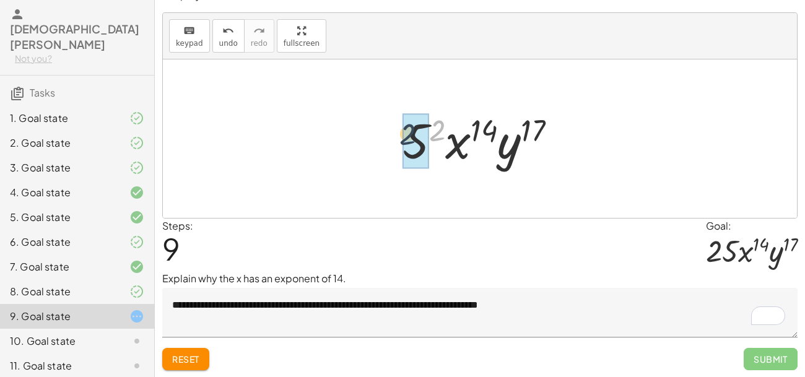
drag, startPoint x: 442, startPoint y: 124, endPoint x: 411, endPoint y: 128, distance: 30.7
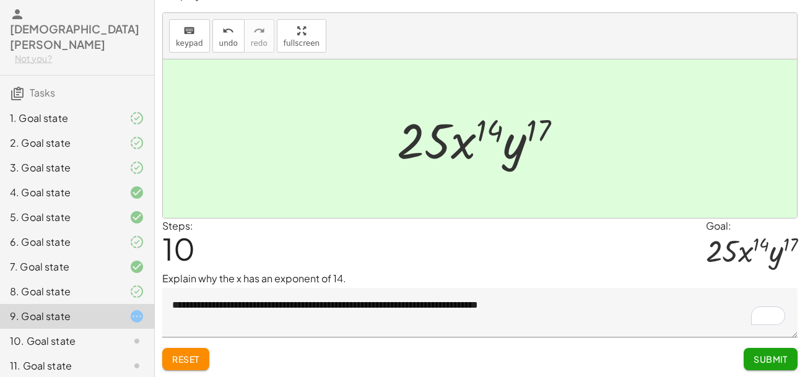
click at [770, 367] on button "Submit" at bounding box center [771, 359] width 54 height 22
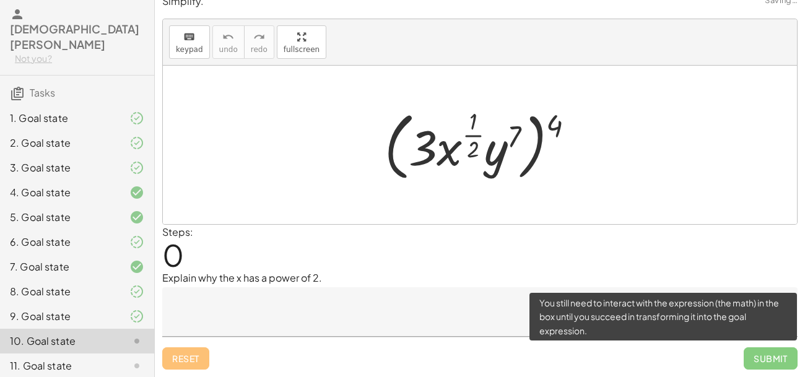
scroll to position [12, 0]
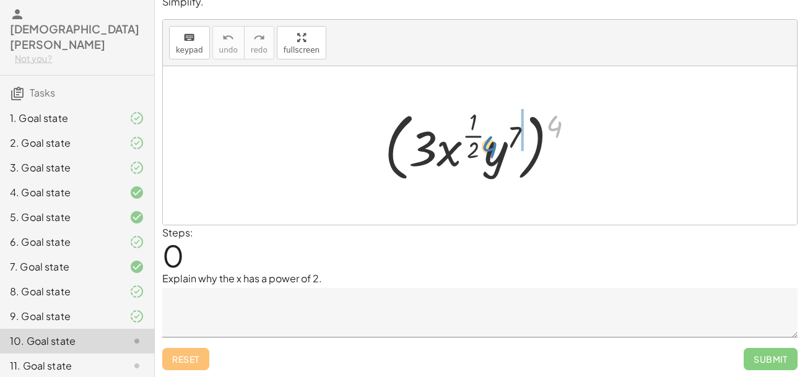
drag, startPoint x: 558, startPoint y: 123, endPoint x: 521, endPoint y: 145, distance: 43.0
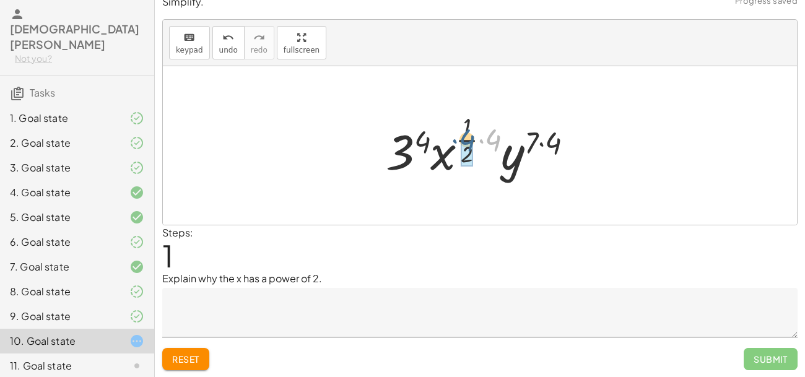
drag, startPoint x: 490, startPoint y: 141, endPoint x: 468, endPoint y: 151, distance: 25.2
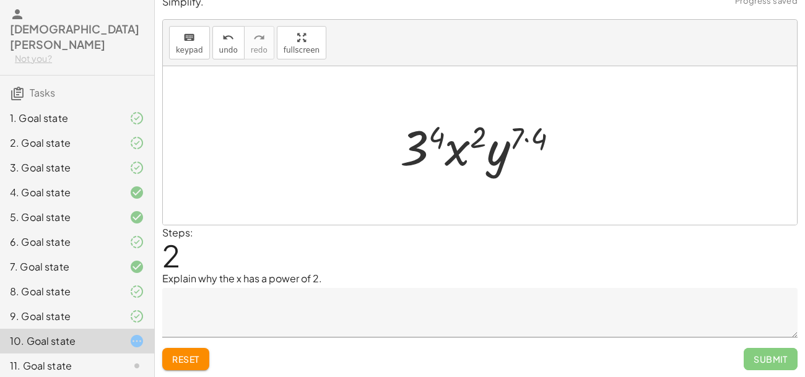
click at [282, 300] on textarea at bounding box center [479, 313] width 635 height 50
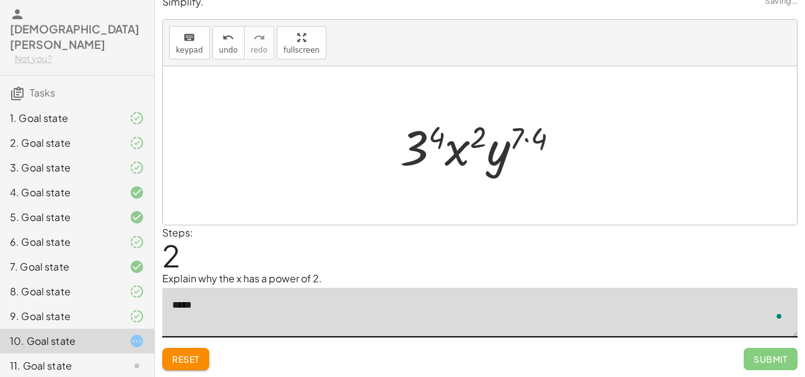
type textarea "******"
